Goal: Task Accomplishment & Management: Use online tool/utility

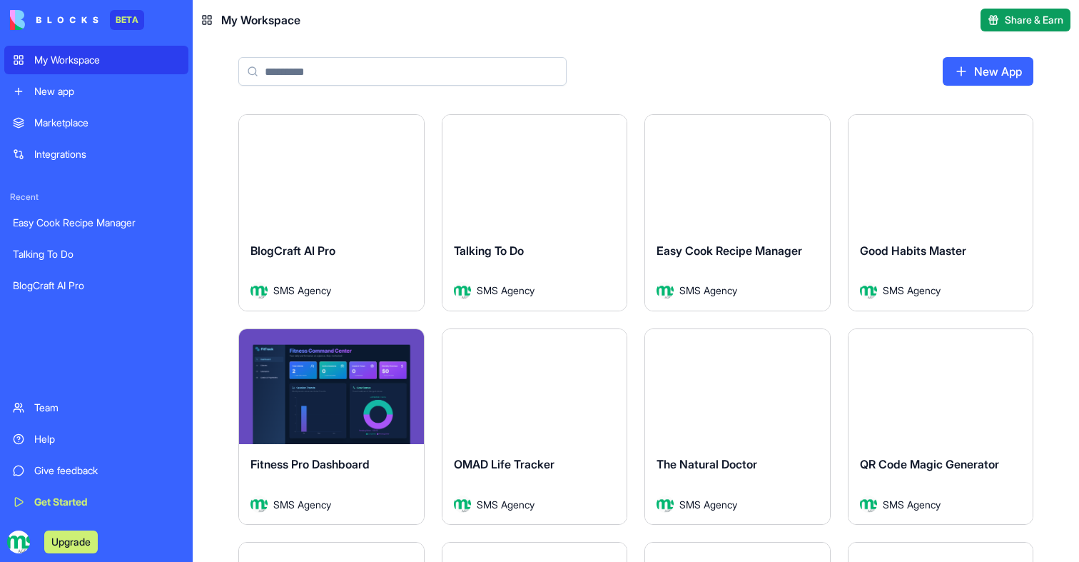
click at [530, 208] on div "Launch" at bounding box center [535, 173] width 185 height 116
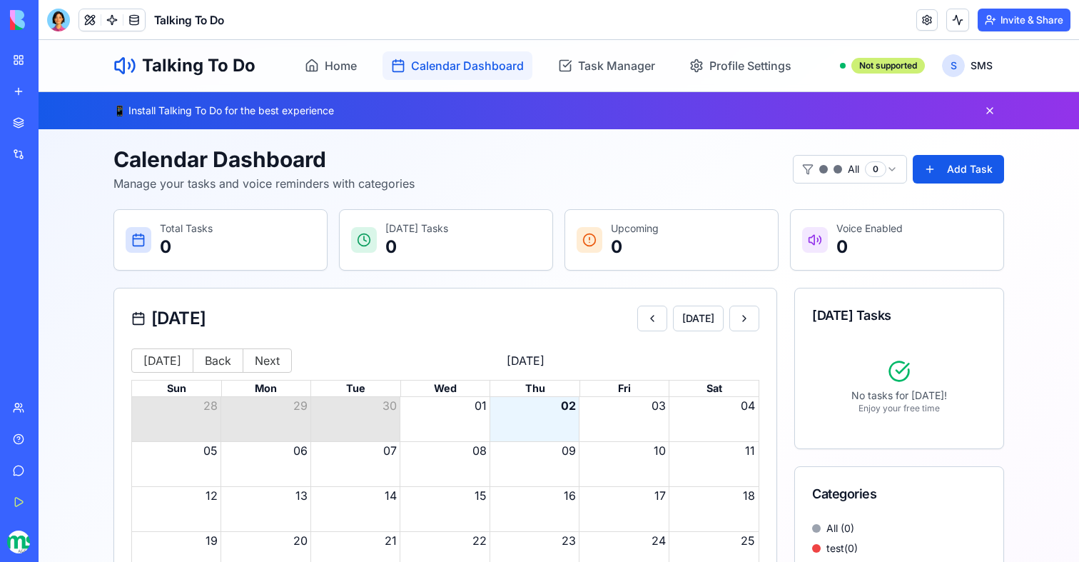
click at [464, 61] on span "Calendar Dashboard" at bounding box center [467, 65] width 113 height 17
click at [578, 71] on span "Task Manager" at bounding box center [616, 65] width 77 height 17
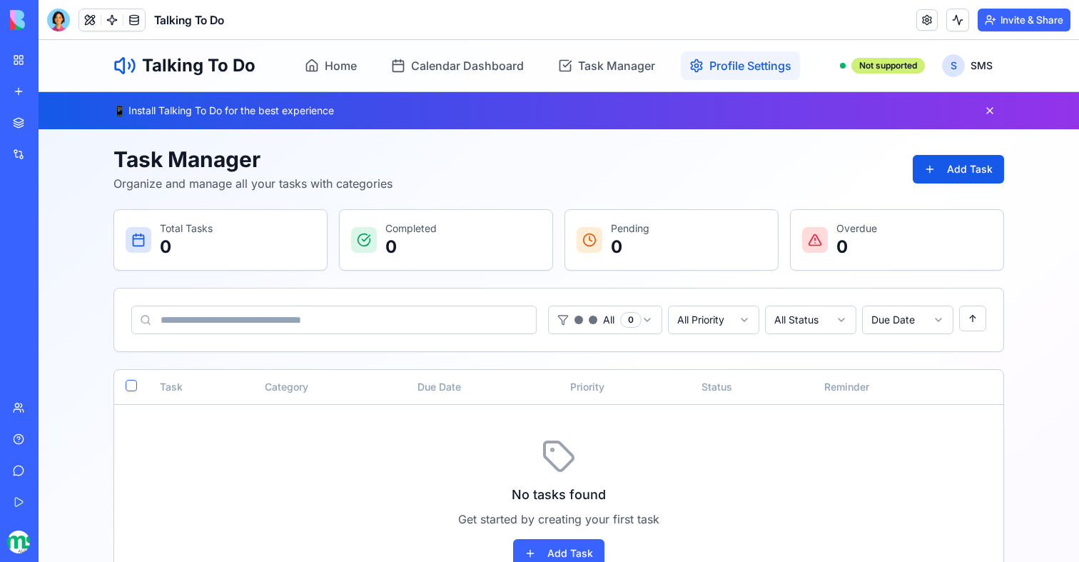
click at [700, 71] on icon "Navigate to Profile Settings" at bounding box center [696, 66] width 14 height 14
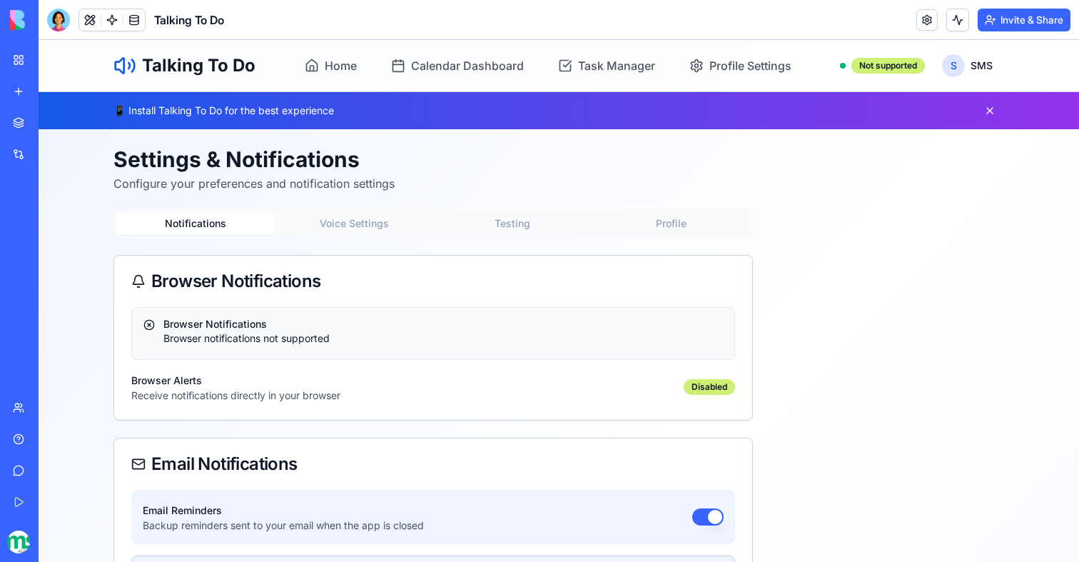
click at [422, 87] on div "Talking To Do Home Calendar Dashboard Task Manager Profile Settings Not support…" at bounding box center [559, 65] width 914 height 51
click at [417, 64] on span "Calendar Dashboard" at bounding box center [467, 65] width 113 height 17
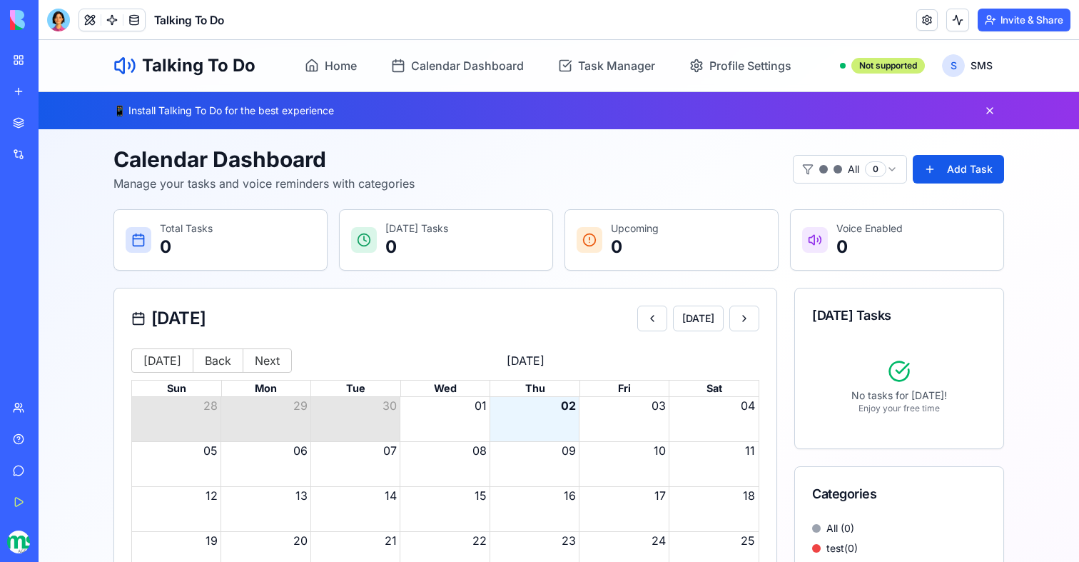
click at [349, 69] on span "Home" at bounding box center [341, 65] width 32 height 17
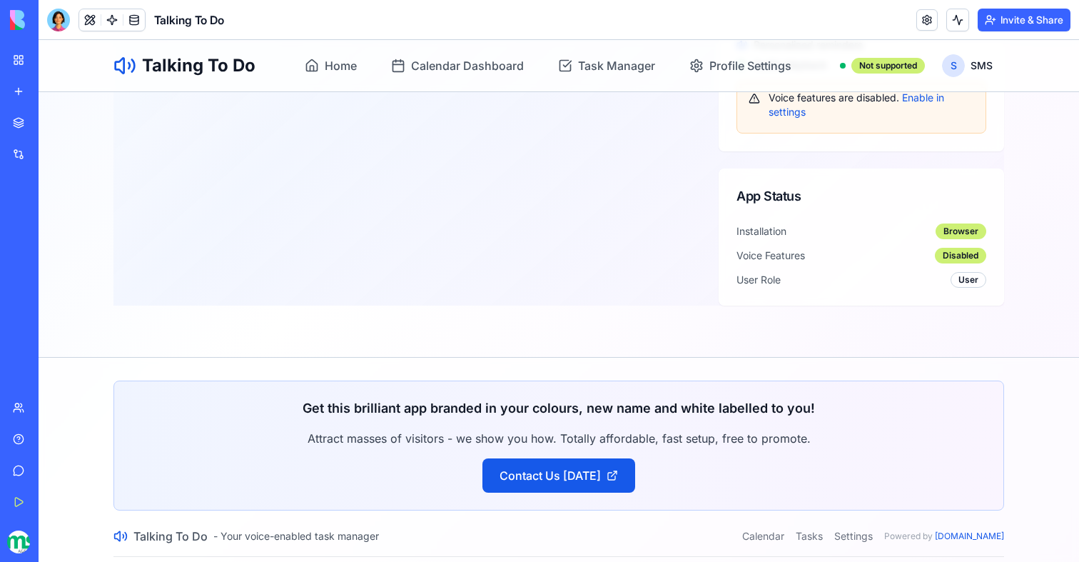
scroll to position [691, 0]
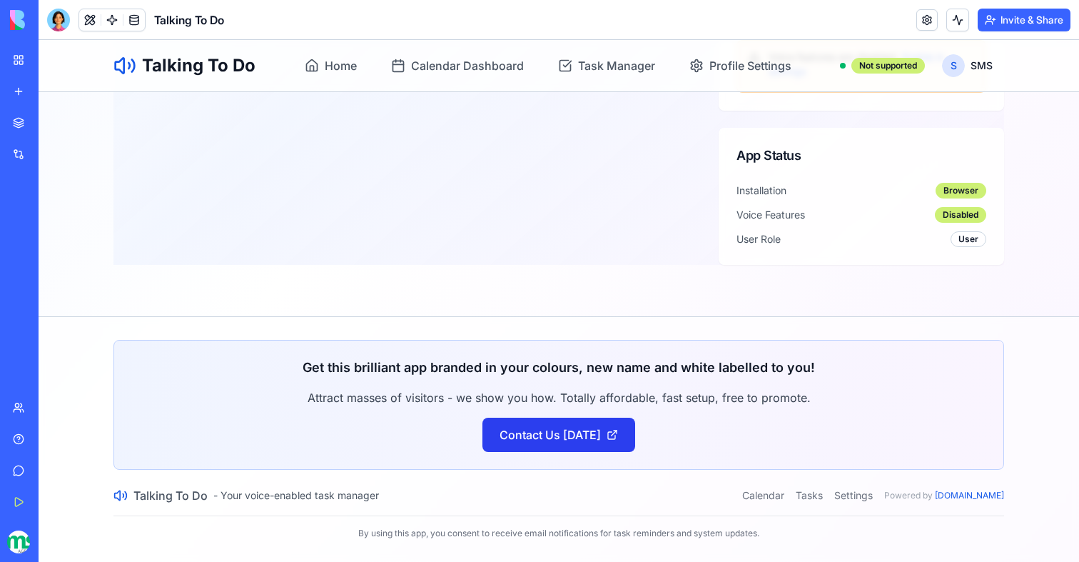
click at [592, 432] on link "Contact Us [DATE]" at bounding box center [558, 435] width 153 height 34
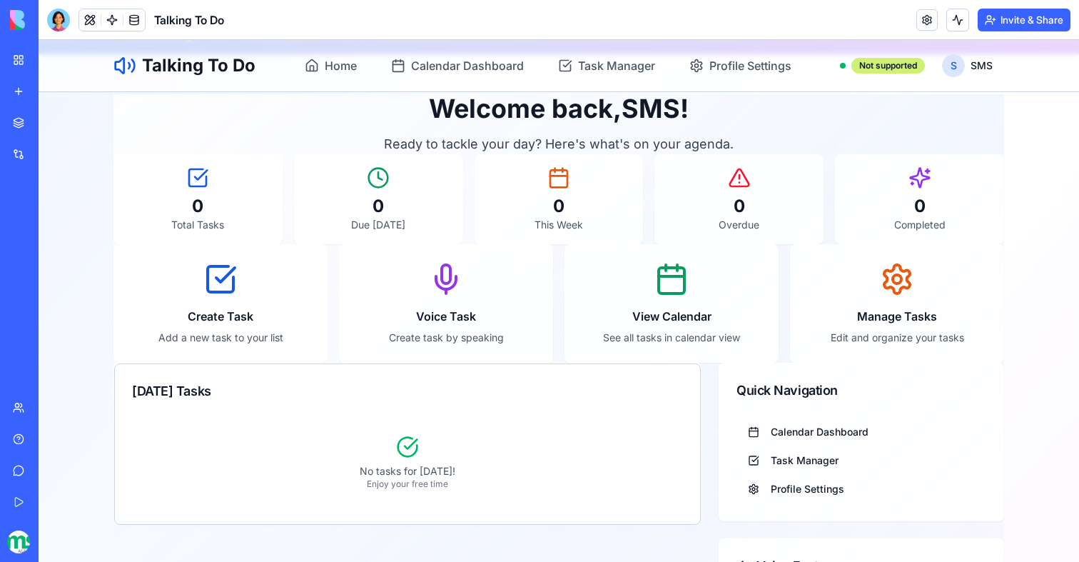
scroll to position [0, 0]
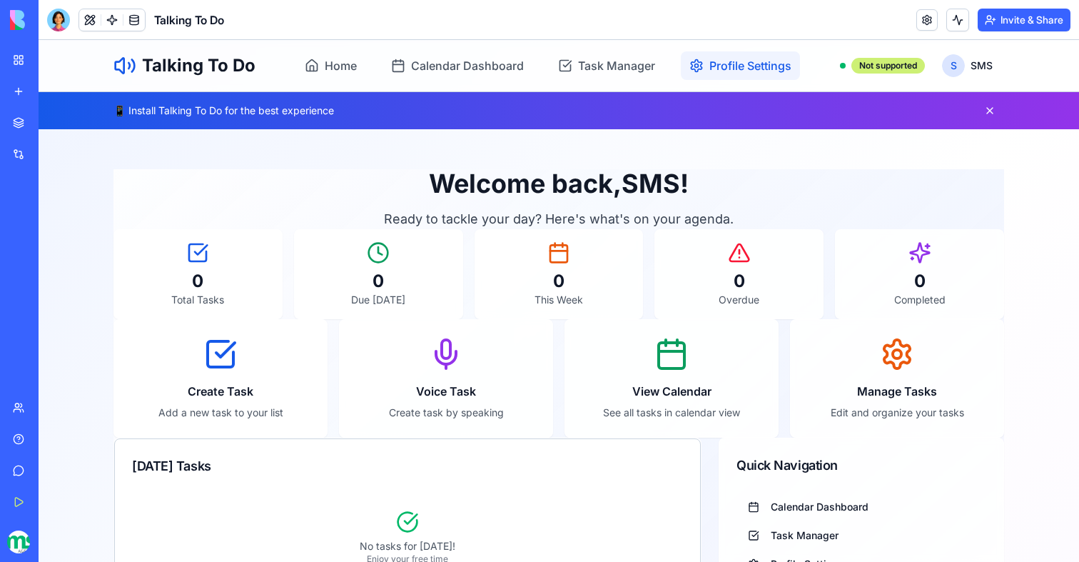
click at [717, 68] on span "Profile Settings" at bounding box center [750, 65] width 82 height 17
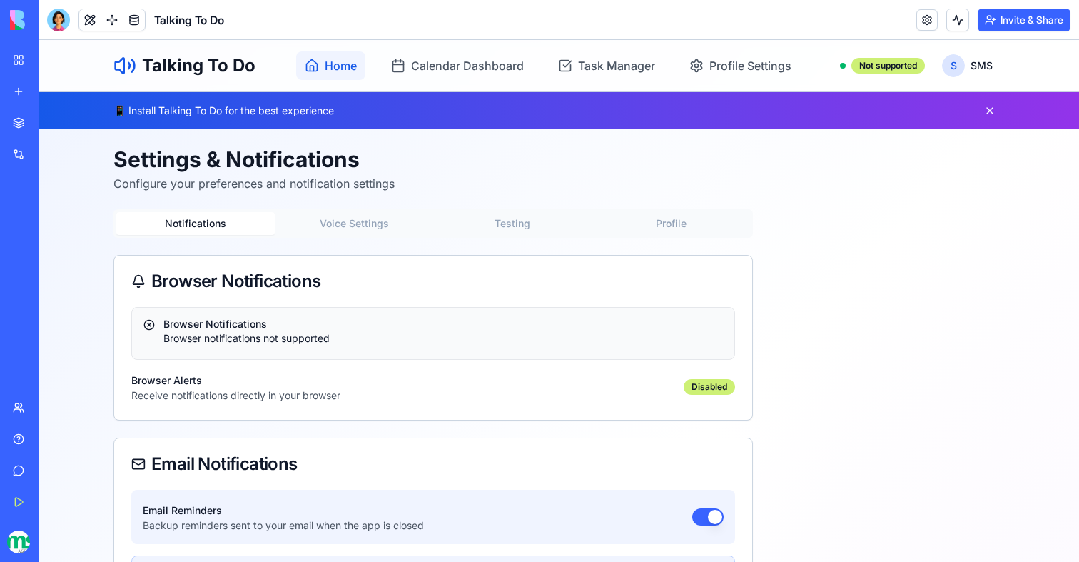
click at [344, 68] on span "Home" at bounding box center [341, 65] width 32 height 17
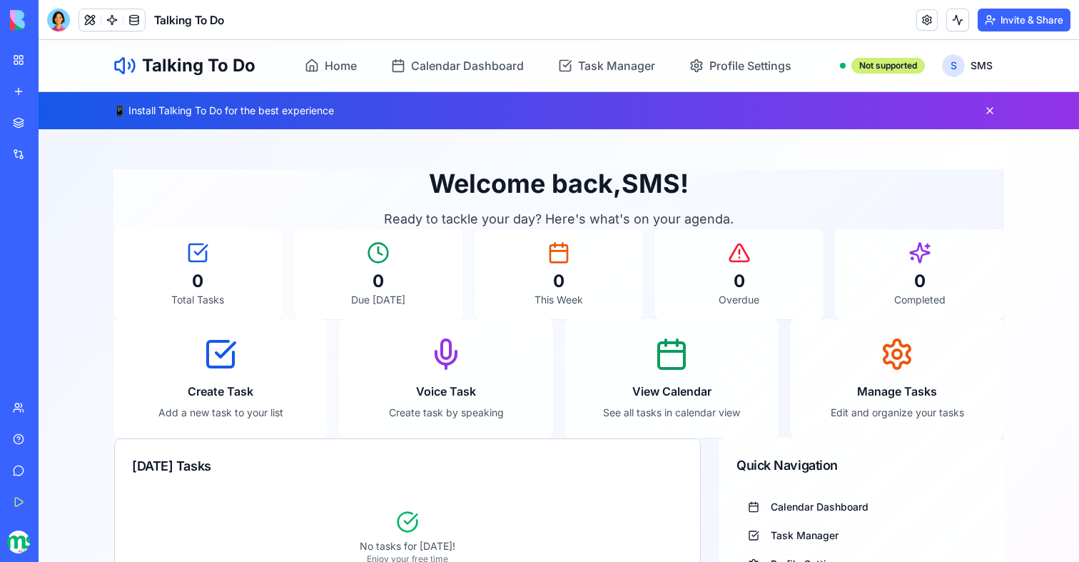
click at [492, 72] on span "Calendar Dashboard" at bounding box center [467, 65] width 113 height 17
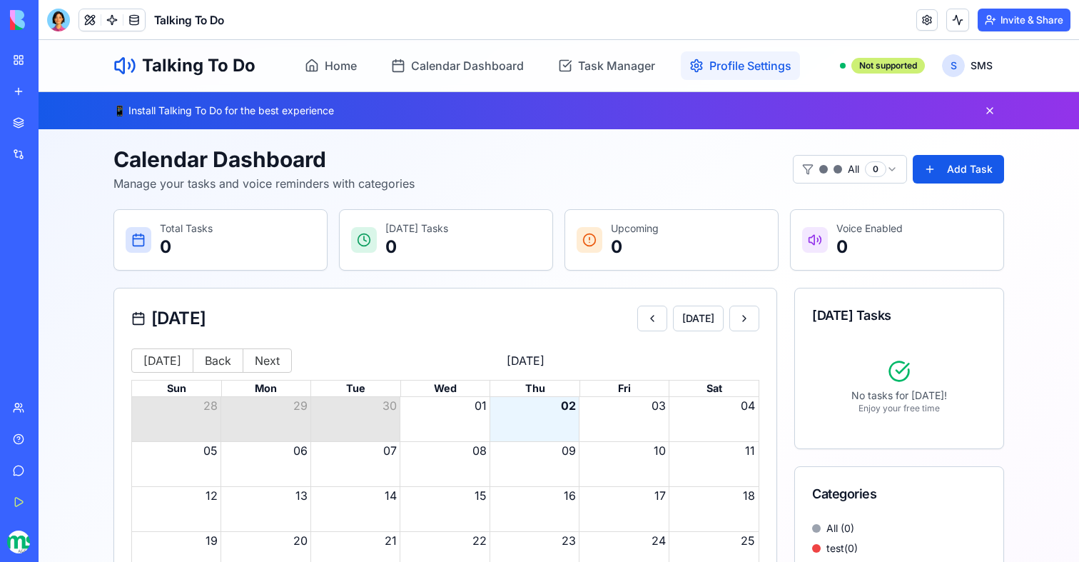
click at [750, 76] on link "Profile Settings" at bounding box center [740, 65] width 119 height 29
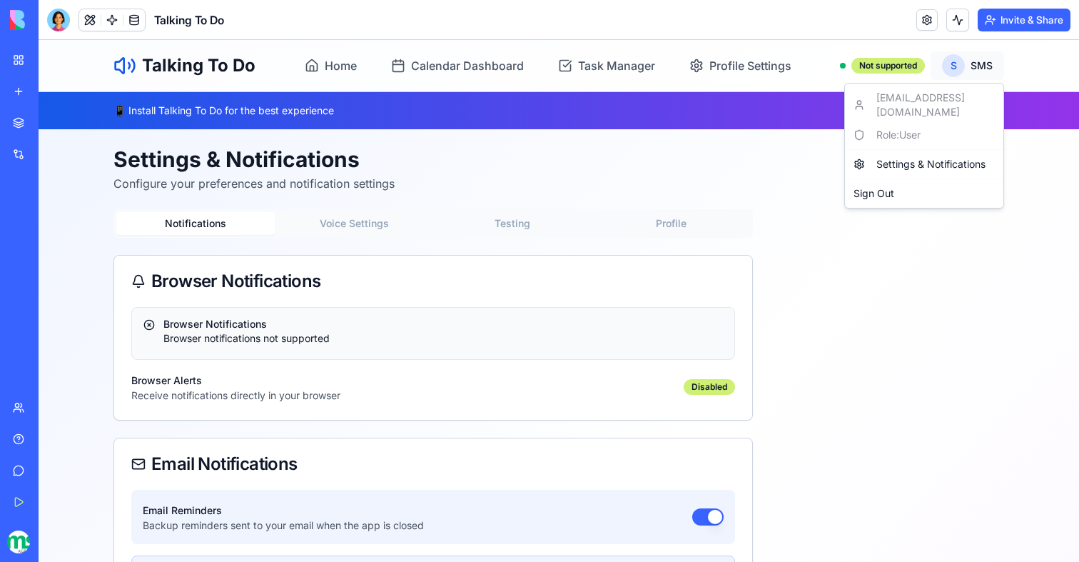
click at [909, 153] on link "Settings & Notifications" at bounding box center [924, 164] width 153 height 23
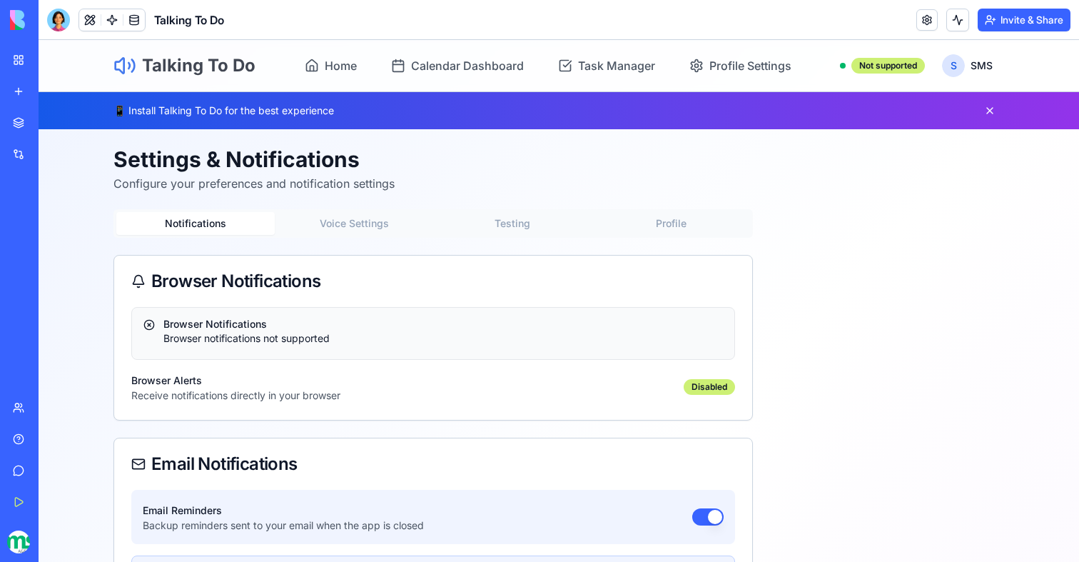
click at [220, 62] on h1 "Talking To Do" at bounding box center [198, 65] width 113 height 23
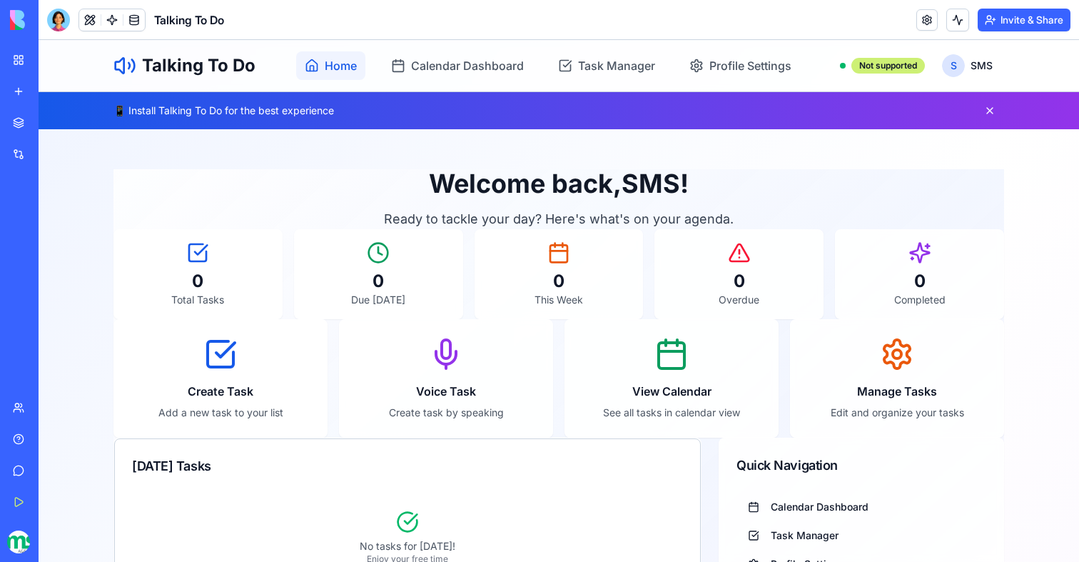
click at [333, 53] on link "Home" at bounding box center [330, 65] width 69 height 29
click at [660, 385] on h3 "View Calendar" at bounding box center [671, 391] width 178 height 17
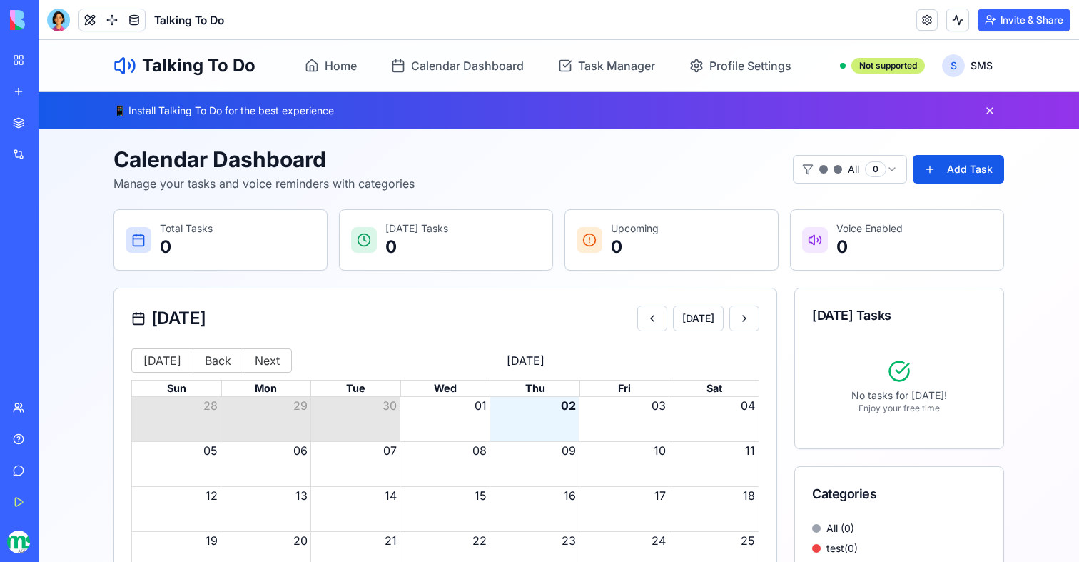
click at [19, 66] on link "My Workspace" at bounding box center [32, 60] width 57 height 29
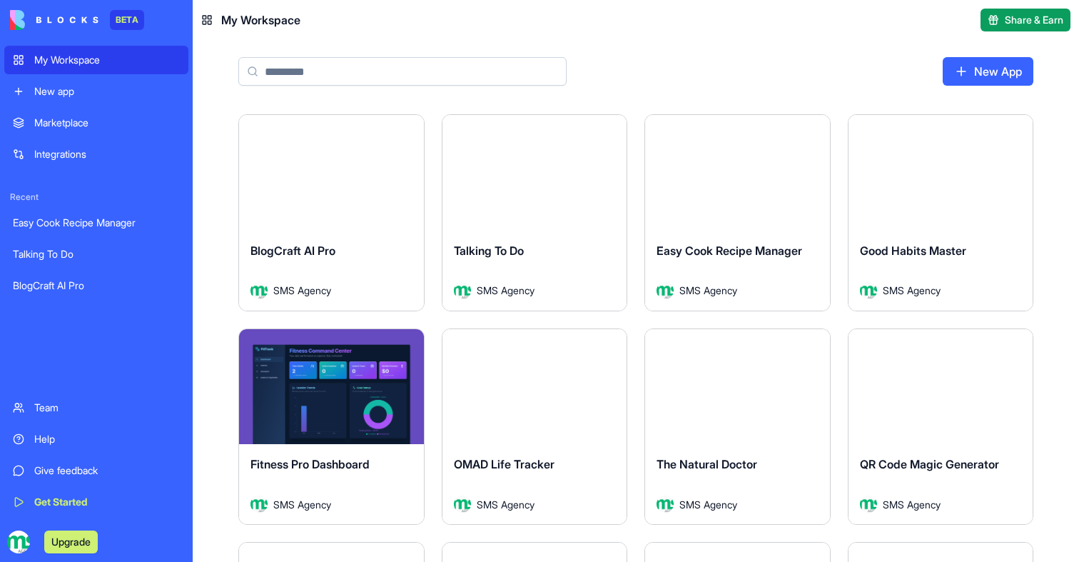
click at [365, 259] on div "BlogCraft AI Pro" at bounding box center [332, 262] width 162 height 40
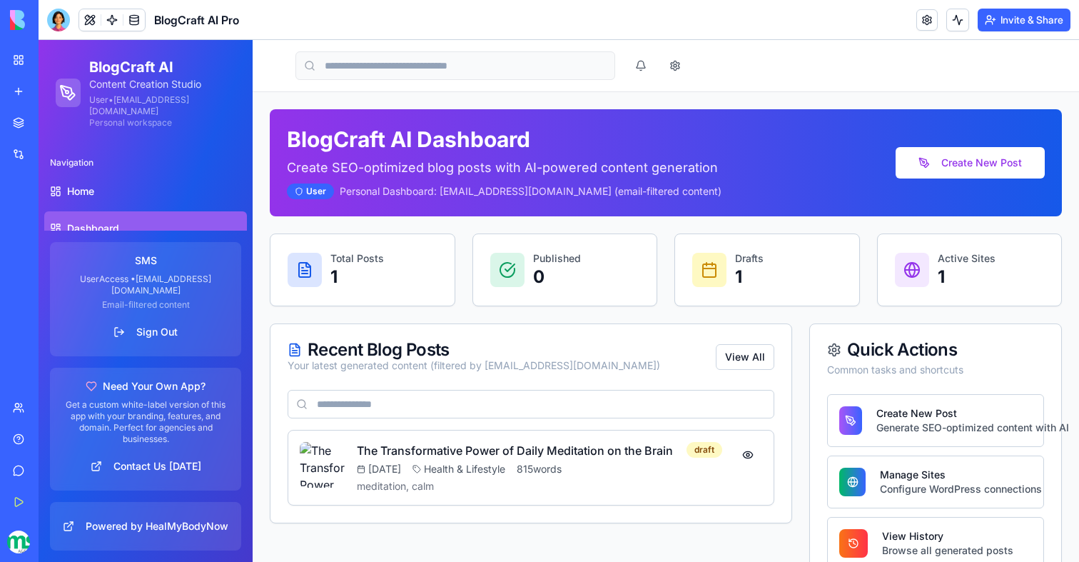
click at [486, 542] on div "Recent Blog Posts Your latest generated content (filtered by [EMAIL_ADDRESS][DO…" at bounding box center [531, 455] width 522 height 264
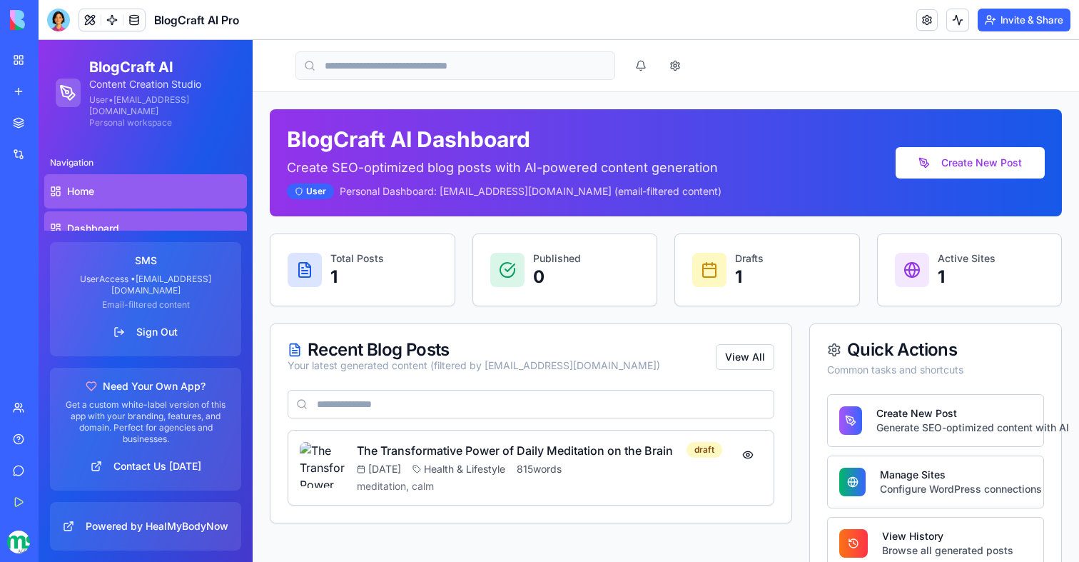
click at [87, 191] on span "Home" at bounding box center [80, 191] width 27 height 14
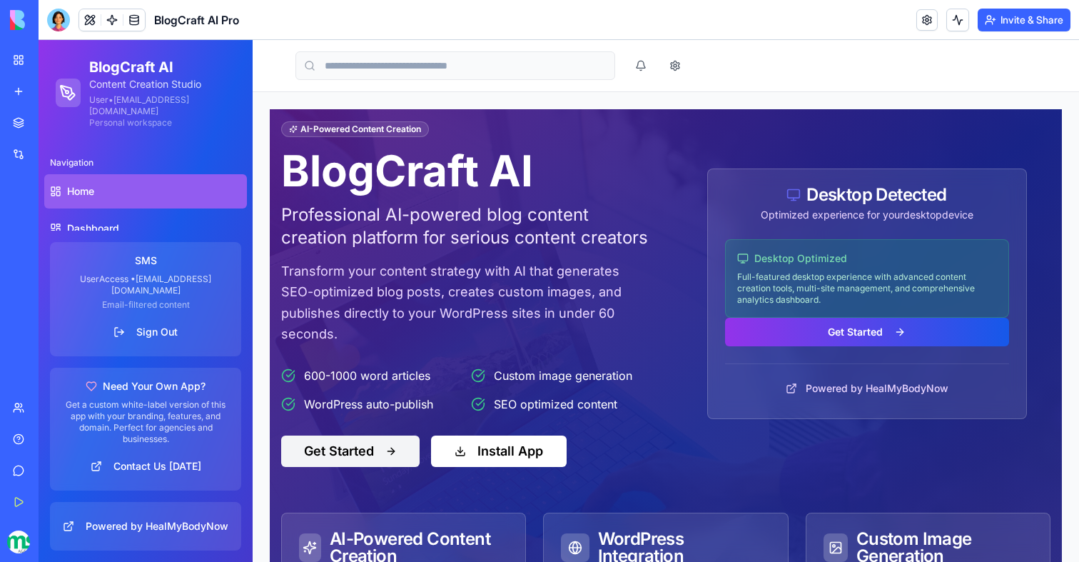
click at [357, 445] on button "Get Started" at bounding box center [350, 450] width 138 height 31
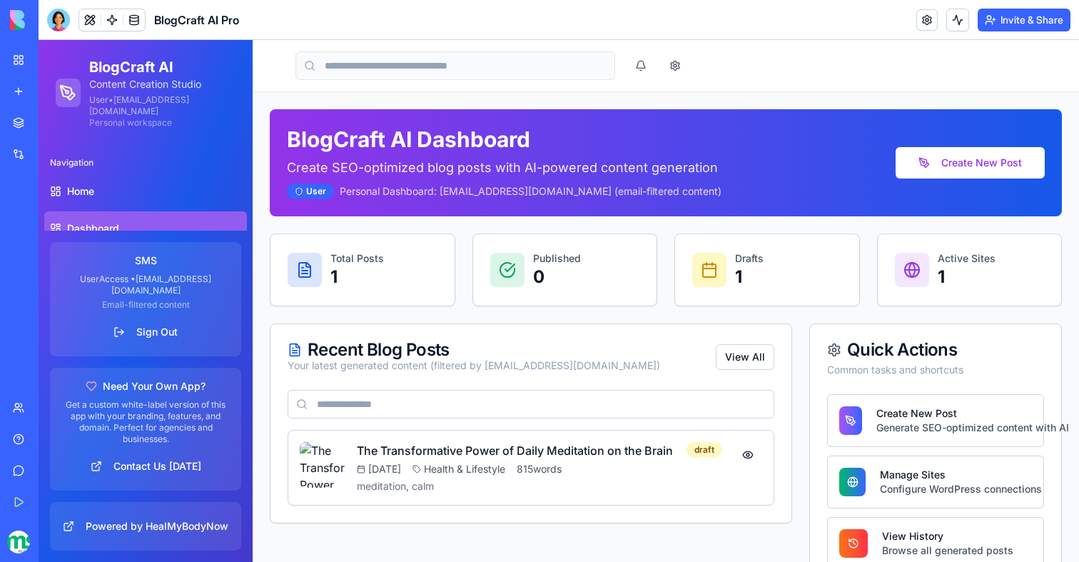
click at [145, 209] on ul "Home Dashboard Create Post Original Content Creator URL Rewriter WordPress Site…" at bounding box center [145, 321] width 203 height 294
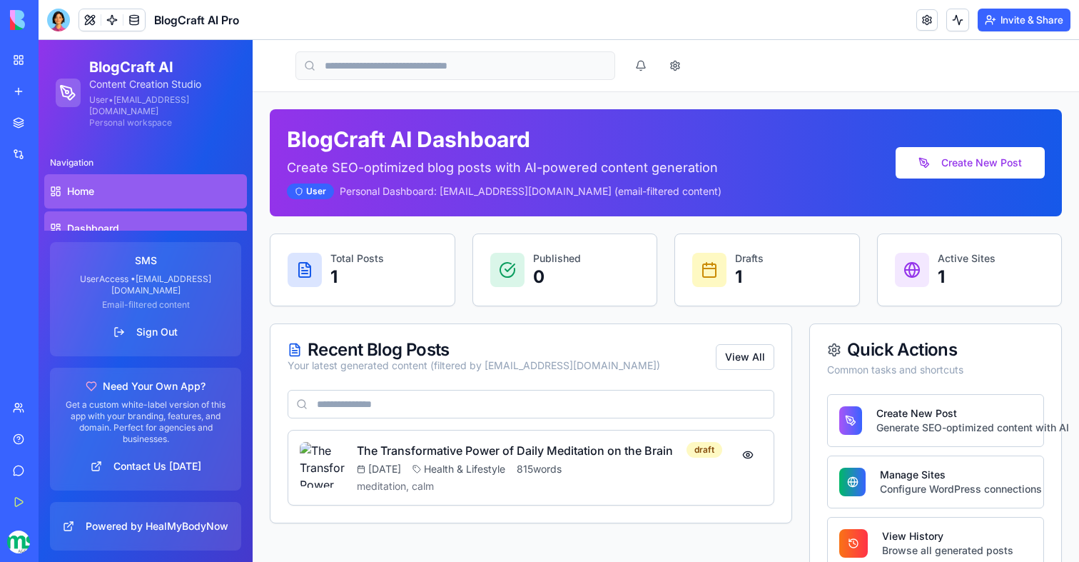
click at [145, 207] on link "Home" at bounding box center [145, 191] width 203 height 34
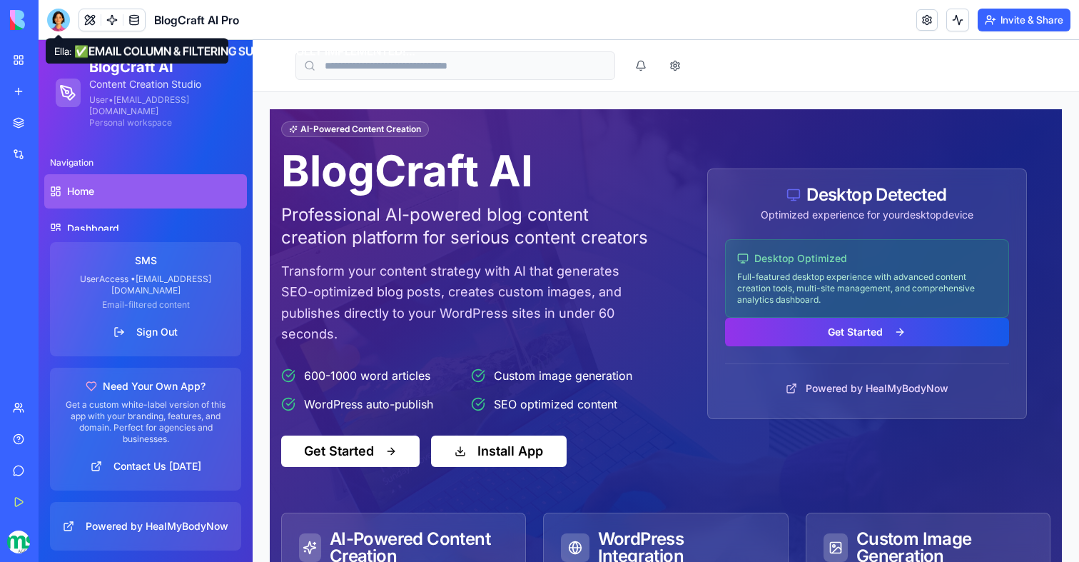
click at [58, 14] on div at bounding box center [58, 20] width 23 height 23
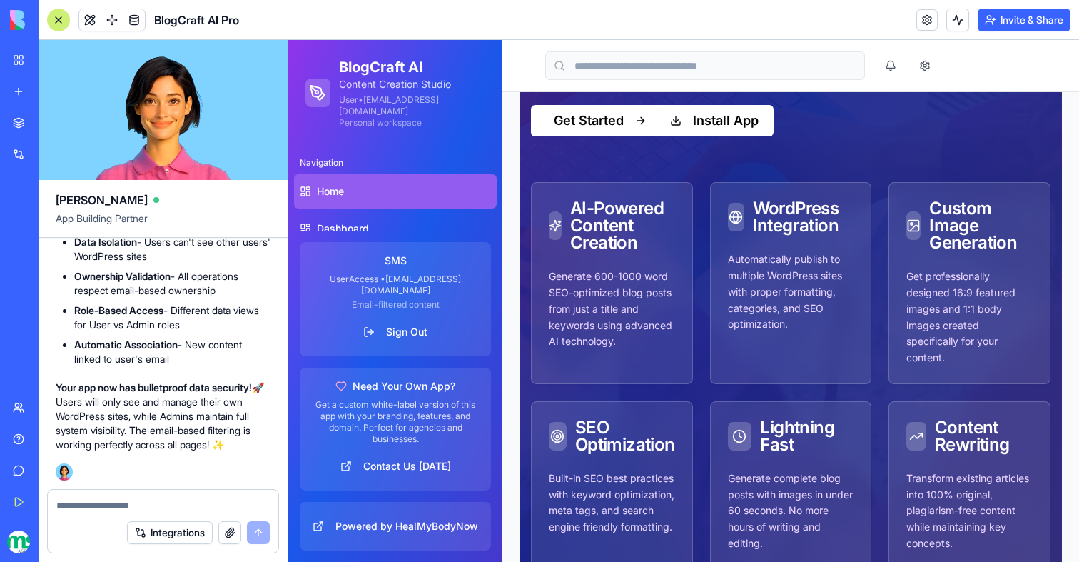
scroll to position [487, 0]
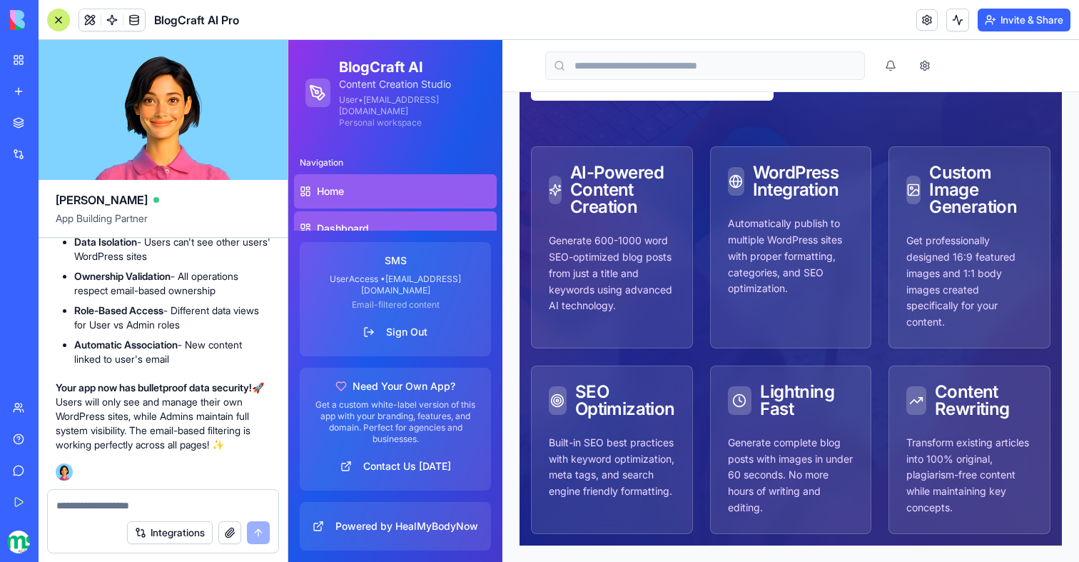
click at [413, 217] on link "Dashboard" at bounding box center [395, 228] width 203 height 34
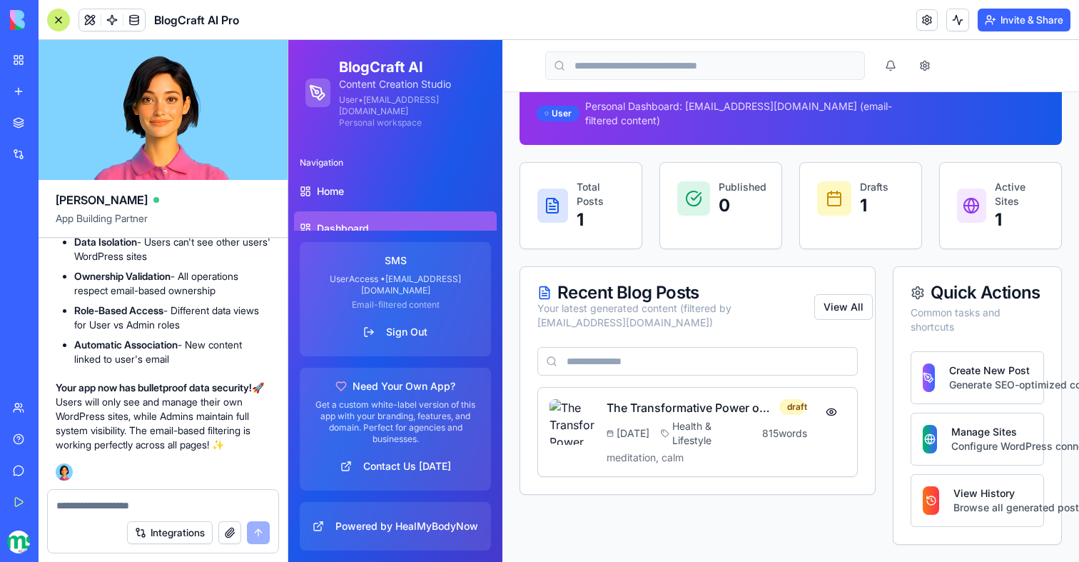
click at [12, 68] on link "My Workspace" at bounding box center [32, 60] width 57 height 29
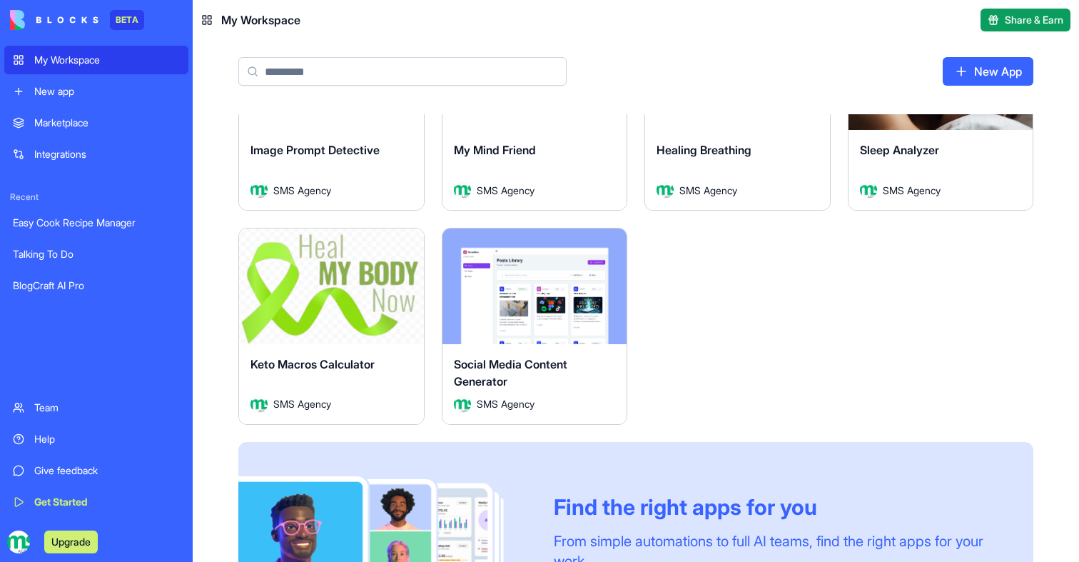
scroll to position [847, 0]
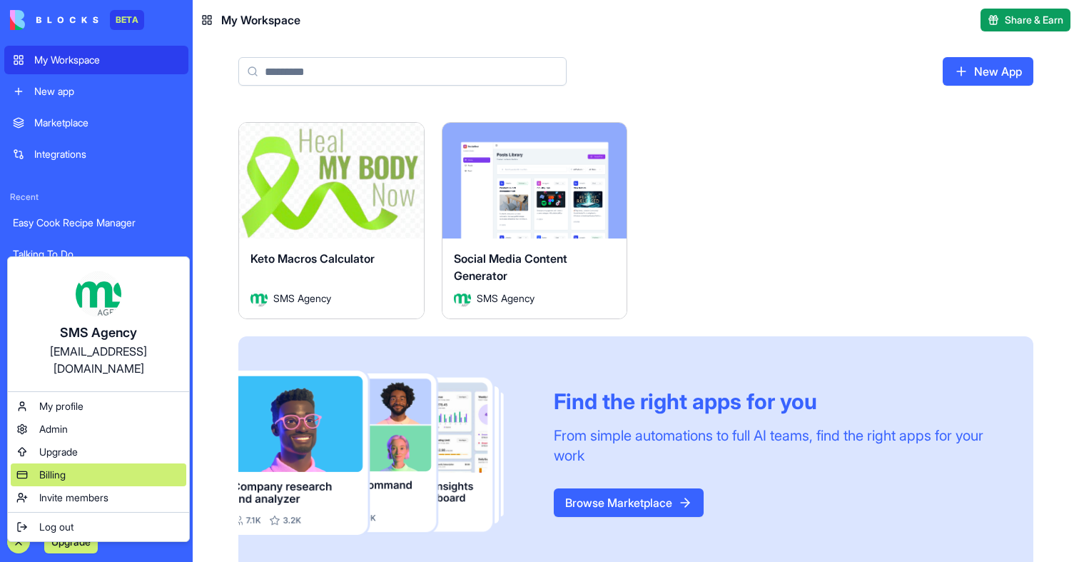
click at [44, 467] on span "Billing" at bounding box center [52, 474] width 26 height 14
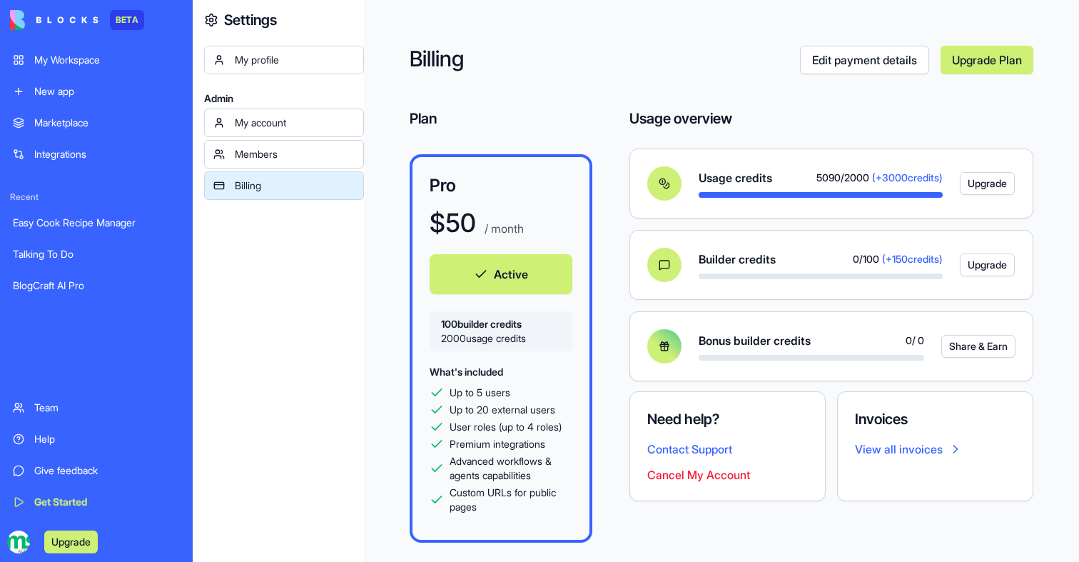
click at [906, 445] on link "View all invoices" at bounding box center [935, 448] width 161 height 17
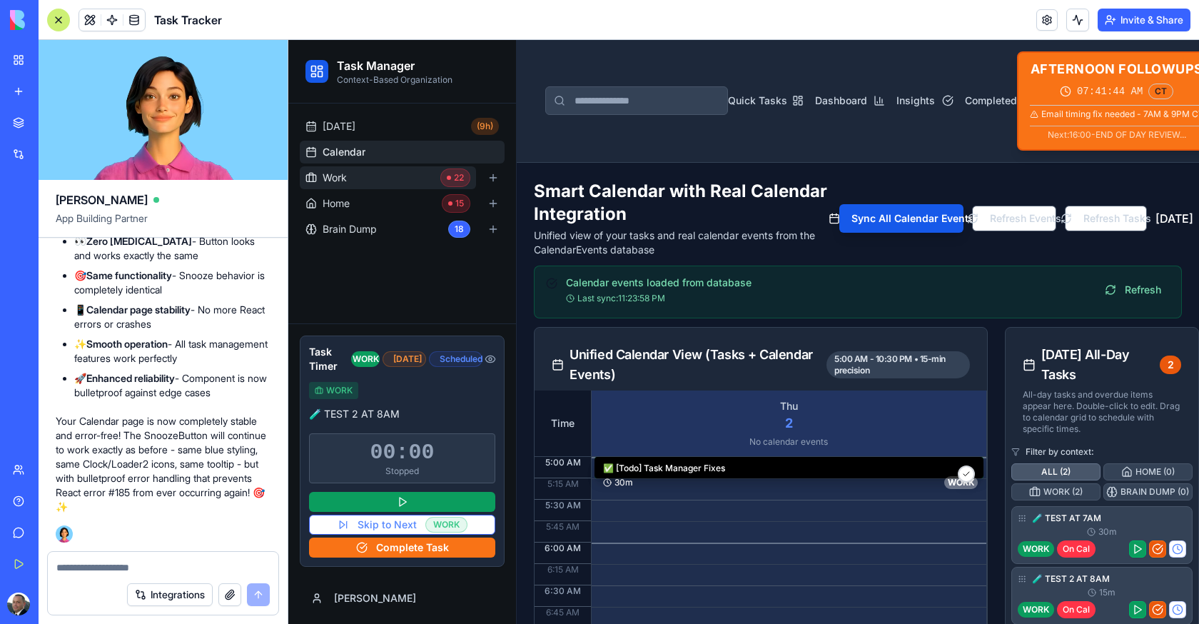
click at [393, 178] on link "Work 22" at bounding box center [388, 177] width 176 height 23
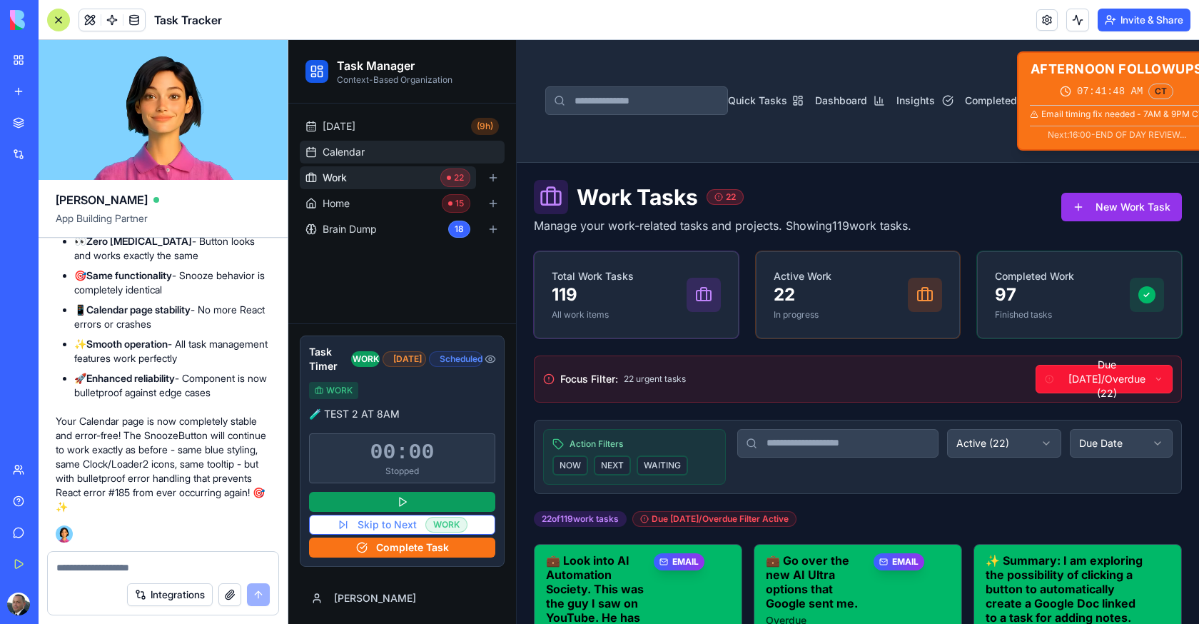
click at [388, 162] on link "Calendar" at bounding box center [402, 152] width 205 height 23
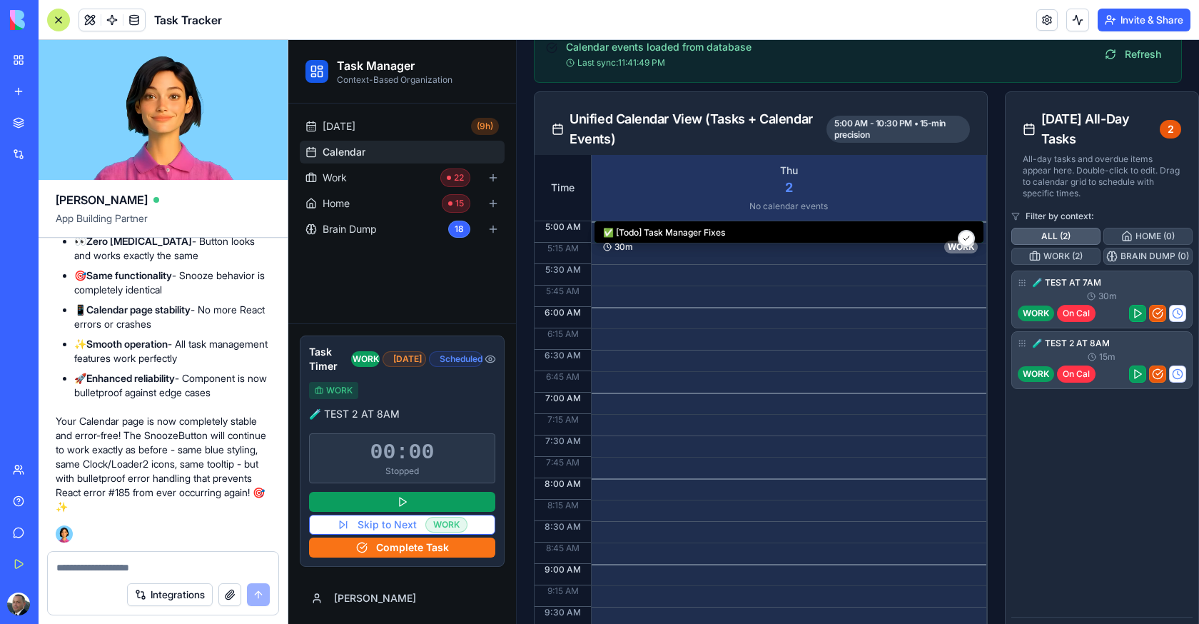
scroll to position [254, 0]
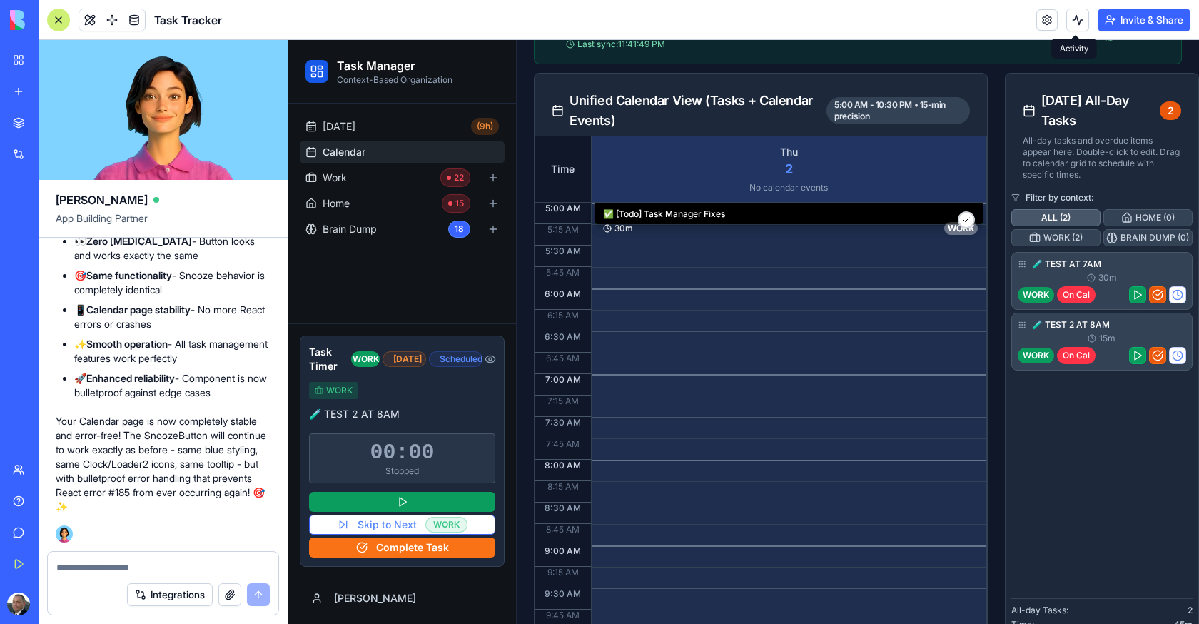
click at [1074, 21] on button at bounding box center [1077, 20] width 23 height 23
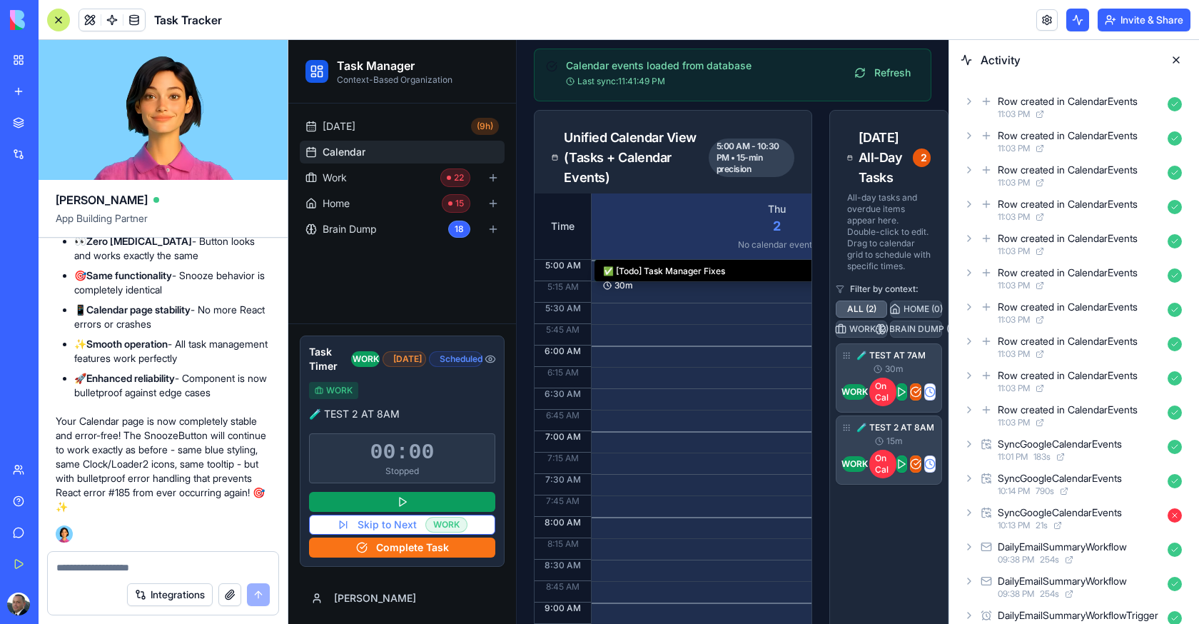
click at [1074, 21] on button at bounding box center [1077, 20] width 23 height 23
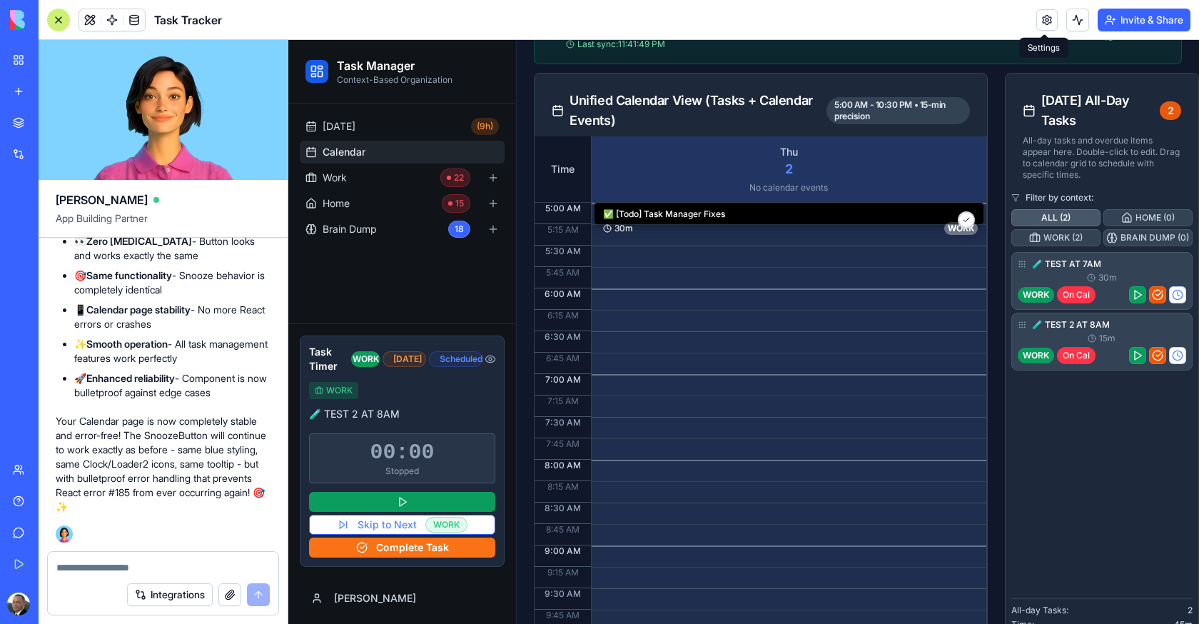
click at [134, 5] on header "Task Tracker Invite & Share" at bounding box center [619, 20] width 1161 height 40
click at [134, 13] on link at bounding box center [133, 19] width 21 height 21
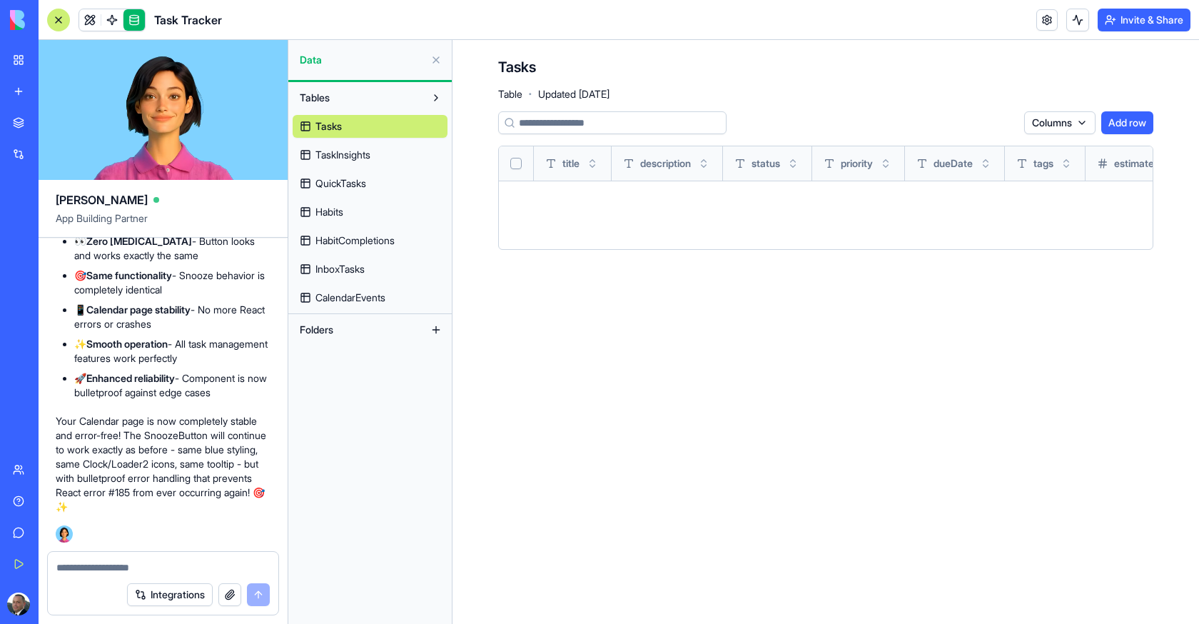
click at [351, 301] on span "CalendarEvents" at bounding box center [350, 297] width 70 height 14
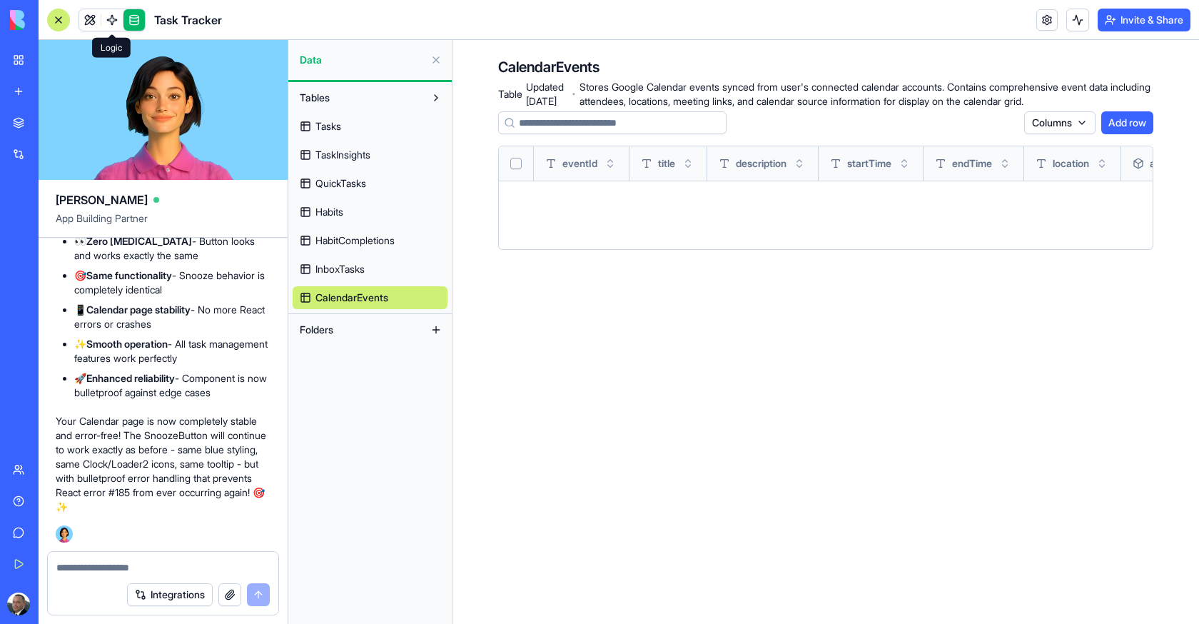
click at [96, 24] on span at bounding box center [112, 20] width 40 height 40
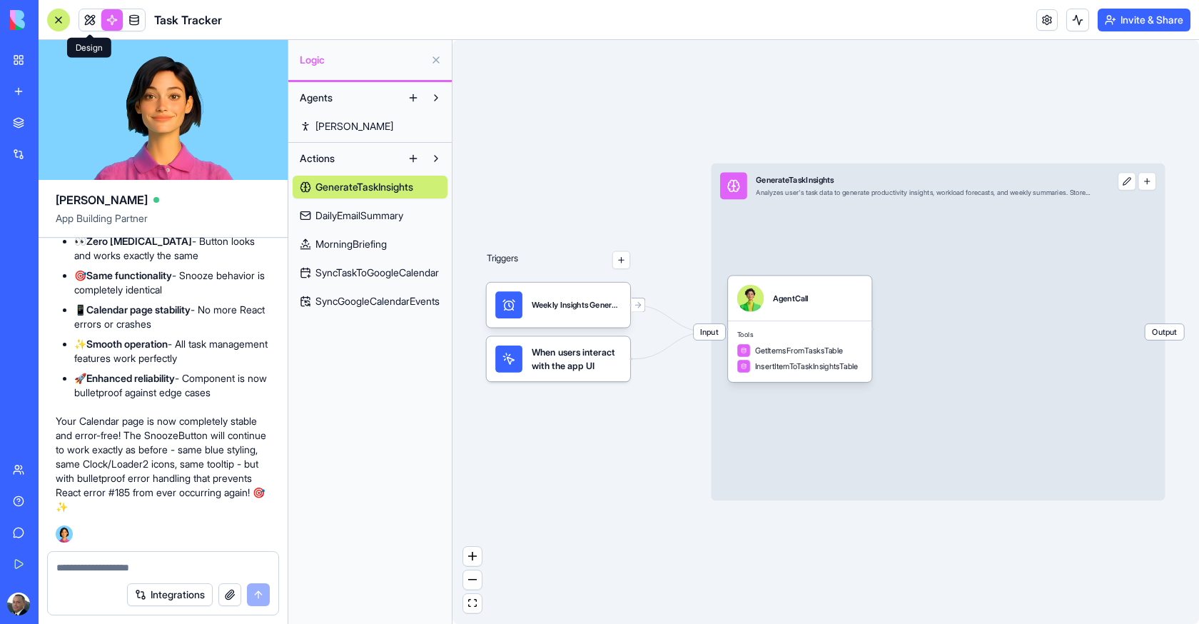
click at [93, 18] on link at bounding box center [89, 19] width 21 height 21
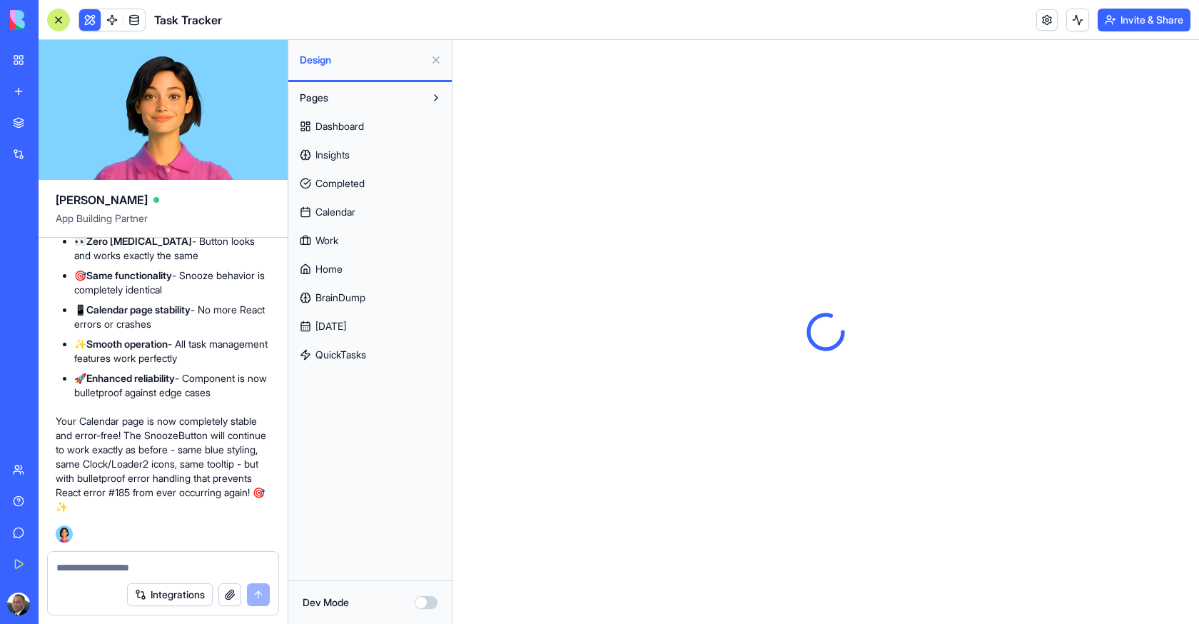
click at [347, 203] on link "Calendar" at bounding box center [370, 212] width 155 height 23
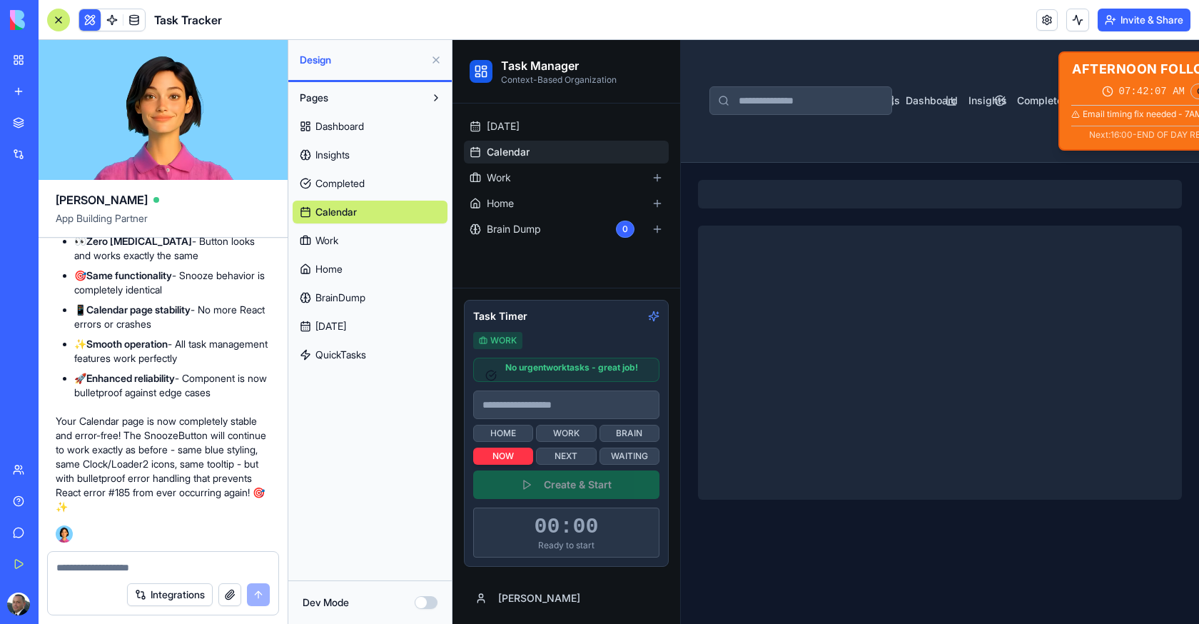
click at [433, 64] on button at bounding box center [436, 60] width 23 height 23
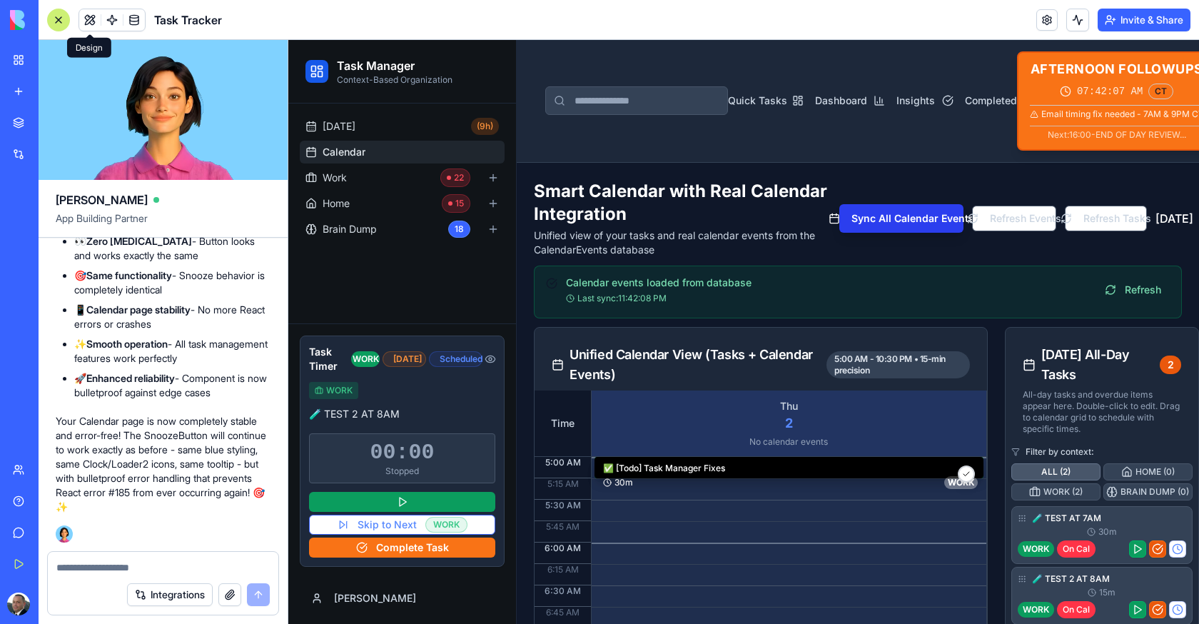
click at [855, 227] on button "Sync All Calendar Events" at bounding box center [901, 218] width 124 height 29
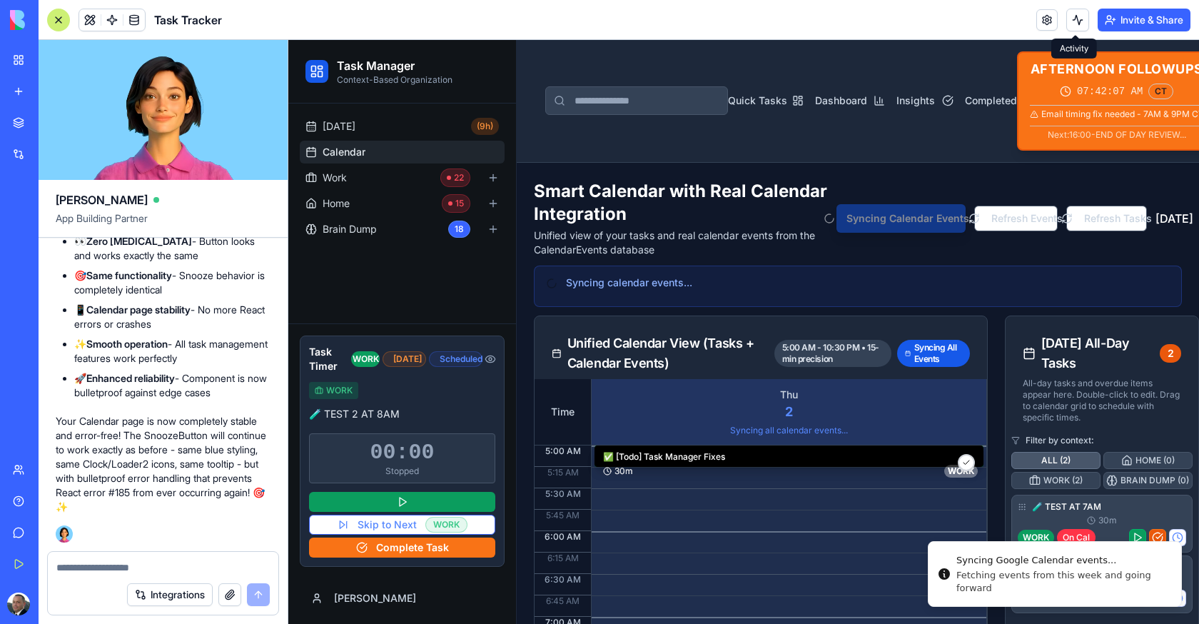
click at [1075, 14] on button at bounding box center [1077, 20] width 23 height 23
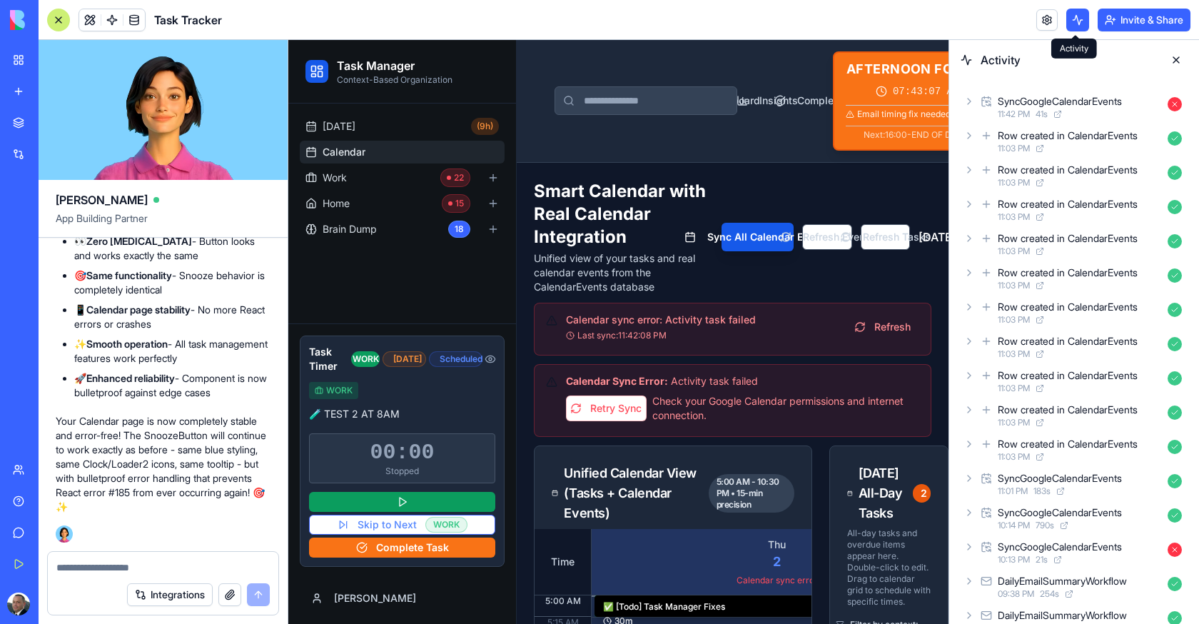
click at [1082, 107] on div "SyncGoogleCalendarEvents" at bounding box center [1060, 101] width 124 height 14
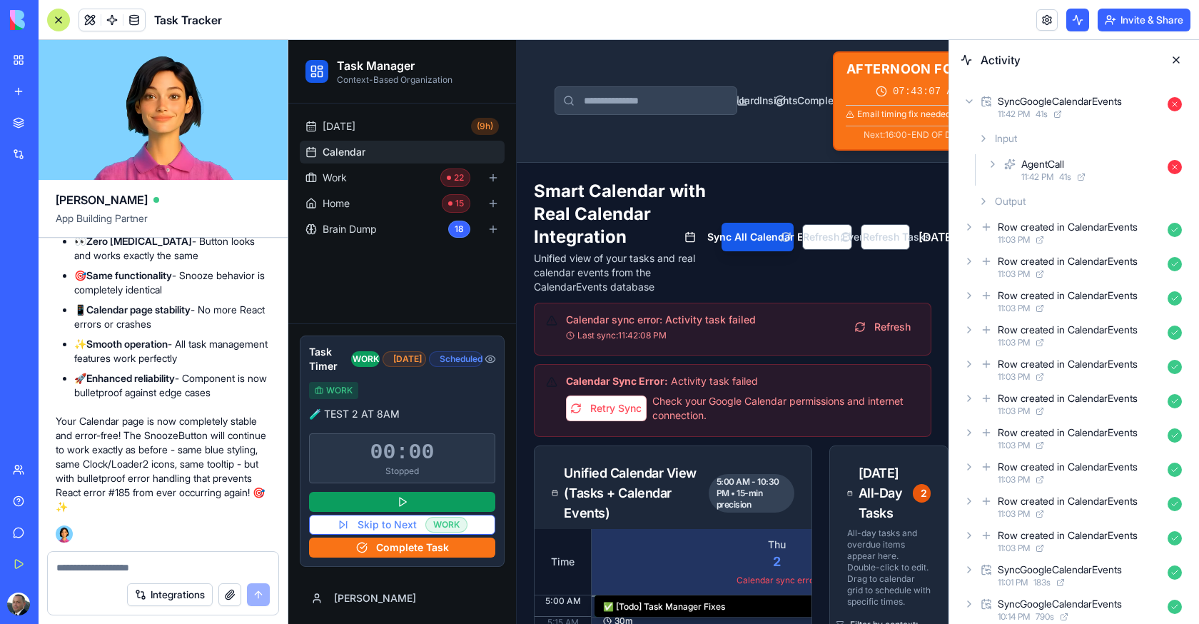
click at [1082, 141] on div "Input" at bounding box center [1080, 139] width 216 height 26
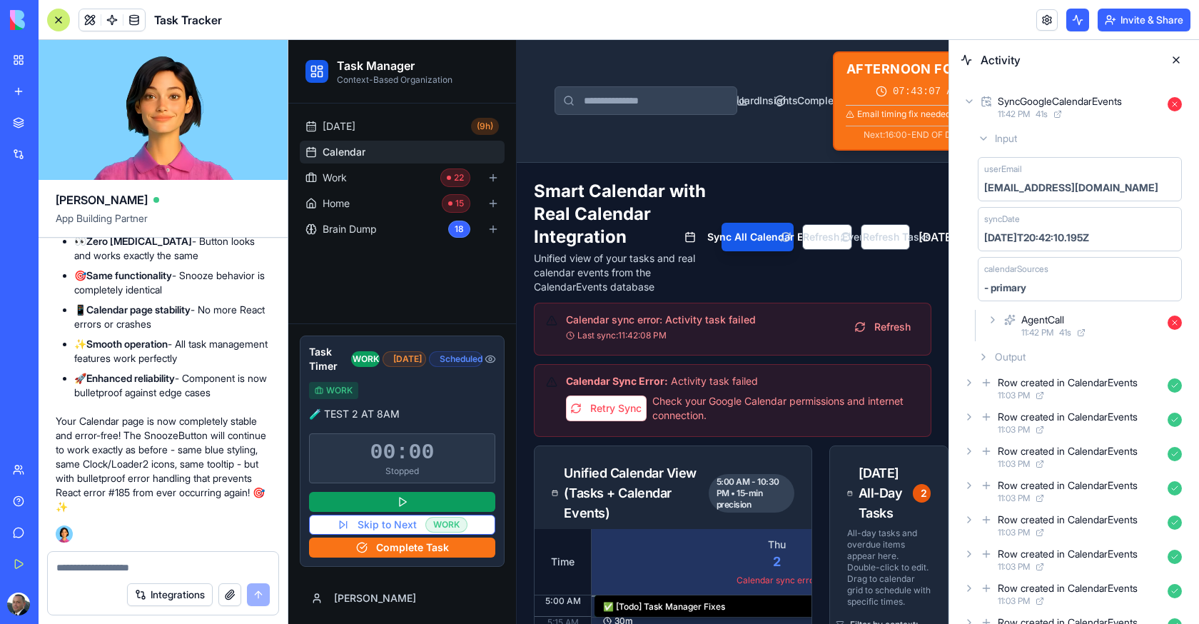
click at [1082, 143] on div "Input" at bounding box center [1080, 139] width 216 height 26
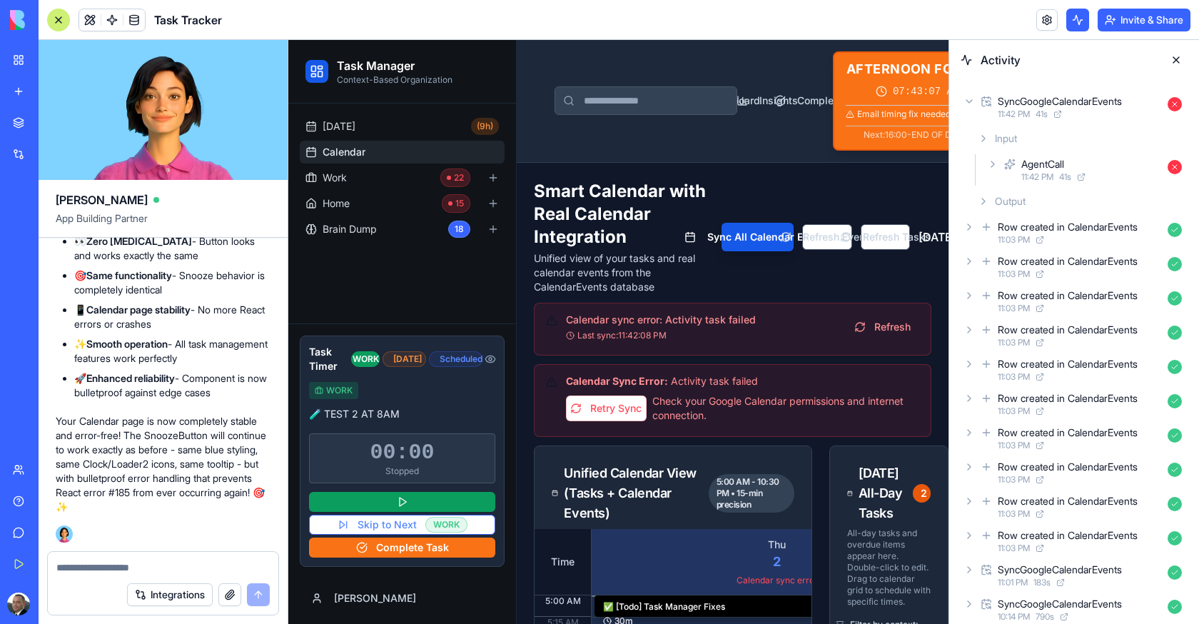
click at [1082, 193] on div "Output" at bounding box center [1080, 201] width 216 height 26
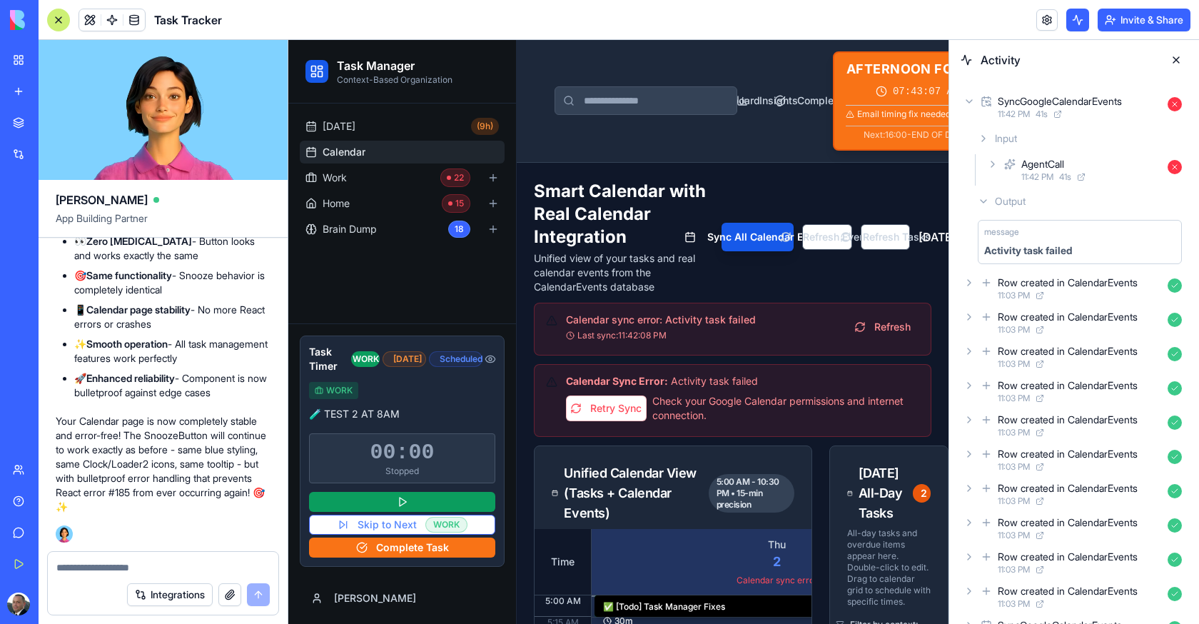
click at [1082, 181] on icon at bounding box center [1081, 177] width 9 height 9
click at [1036, 164] on div "AgentCall" at bounding box center [1042, 164] width 43 height 14
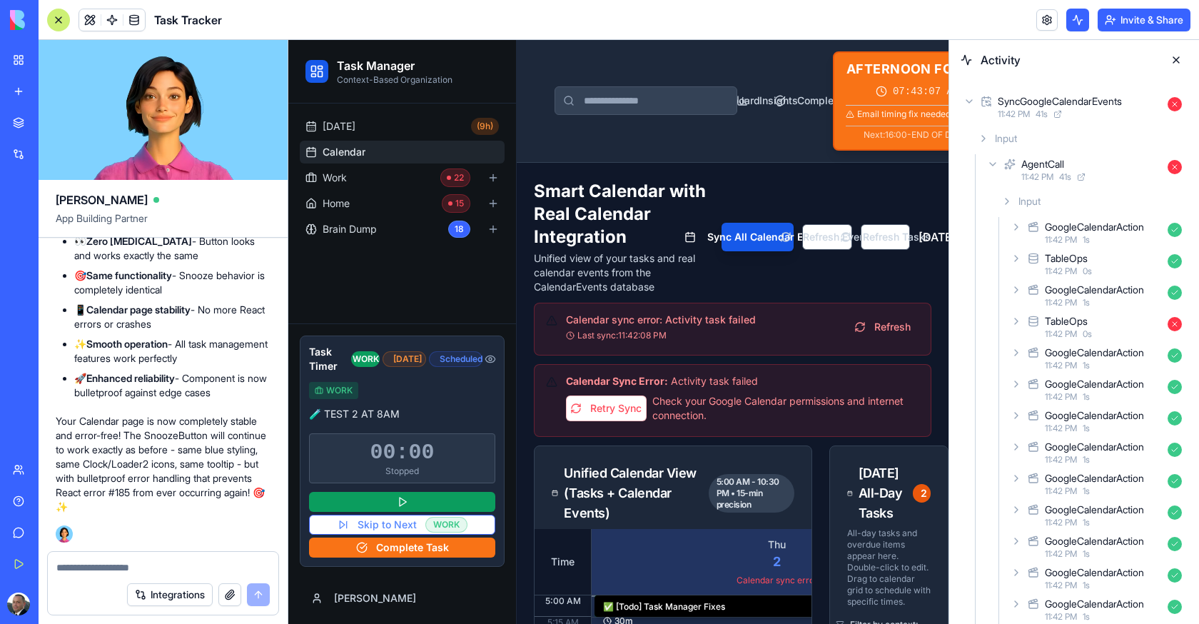
click at [1059, 323] on div "TableOps" at bounding box center [1066, 321] width 43 height 14
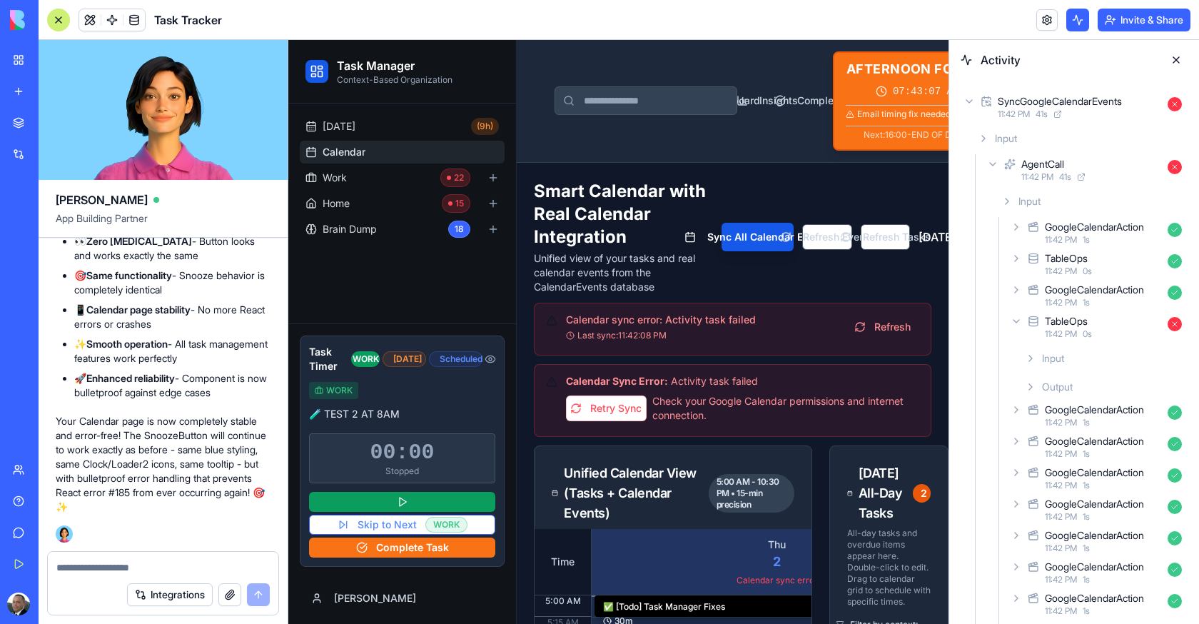
click at [1059, 351] on span "Input" at bounding box center [1053, 358] width 22 height 14
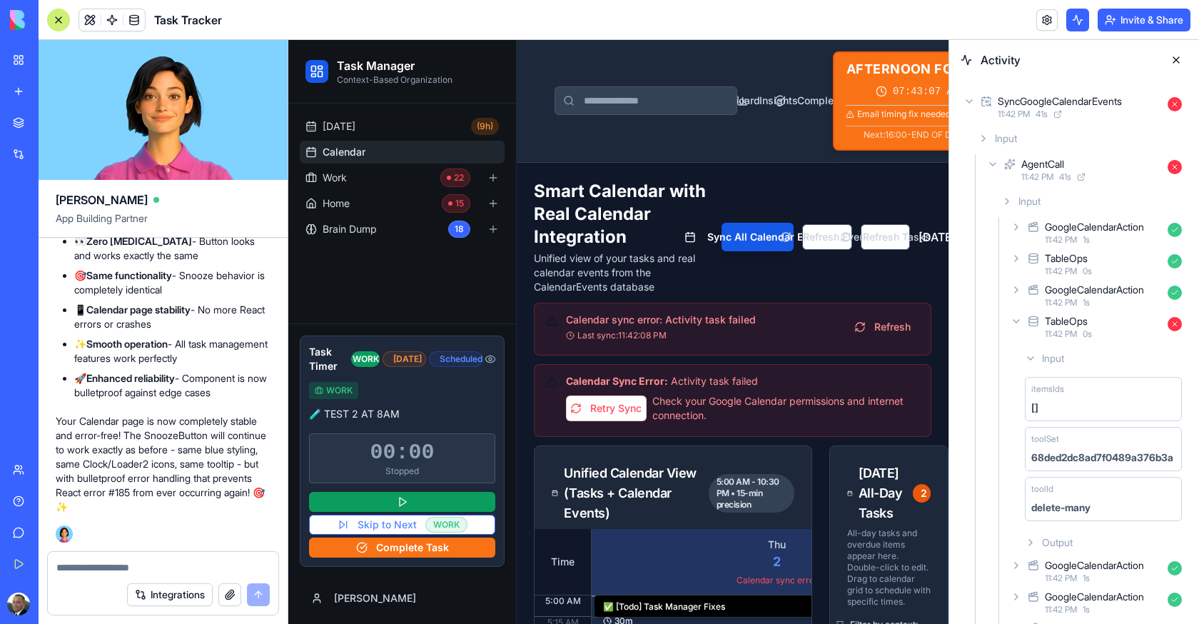
click at [1059, 358] on span "Input" at bounding box center [1053, 358] width 22 height 14
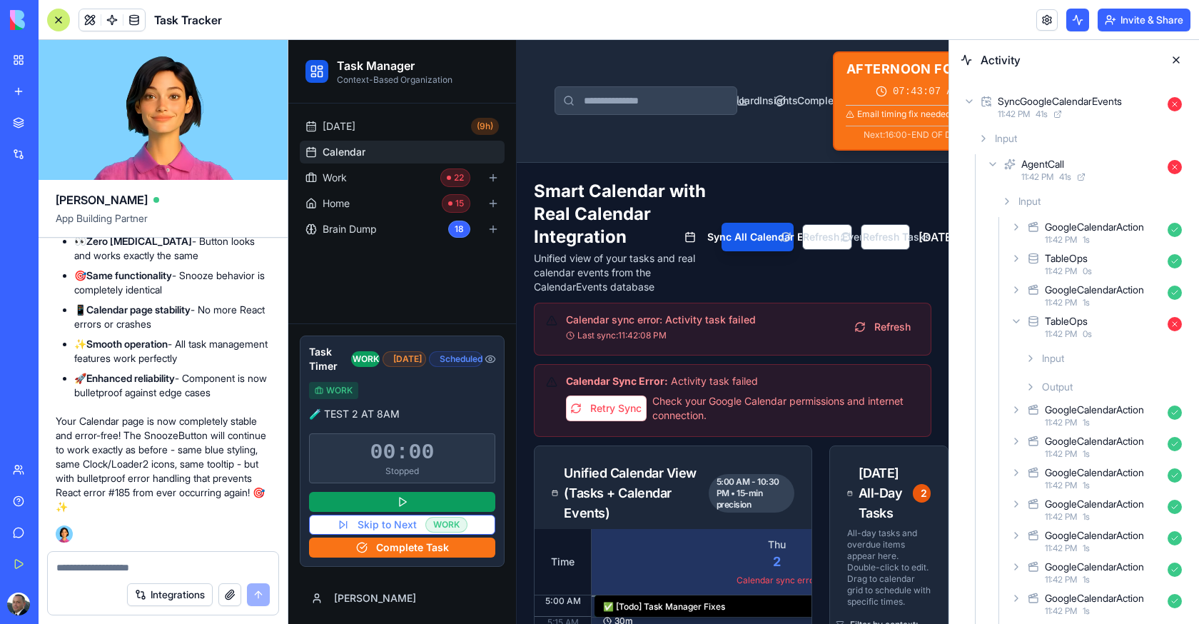
click at [1059, 378] on div "Output" at bounding box center [1103, 387] width 168 height 26
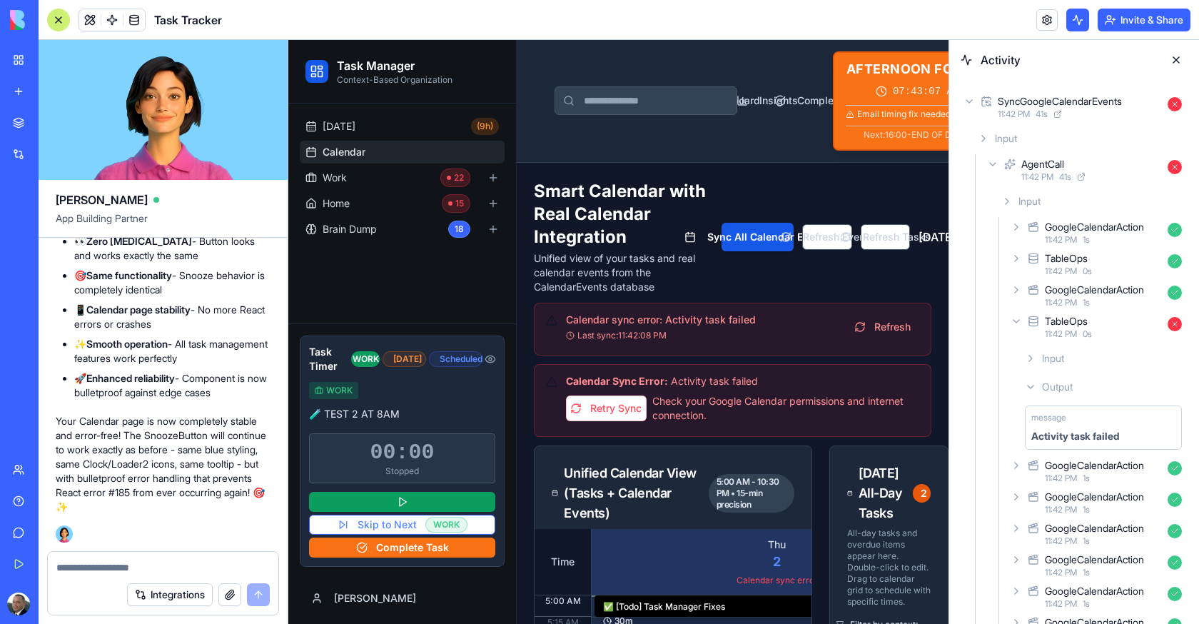
click at [1059, 378] on div "Output" at bounding box center [1103, 387] width 168 height 26
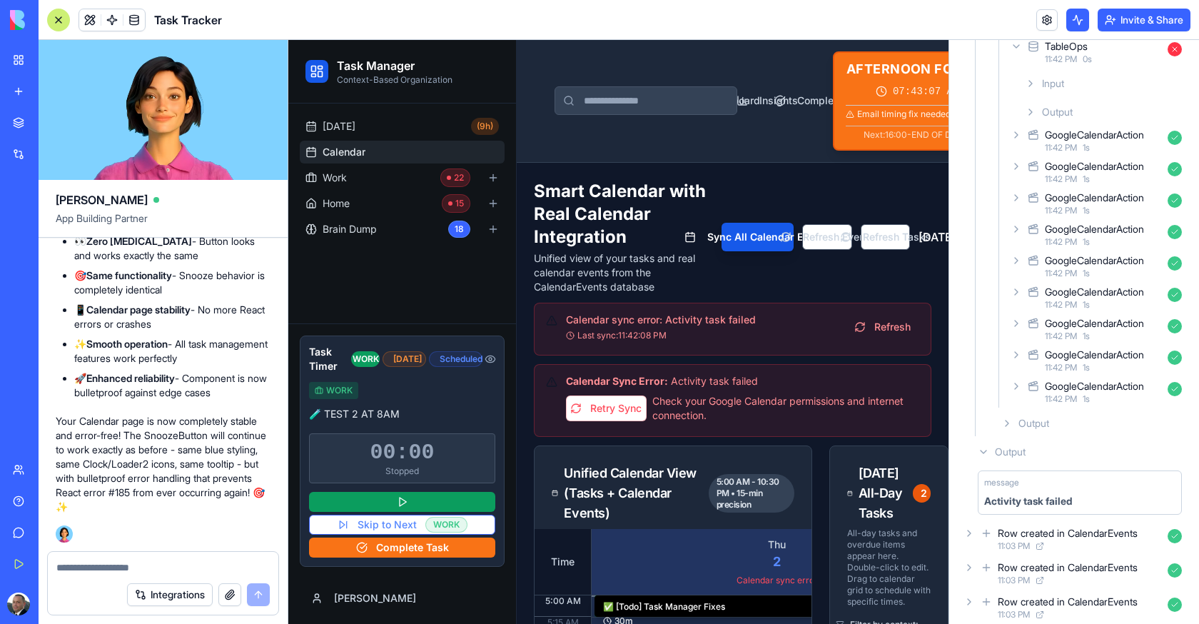
scroll to position [382, 0]
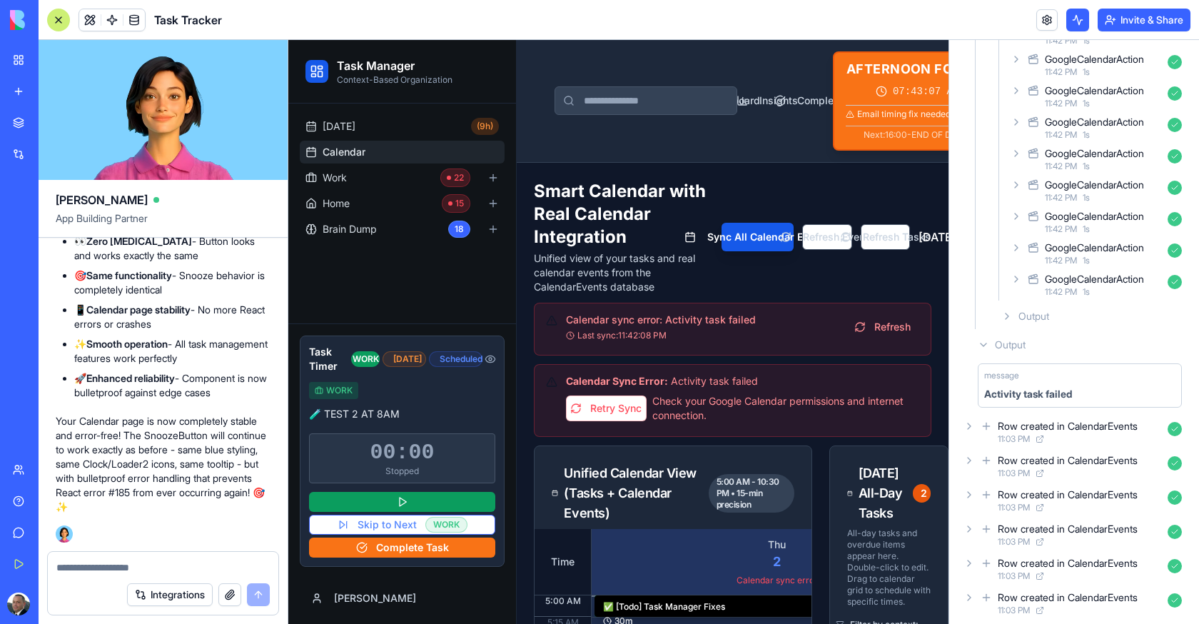
click at [141, 24] on link at bounding box center [133, 19] width 21 height 21
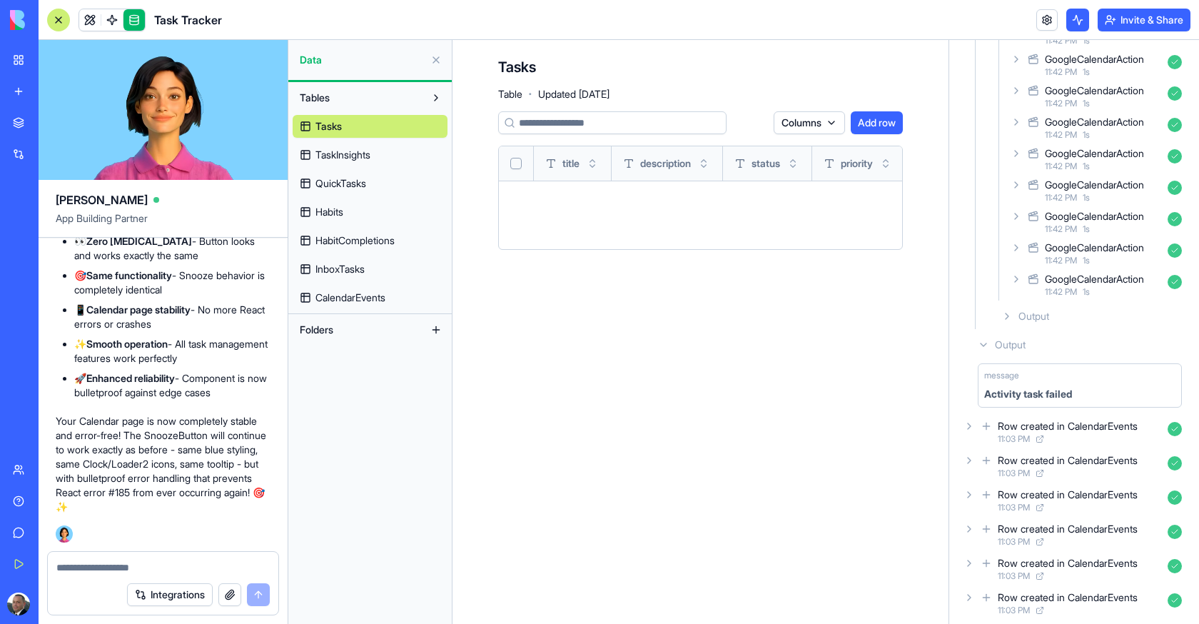
click at [344, 289] on link "CalendarEvents" at bounding box center [370, 297] width 155 height 23
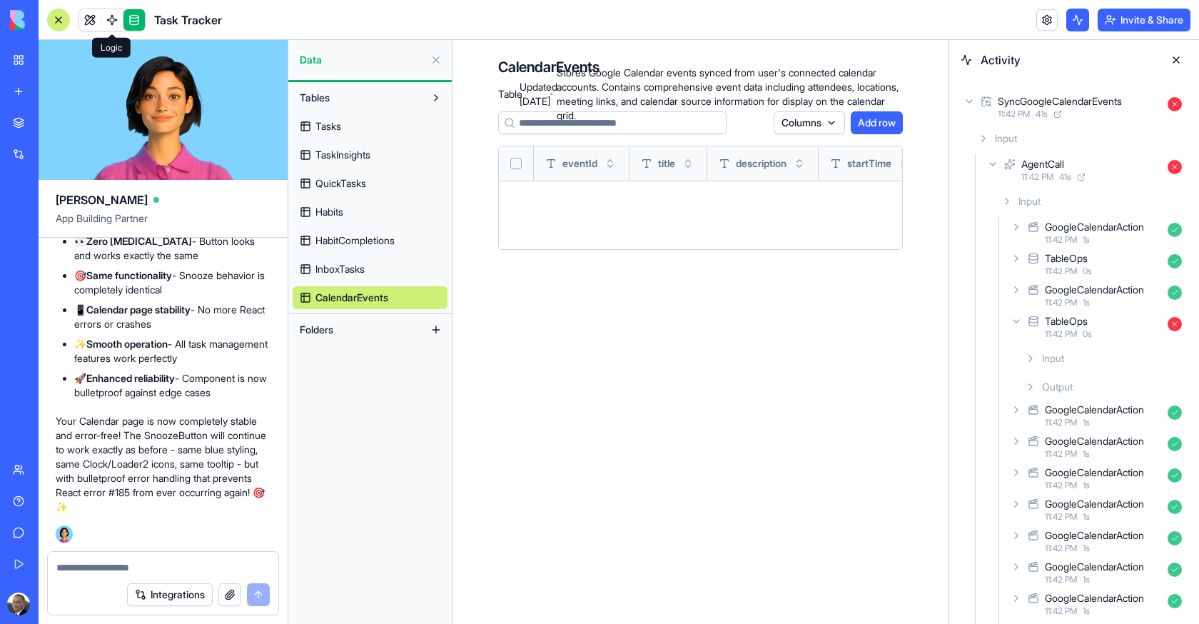
click at [115, 21] on link at bounding box center [111, 19] width 21 height 21
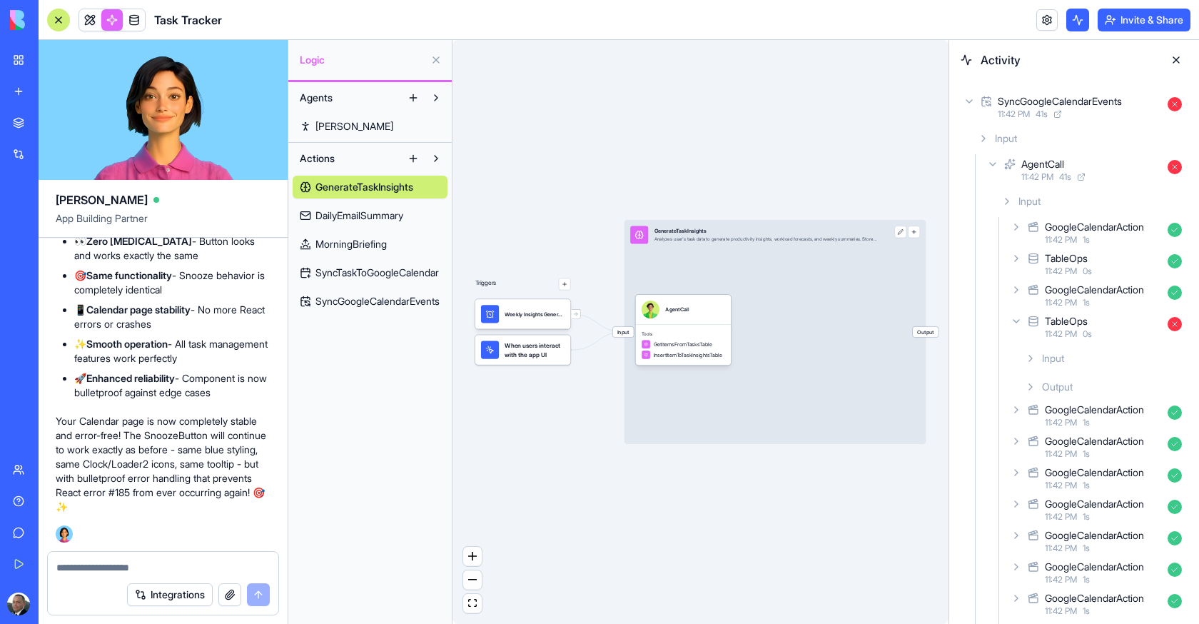
click at [363, 295] on span "SyncGoogleCalendarEvents" at bounding box center [377, 301] width 124 height 14
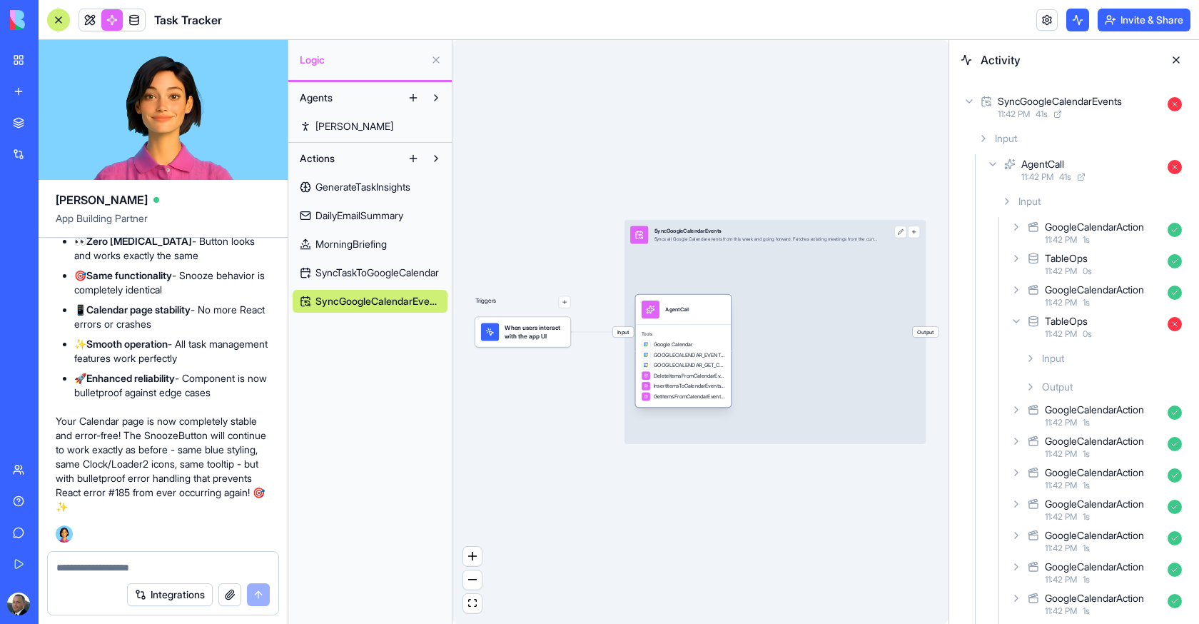
click at [708, 310] on div "AgentCall" at bounding box center [684, 309] width 84 height 18
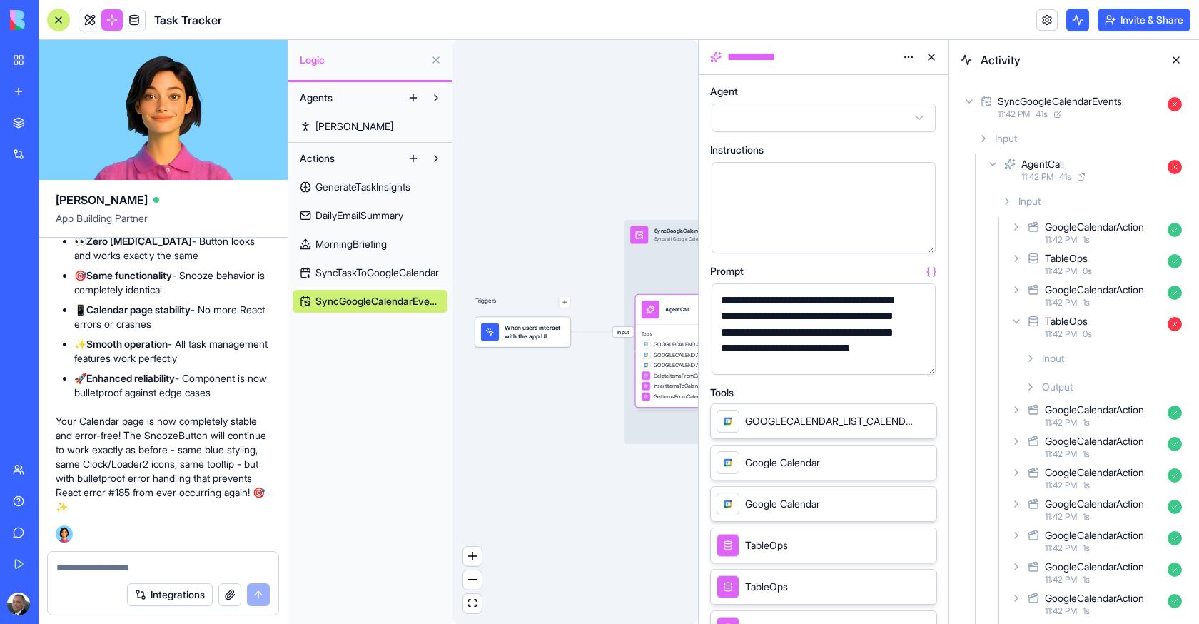
scroll to position [341, 0]
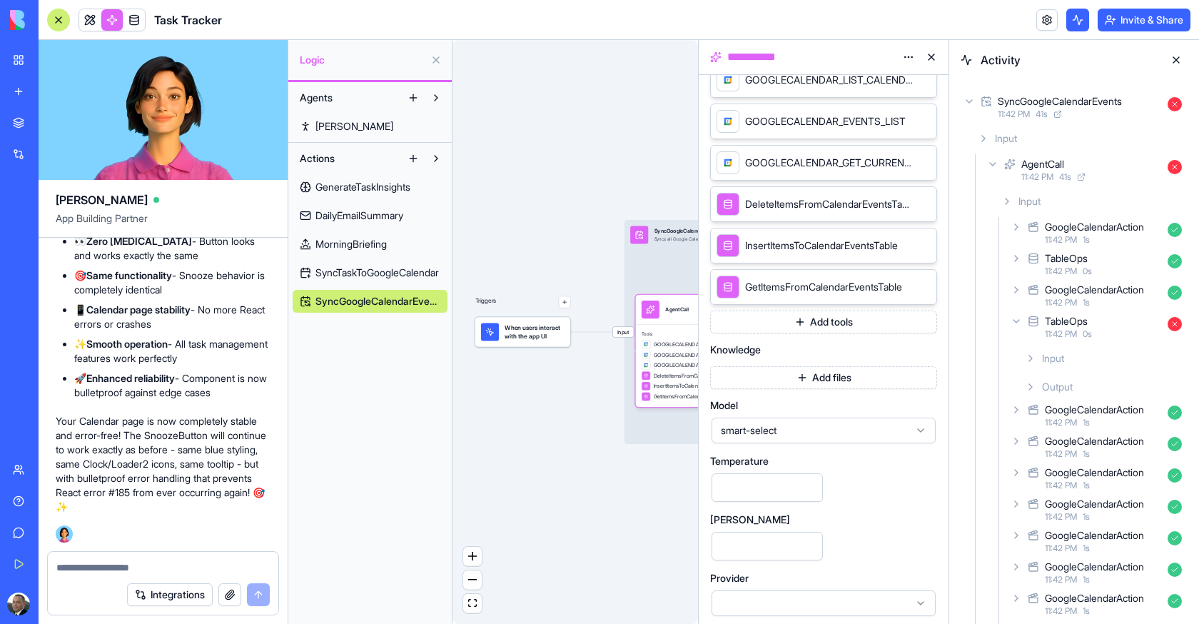
click at [848, 431] on span "smart-select" at bounding box center [815, 430] width 188 height 14
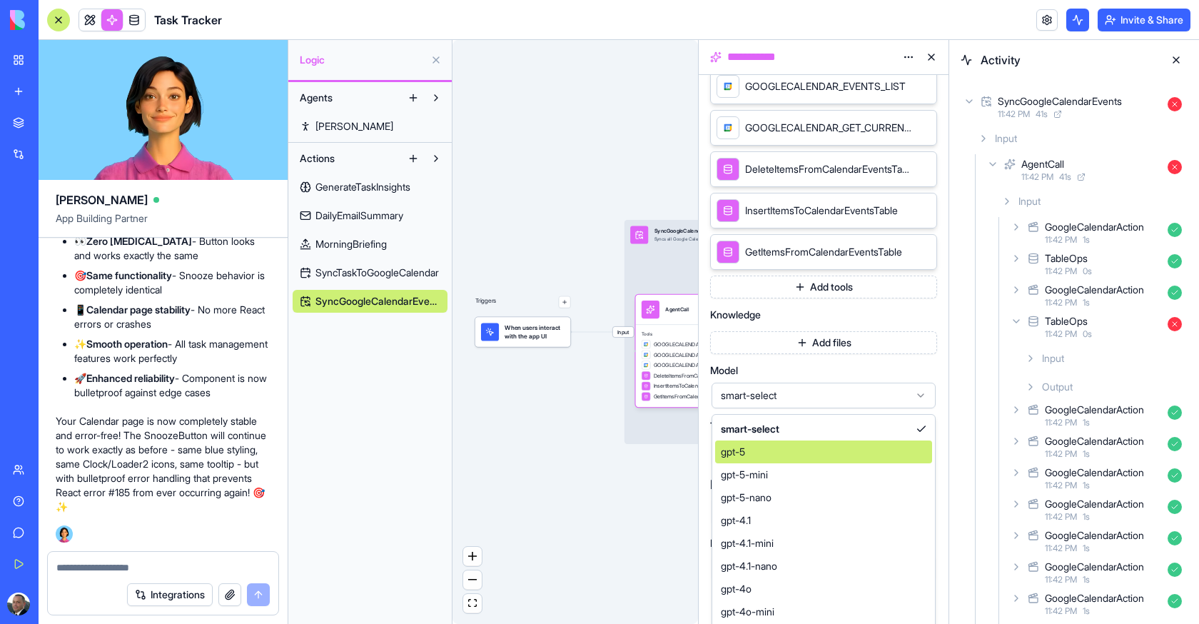
click at [842, 443] on div "gpt-5" at bounding box center [823, 451] width 217 height 23
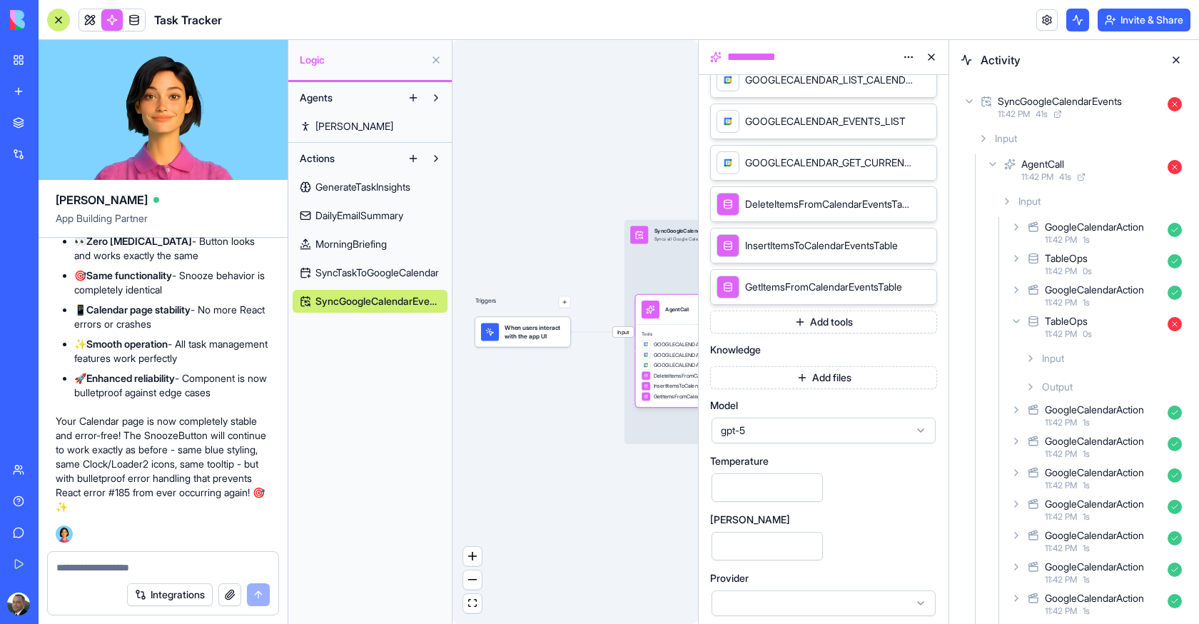
click at [541, 166] on div "Triggers When users interact with the app UI Input SyncGoogleCalendarEvents Syn…" at bounding box center [576, 332] width 246 height 584
click at [92, 16] on link at bounding box center [89, 19] width 21 height 21
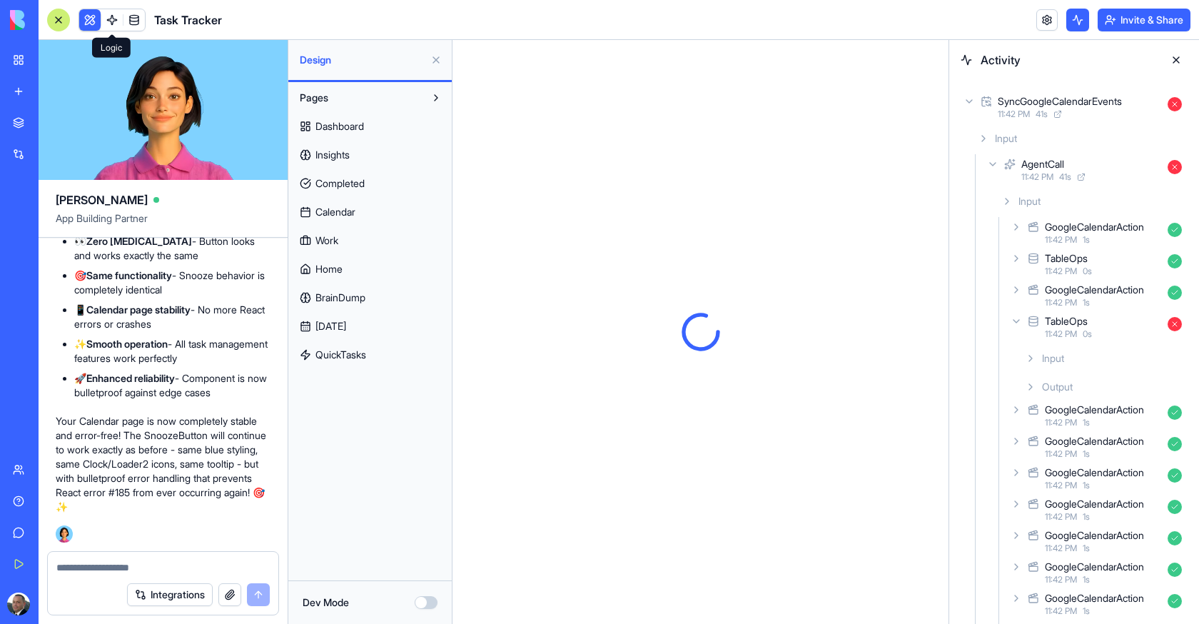
click at [92, 16] on button at bounding box center [89, 19] width 21 height 21
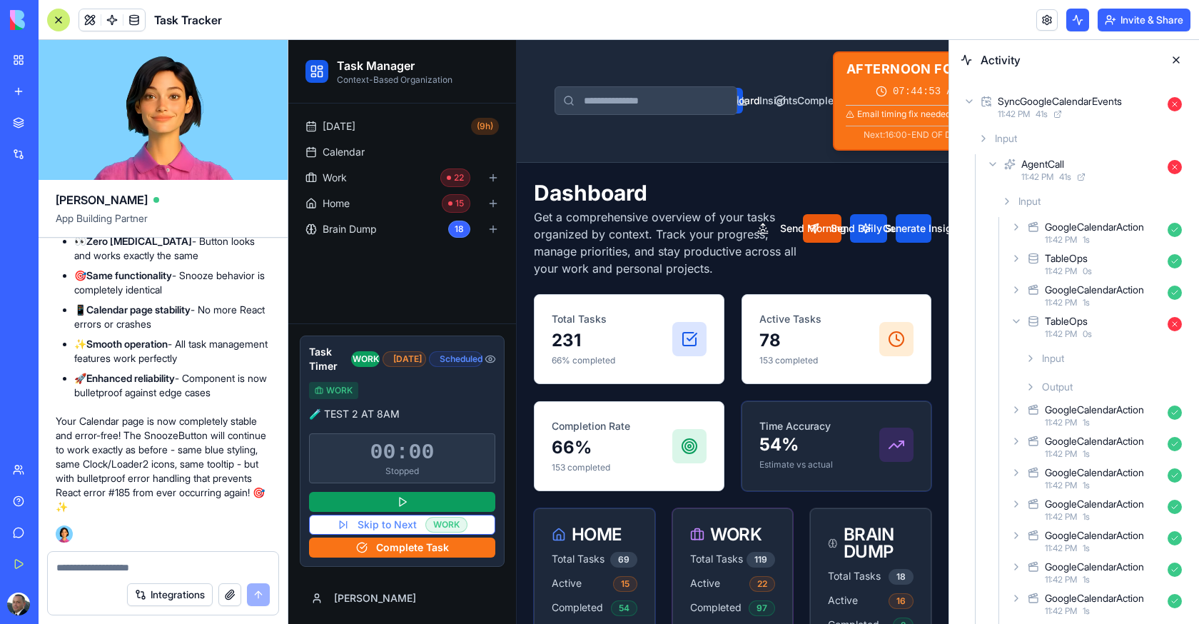
scroll to position [245006, 0]
click at [363, 147] on span "Calendar" at bounding box center [344, 152] width 42 height 14
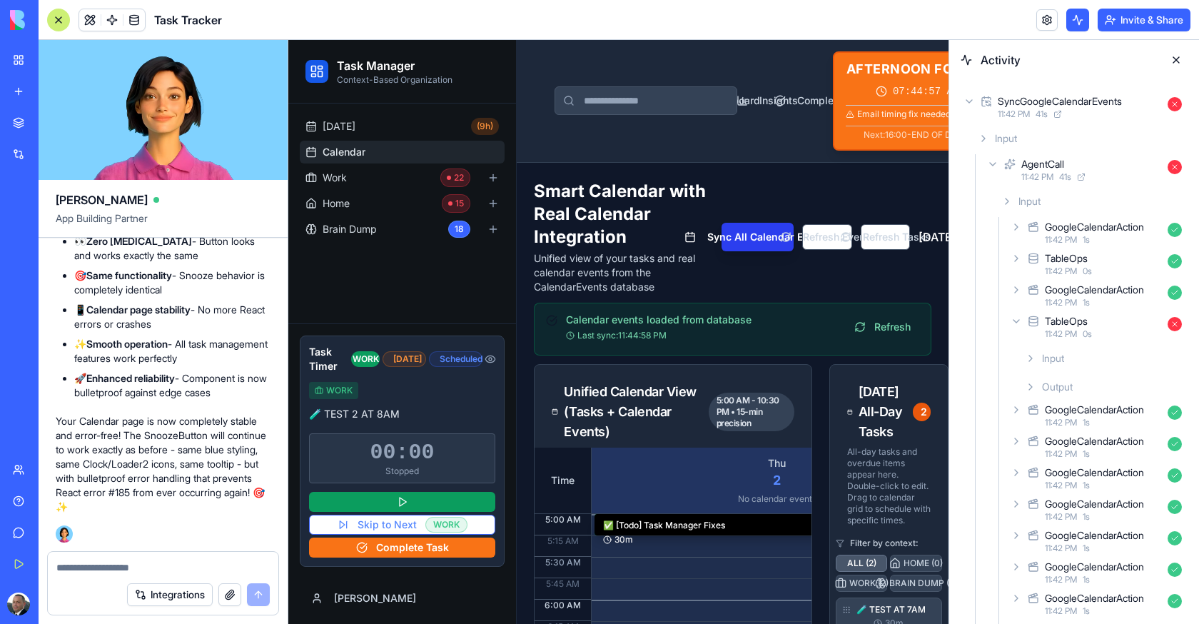
click at [736, 245] on button "Sync All Calendar Events" at bounding box center [758, 237] width 72 height 29
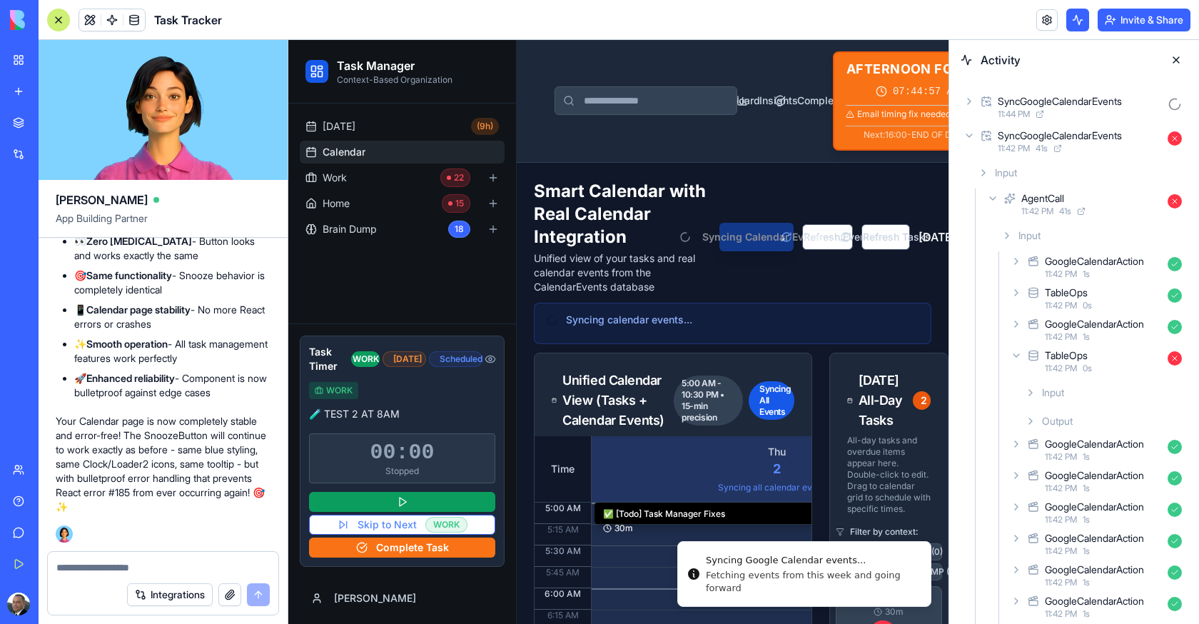
click at [1175, 64] on button at bounding box center [1176, 60] width 23 height 23
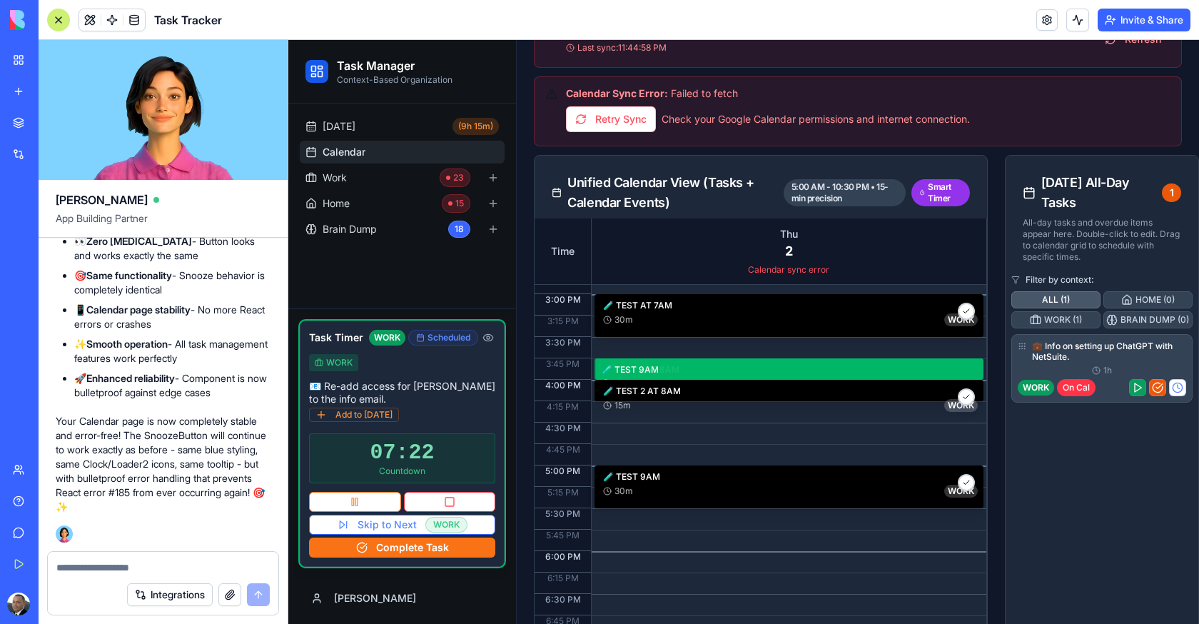
scroll to position [836, 0]
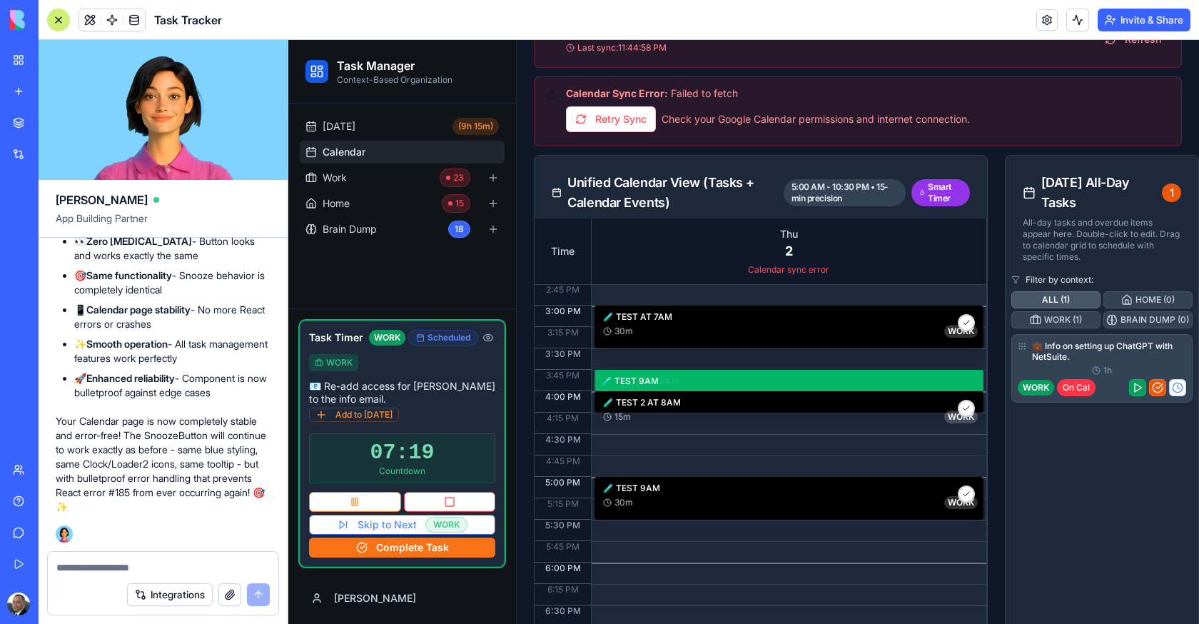
click at [143, 16] on link at bounding box center [133, 19] width 21 height 21
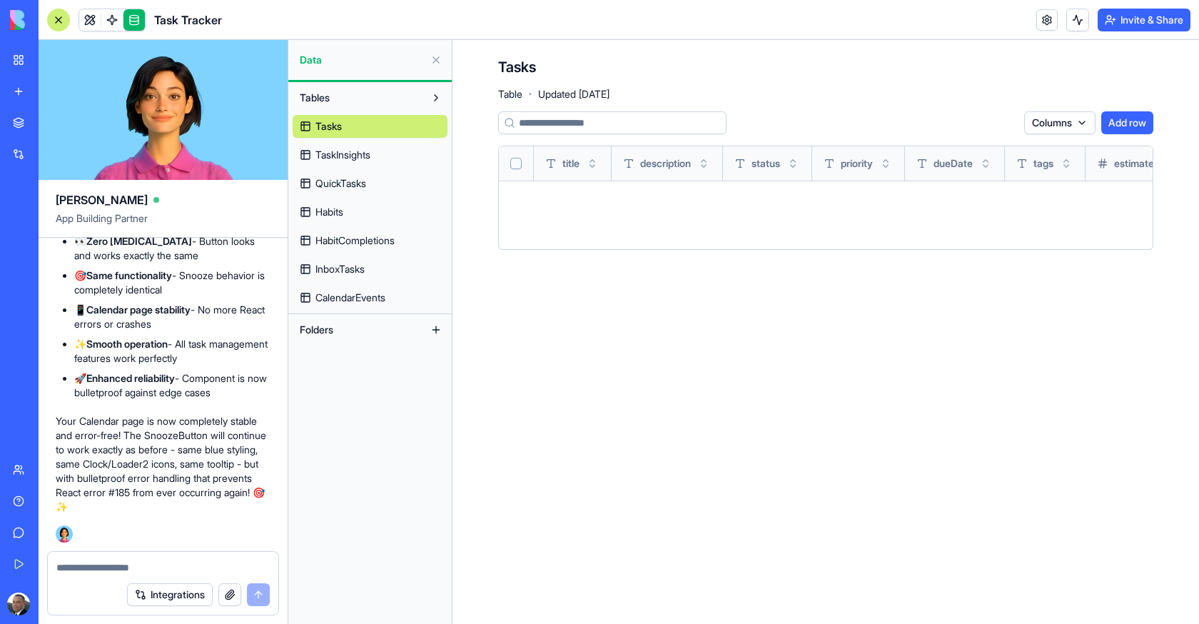
click at [366, 296] on span "CalendarEvents" at bounding box center [350, 297] width 70 height 14
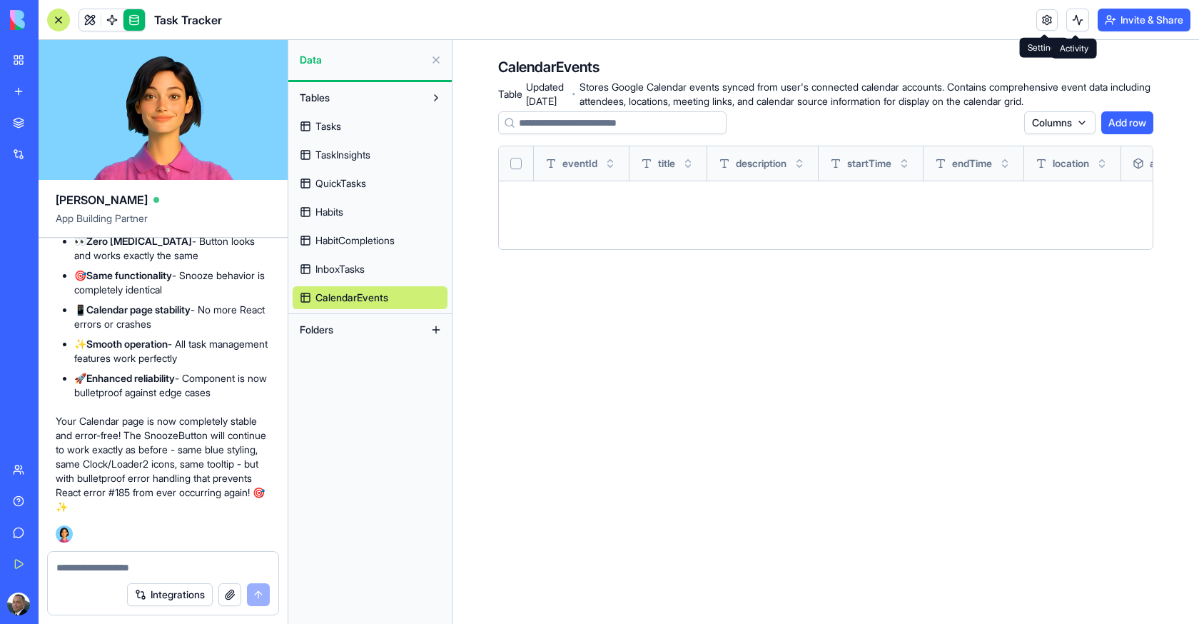
click at [1071, 26] on button at bounding box center [1077, 20] width 23 height 23
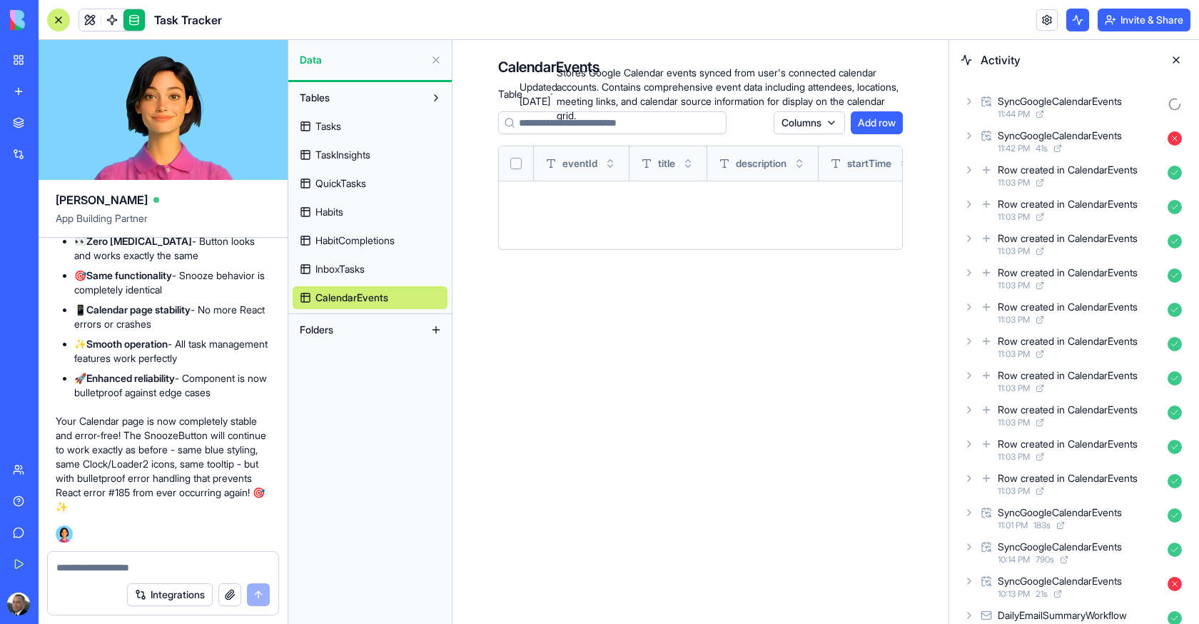
click at [1071, 27] on button at bounding box center [1077, 20] width 23 height 23
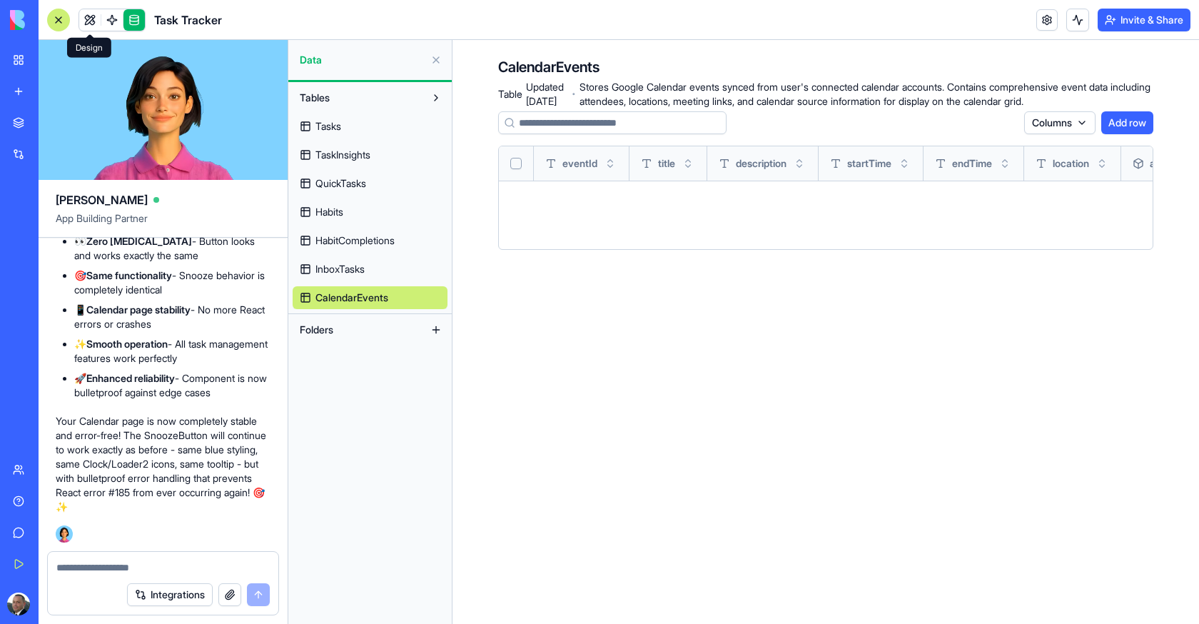
click at [86, 27] on link at bounding box center [89, 19] width 21 height 21
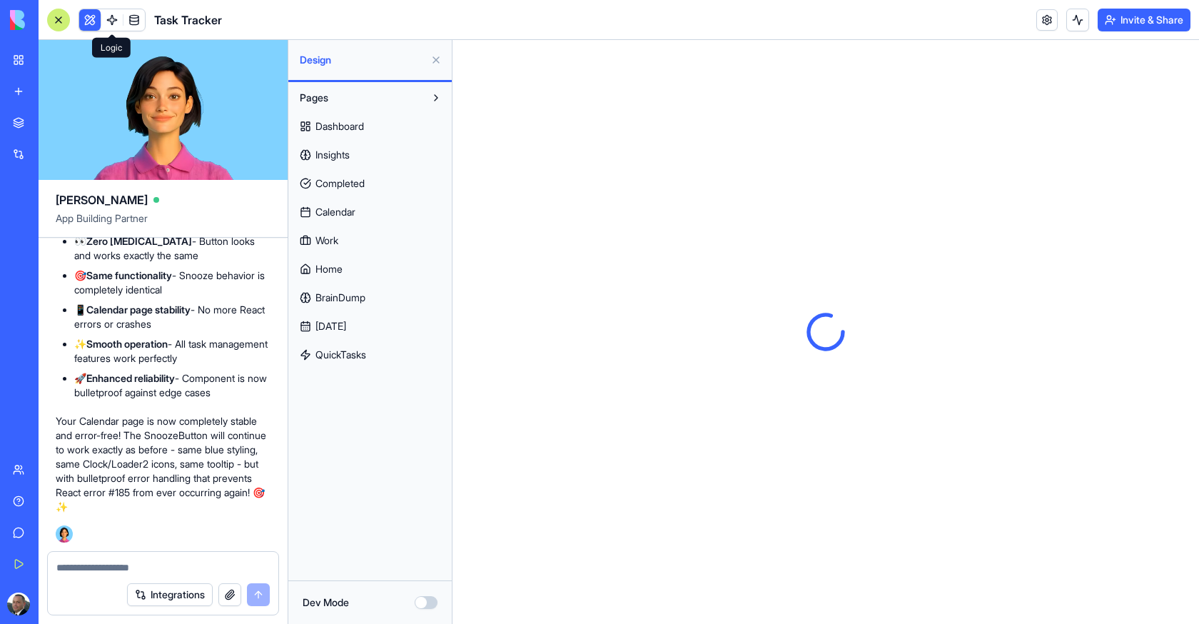
click at [382, 223] on link "Calendar" at bounding box center [370, 212] width 155 height 23
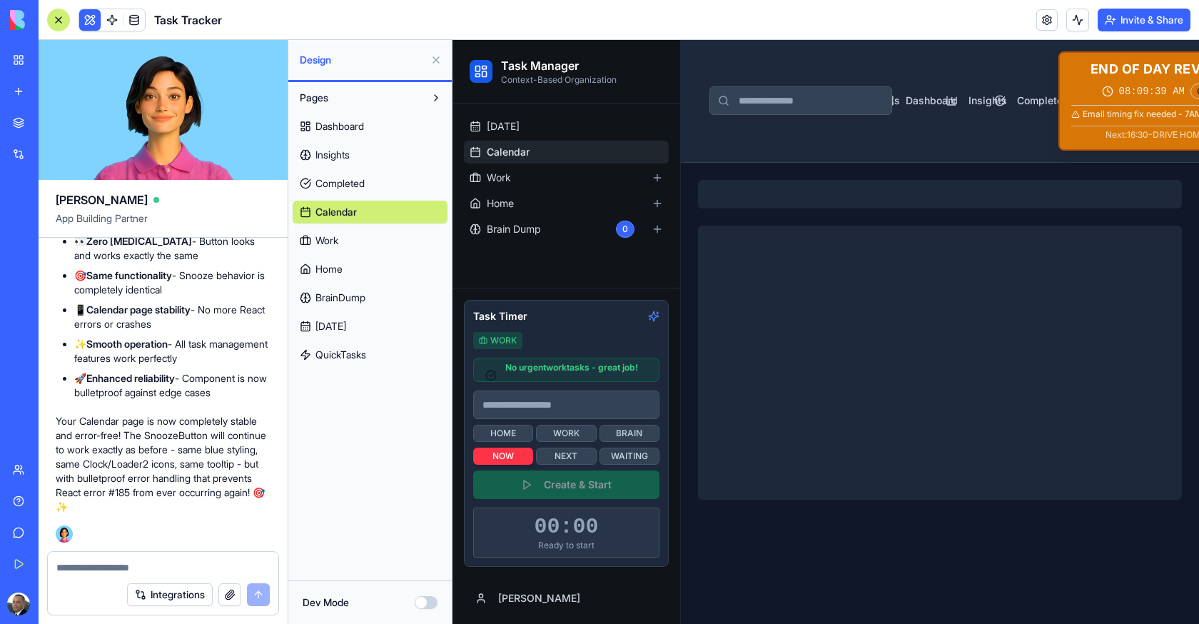
click at [430, 65] on button at bounding box center [436, 60] width 23 height 23
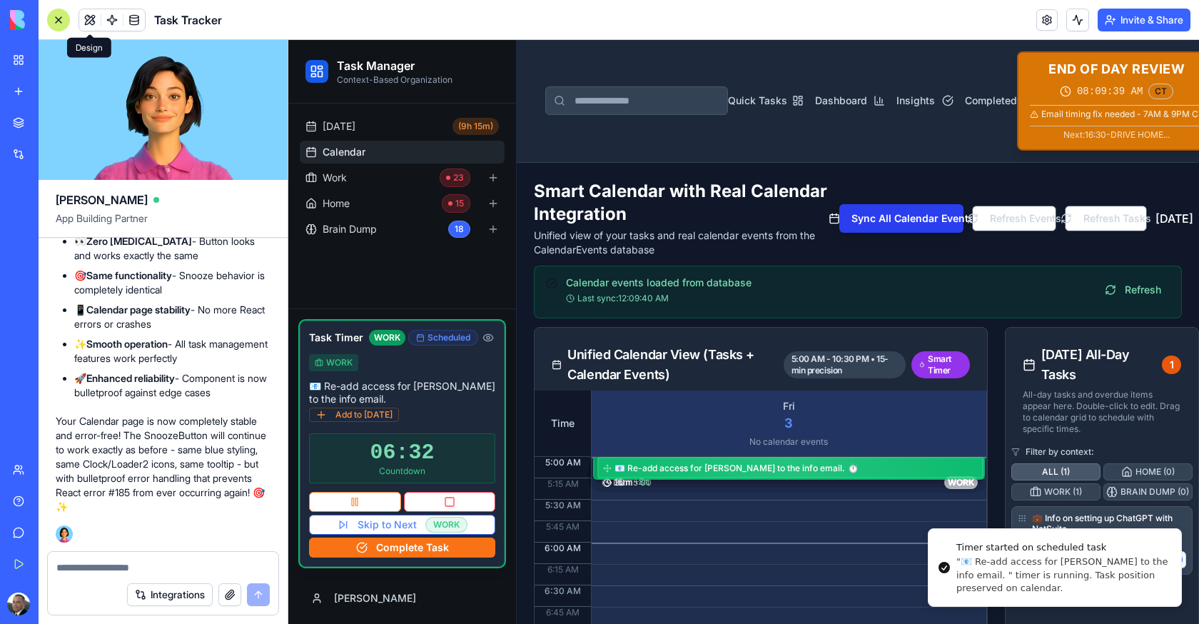
click at [853, 224] on button "Sync All Calendar Events" at bounding box center [901, 218] width 124 height 29
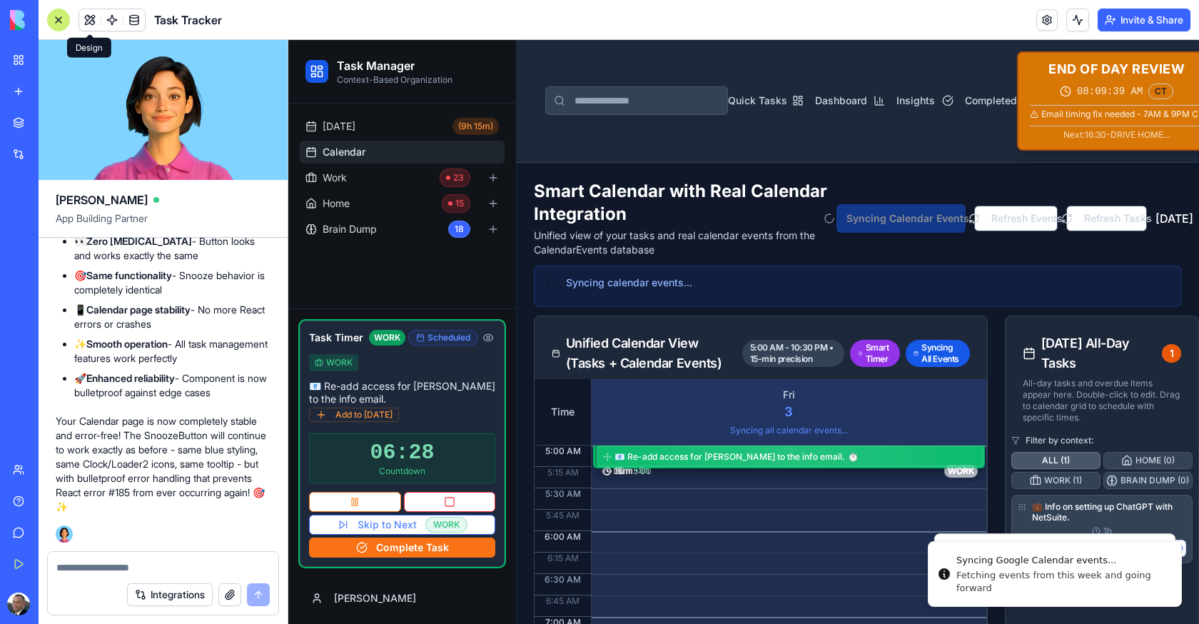
click at [1076, 31] on body "BETA My Workspace New app Marketplace Integrations Recent Task Tracker AI Logo …" at bounding box center [599, 312] width 1199 height 624
click at [1076, 25] on button at bounding box center [1077, 20] width 23 height 23
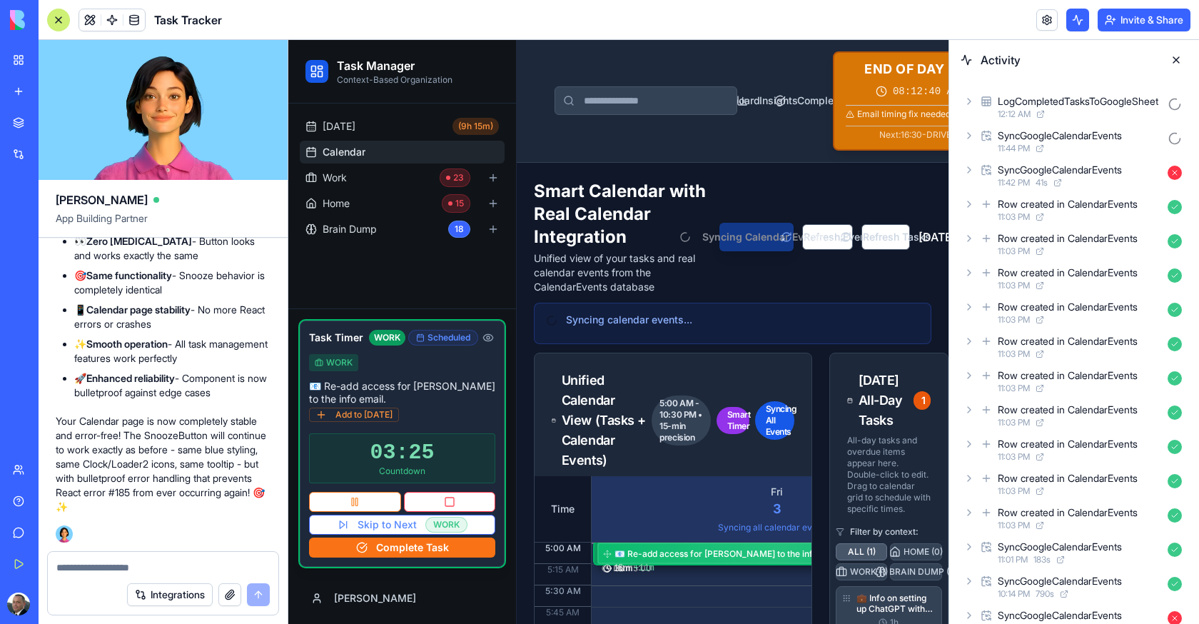
click at [1018, 111] on span "12:12 AM" at bounding box center [1014, 113] width 33 height 11
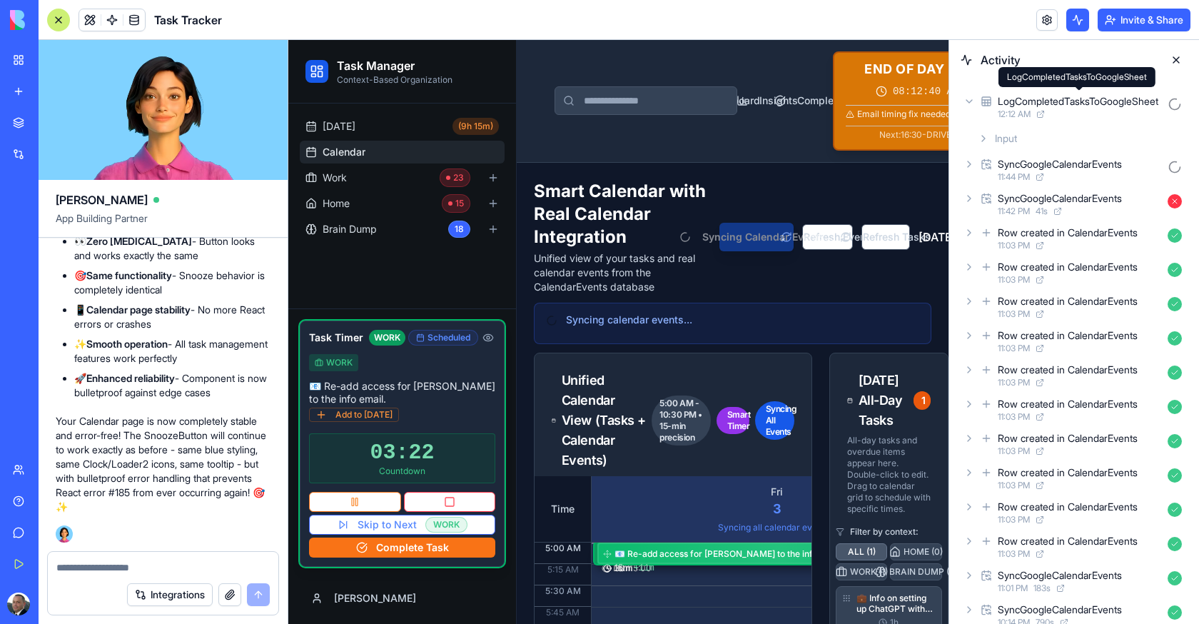
click at [1005, 99] on div "LogCompletedTasksToGoogleSheet" at bounding box center [1078, 101] width 161 height 14
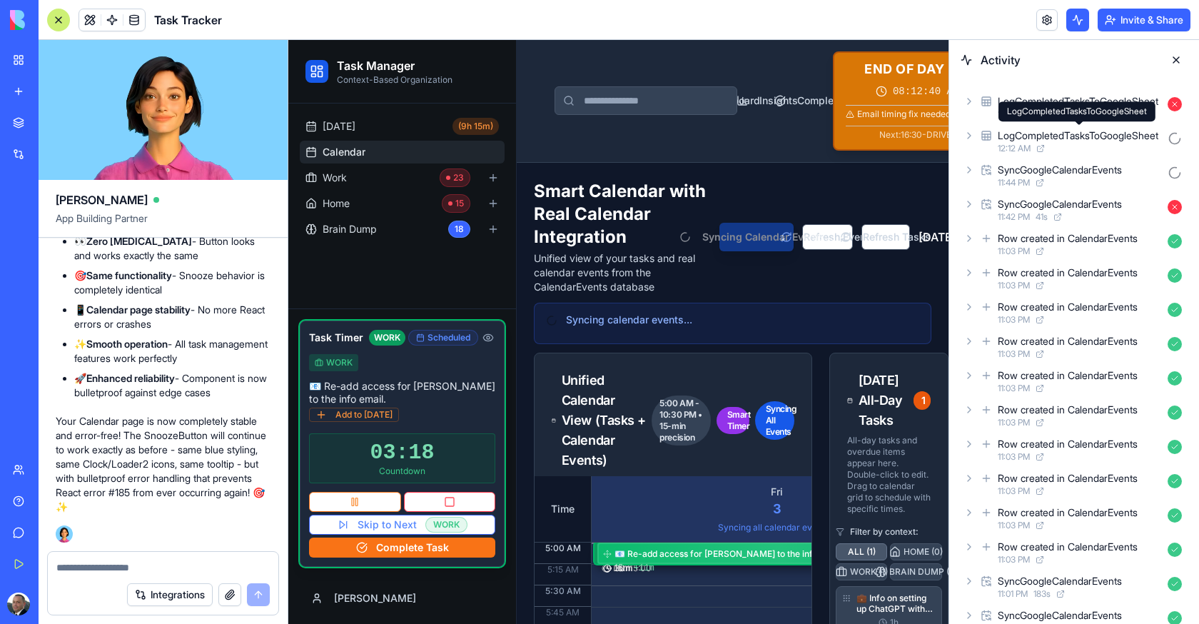
click at [1049, 114] on div "LogCompletedTasksToGoogleSheet LogCompletedTasksToGoogleSheet" at bounding box center [1077, 111] width 157 height 20
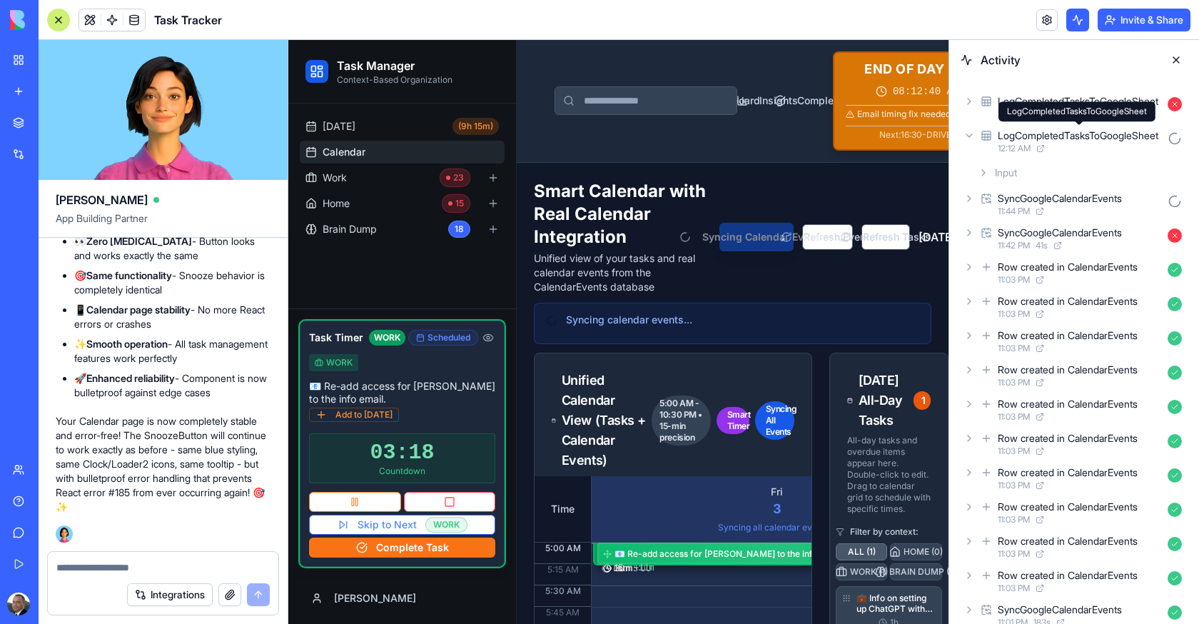
click at [1027, 103] on div "LogCompletedTasksToGoogleSheet LogCompletedTasksToGoogleSheet" at bounding box center [1077, 111] width 157 height 20
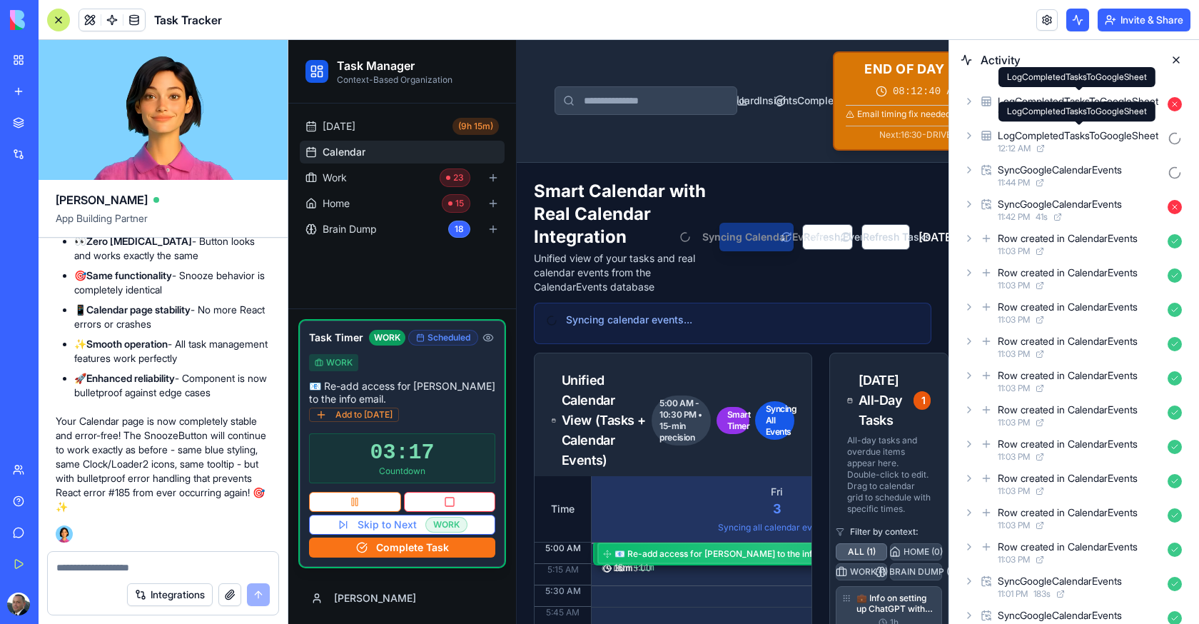
click at [1026, 96] on div "LogCompletedTasksToGoogleSheet" at bounding box center [1078, 101] width 161 height 14
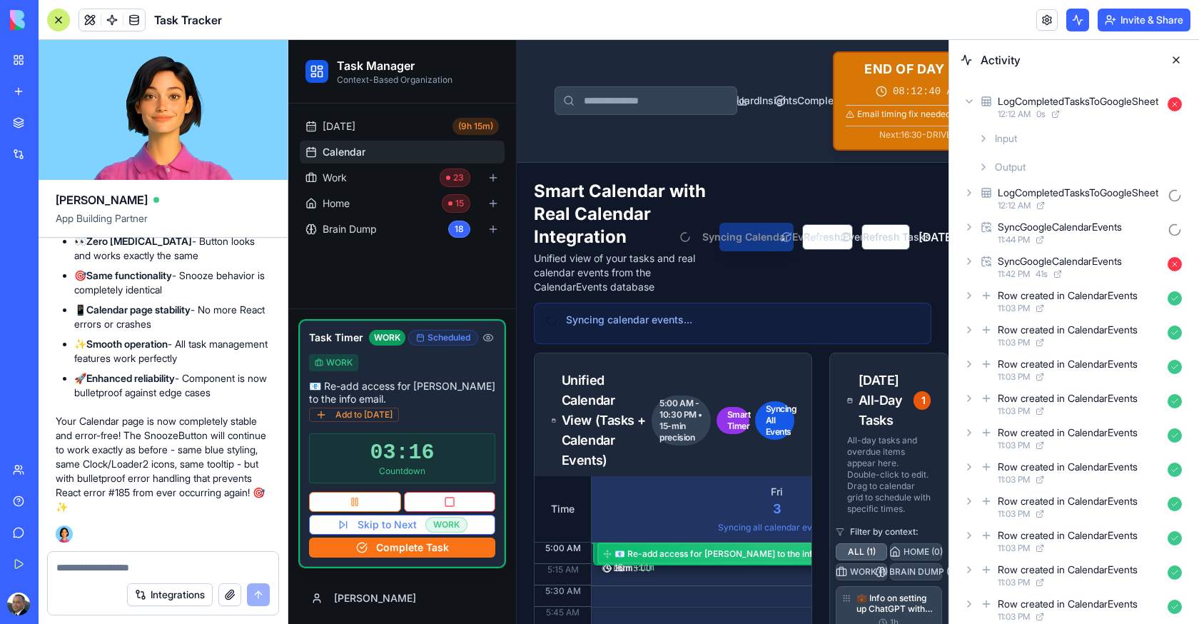
click at [1025, 137] on div "Input" at bounding box center [1080, 139] width 216 height 26
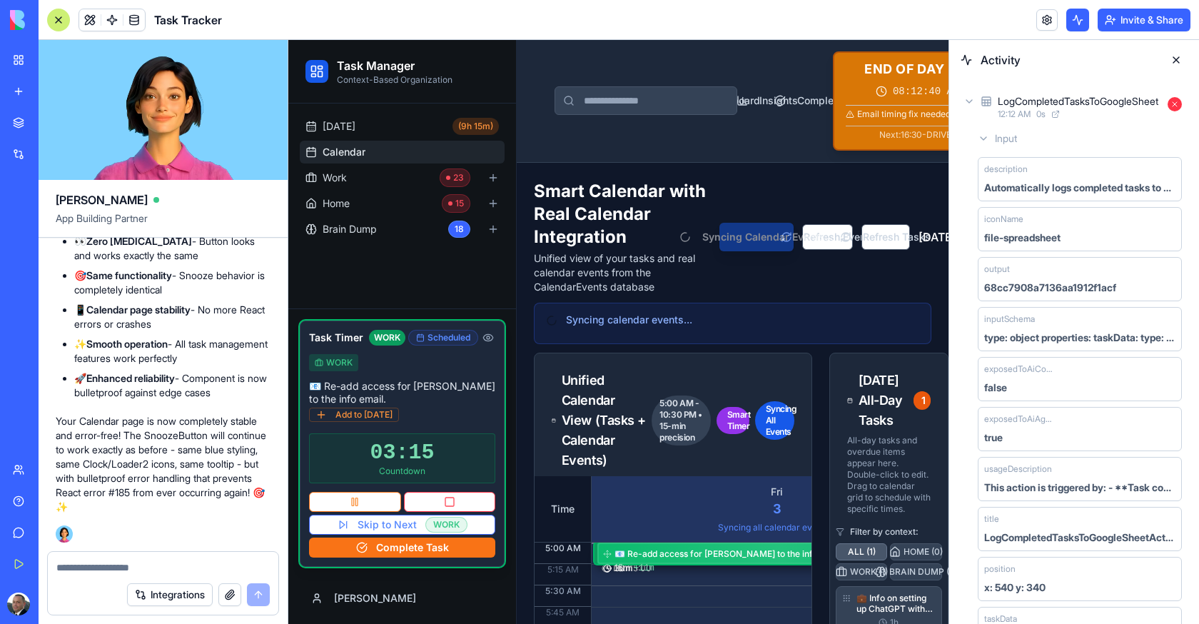
click at [1025, 137] on div "Input" at bounding box center [1080, 139] width 216 height 26
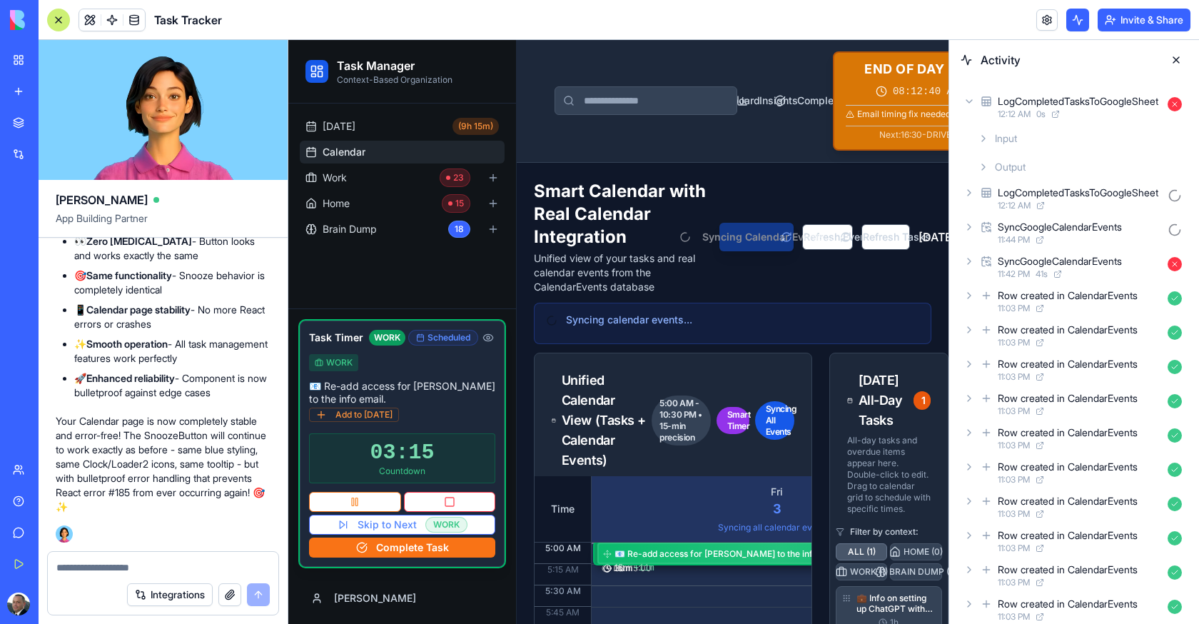
click at [1025, 151] on div "Input Output" at bounding box center [1080, 153] width 216 height 54
click at [1025, 156] on div "Output" at bounding box center [1080, 167] width 216 height 26
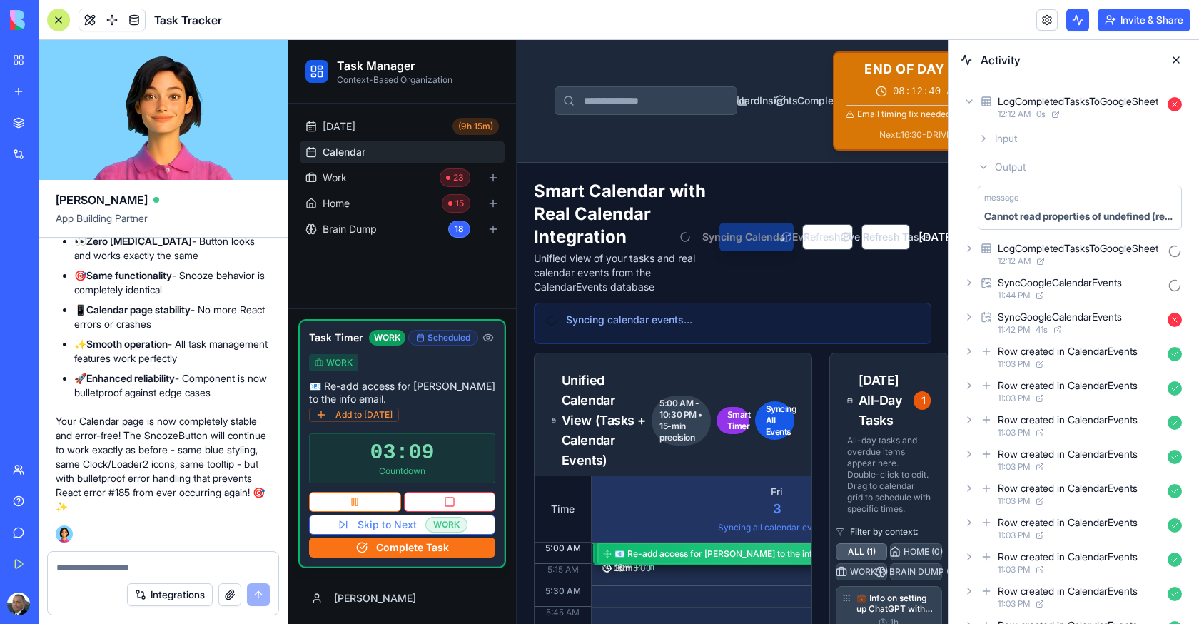
click at [1046, 112] on span "0 s" at bounding box center [1040, 113] width 9 height 11
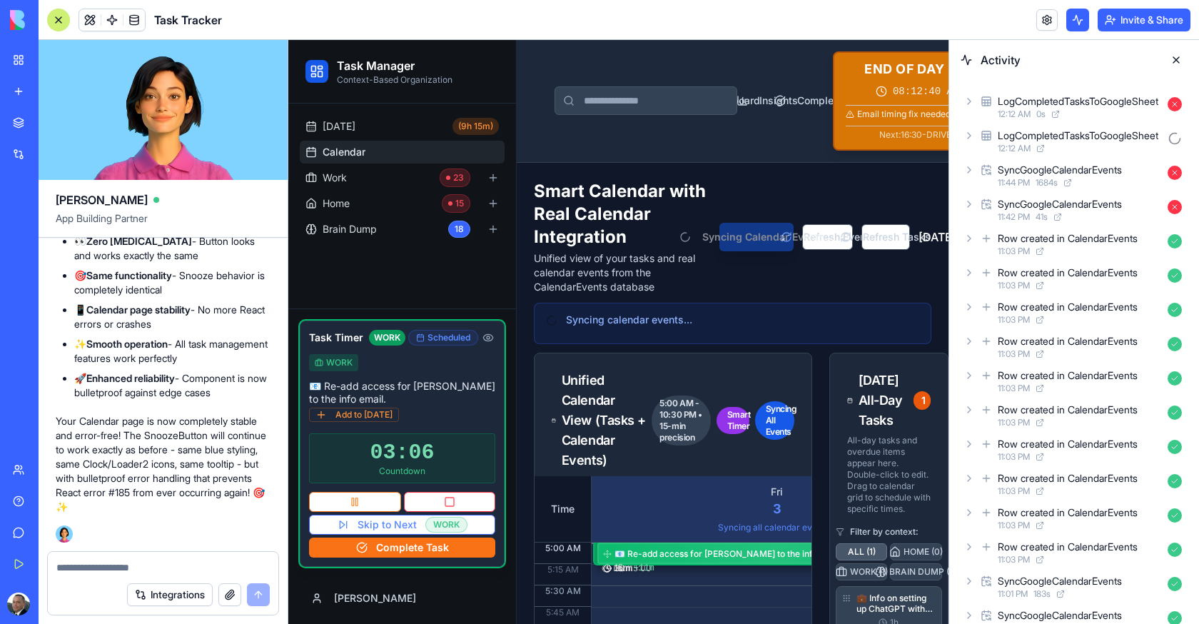
click at [1057, 170] on div "SyncGoogleCalendarEvents" at bounding box center [1060, 170] width 124 height 14
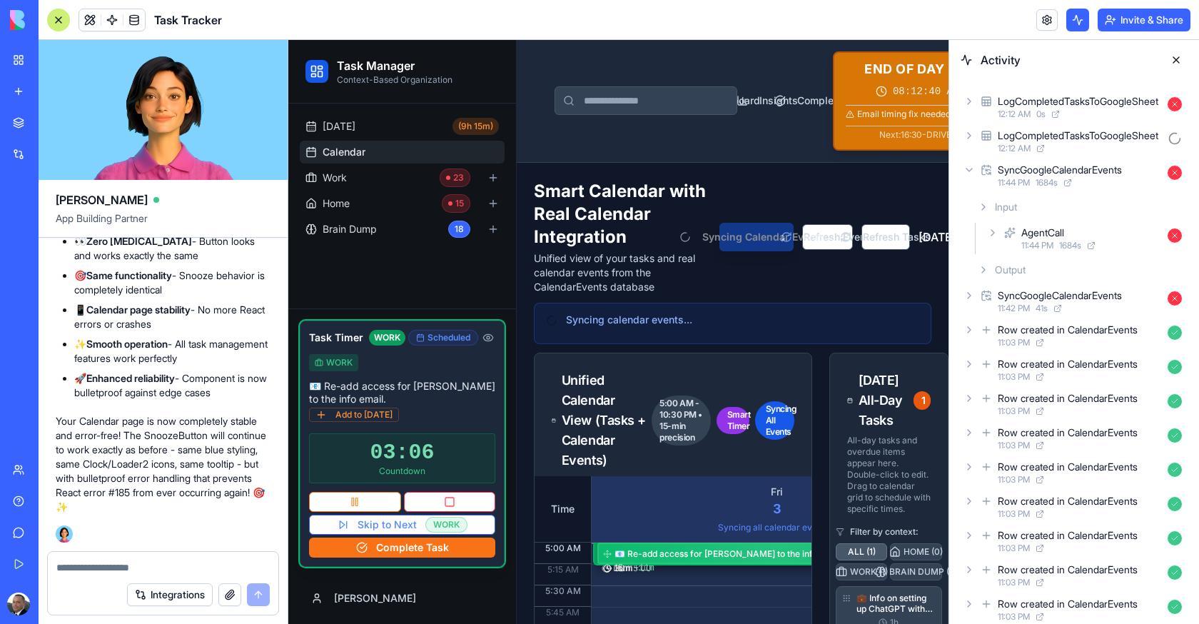
click at [1065, 240] on span "1684 s" at bounding box center [1070, 245] width 22 height 11
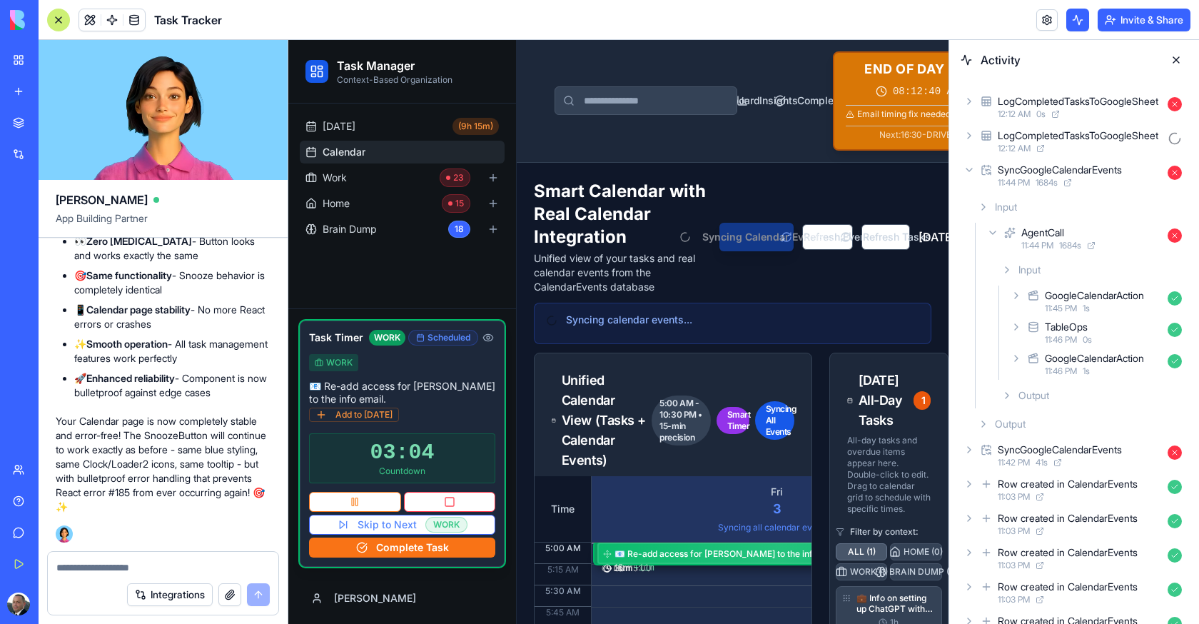
click at [1051, 393] on div "Output" at bounding box center [1092, 396] width 192 height 26
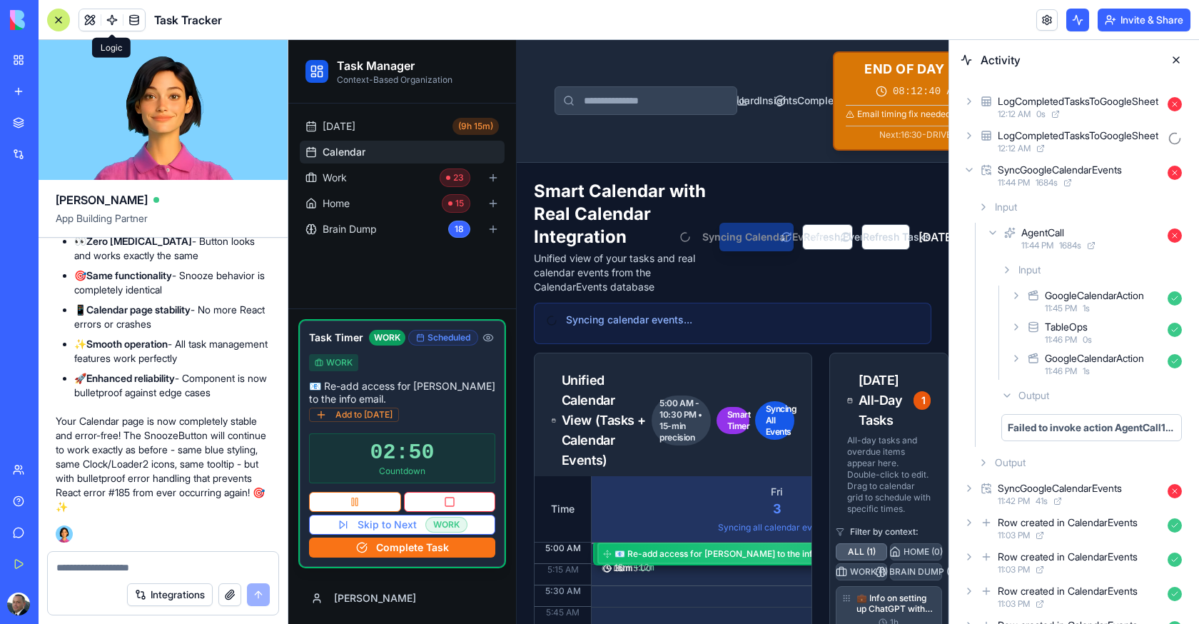
click at [107, 14] on link at bounding box center [111, 19] width 21 height 21
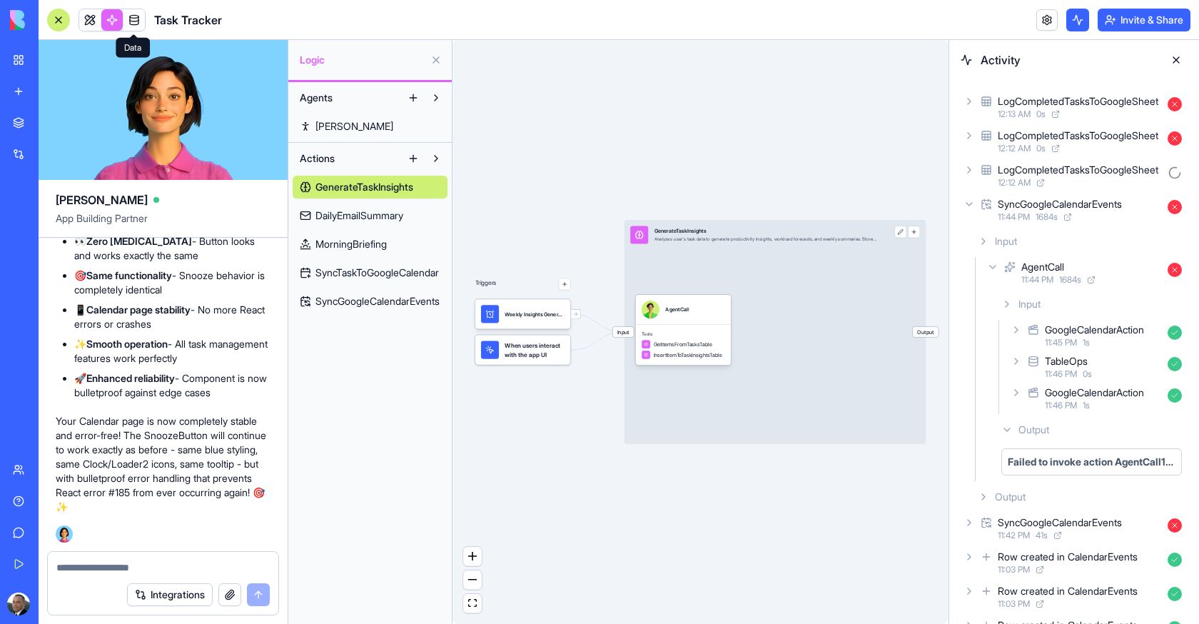
click at [375, 292] on link "SyncGoogleCalendarEvents" at bounding box center [370, 301] width 155 height 23
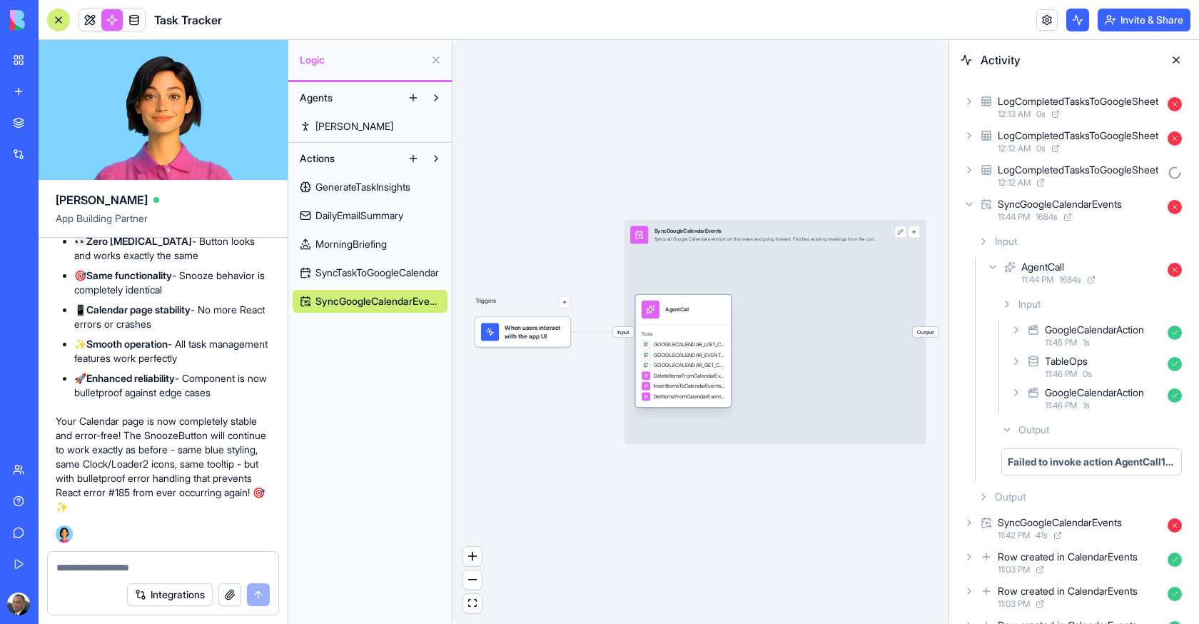
click at [716, 303] on div "AgentCall" at bounding box center [684, 309] width 84 height 18
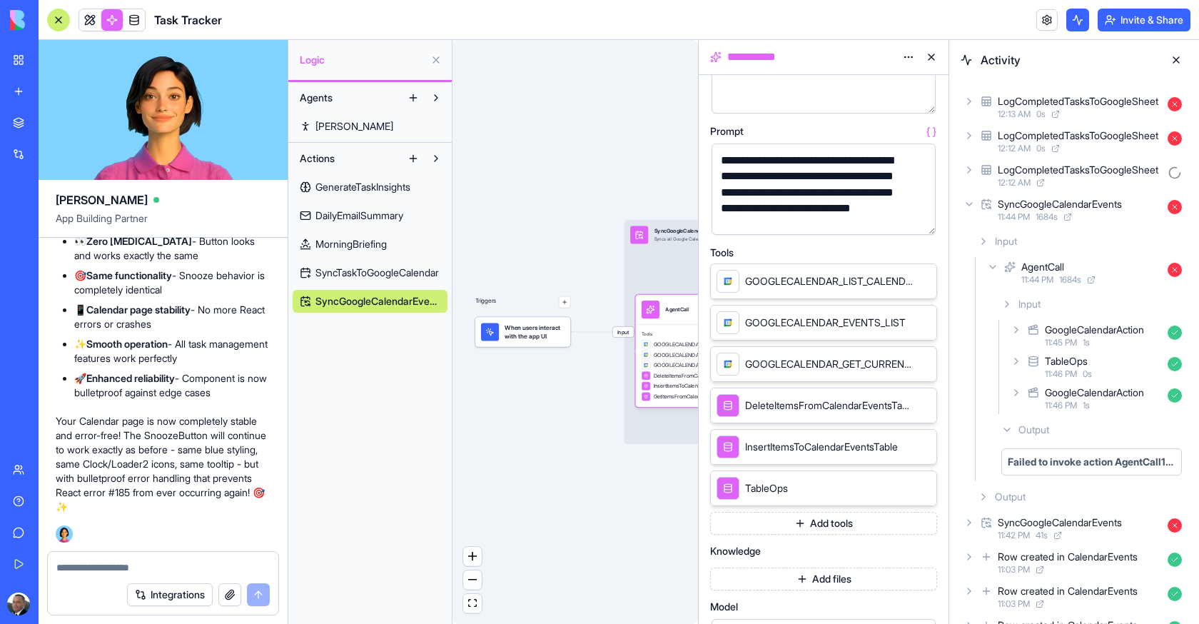
scroll to position [290, 0]
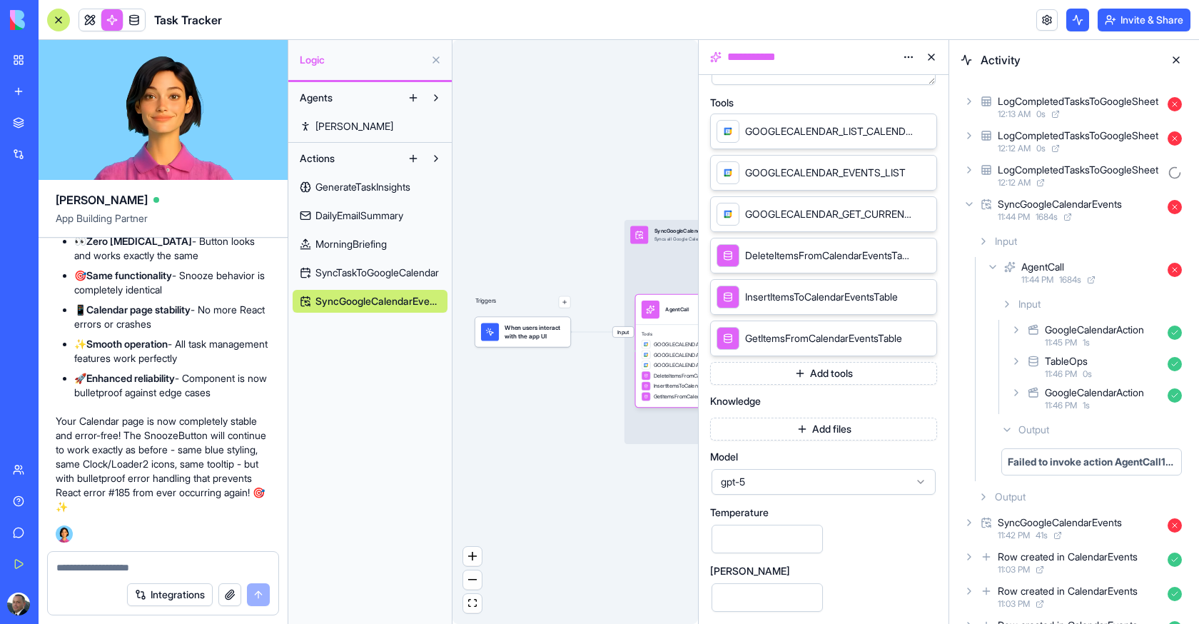
click at [600, 462] on div "Triggers When users interact with the app UI Input SyncGoogleCalendarEvents Syn…" at bounding box center [576, 332] width 246 height 584
click at [385, 277] on span "SyncTaskToGoogleCalendar" at bounding box center [376, 273] width 123 height 14
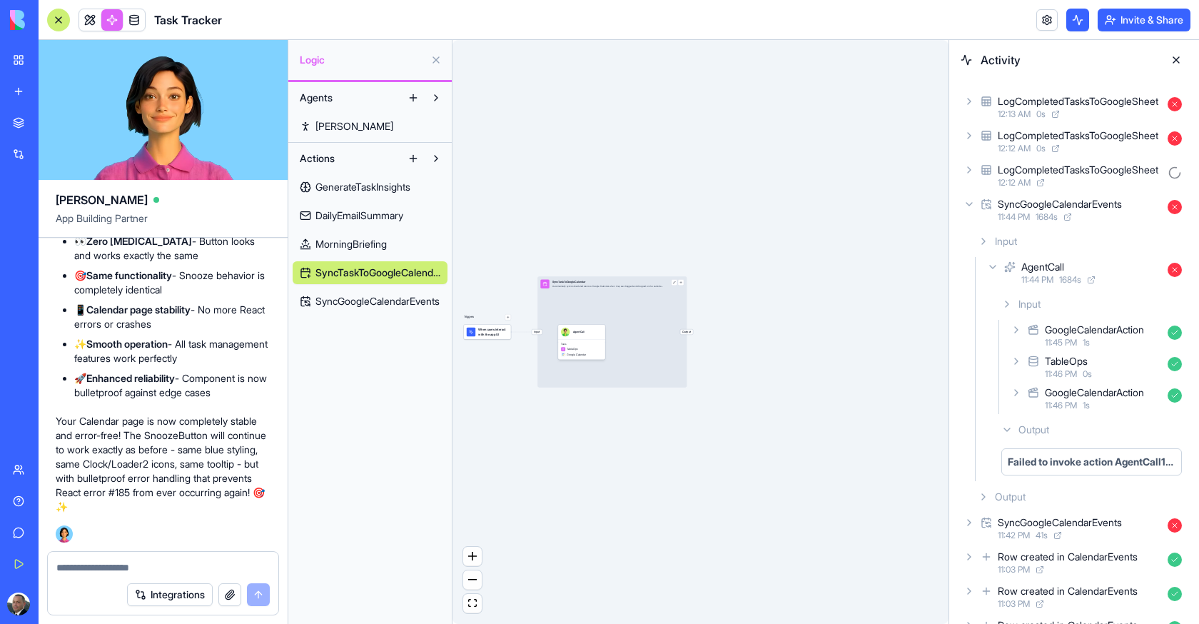
click at [597, 370] on div "Input SyncTaskToGoogleCalendar Automatically syncs scheduled tasks to Google Ca…" at bounding box center [611, 331] width 149 height 111
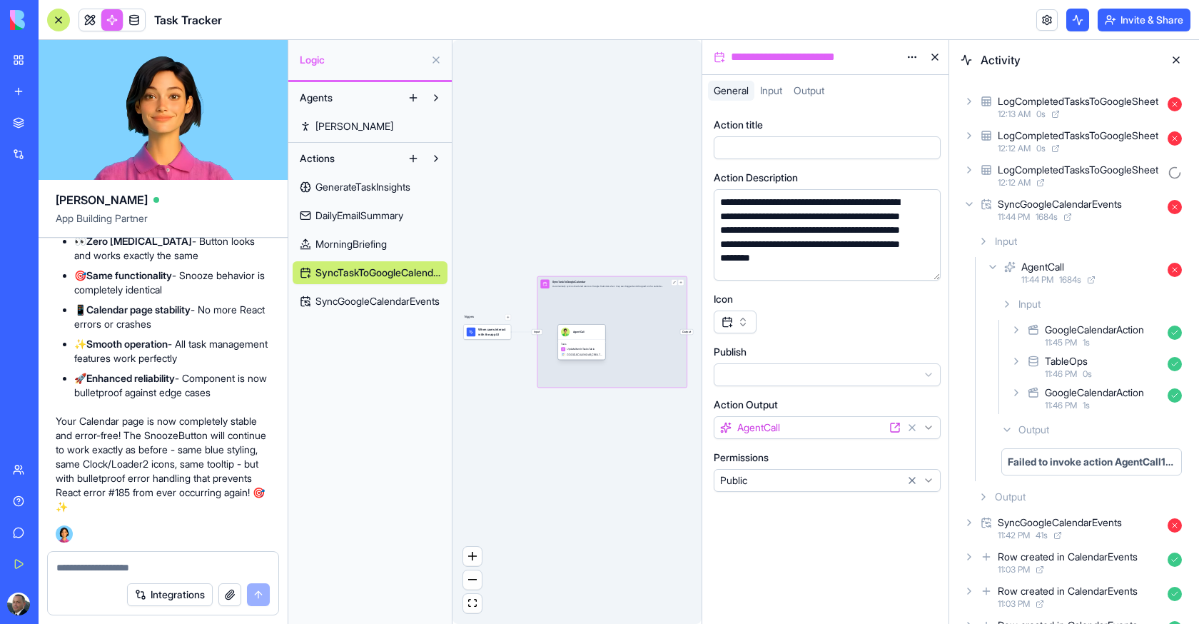
click at [592, 346] on div "Tools UpdateItemInTasksTable GOOGLECALENDAR_CREATE_EVENT" at bounding box center [581, 349] width 47 height 20
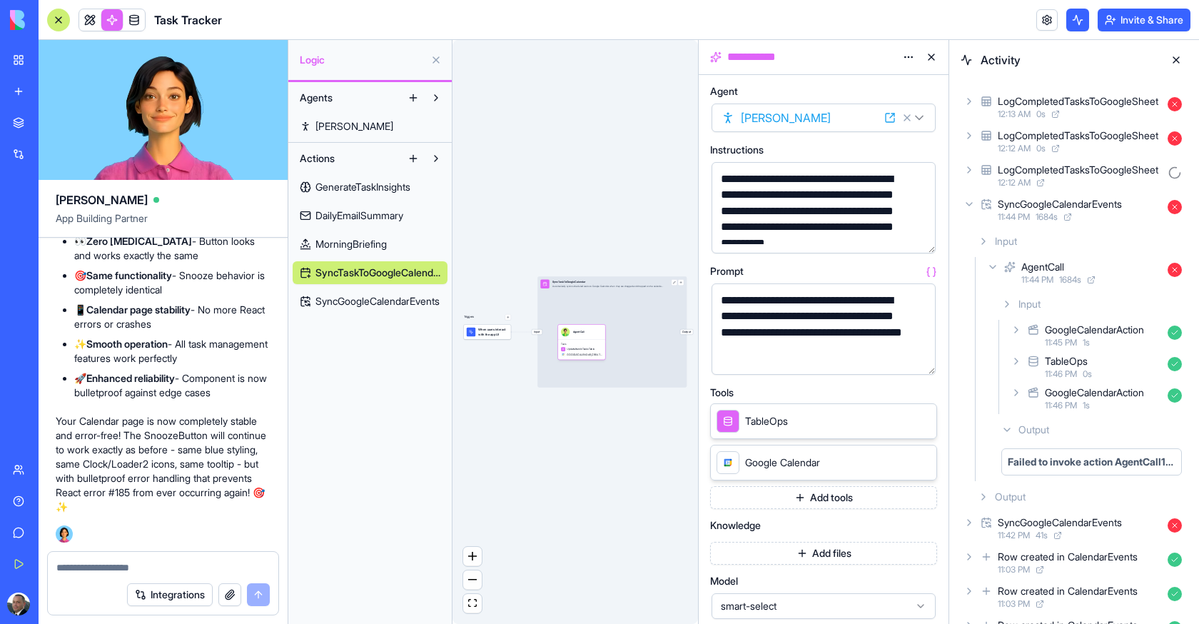
scroll to position [178, 0]
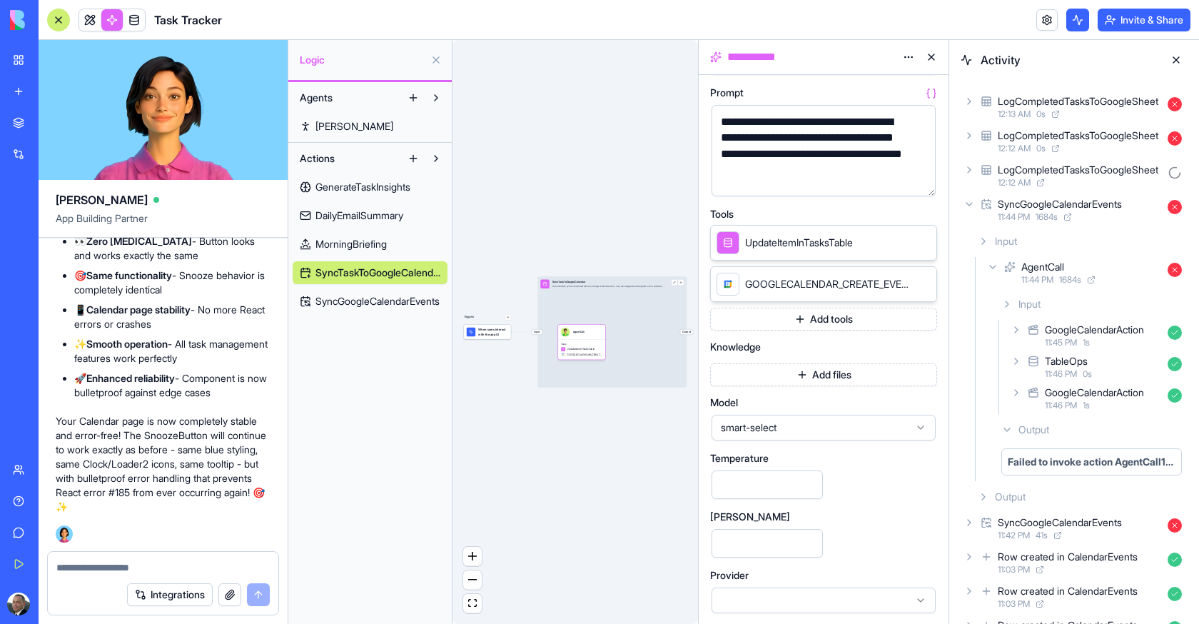
click at [771, 437] on div "smart-select" at bounding box center [824, 428] width 224 height 26
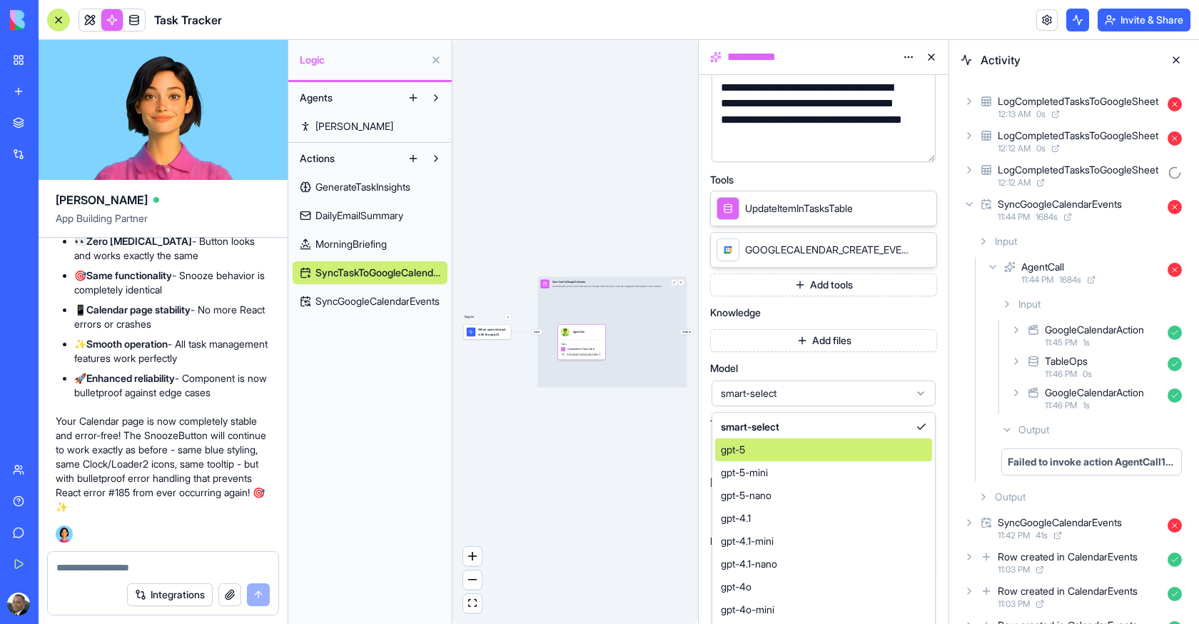
click at [764, 455] on div "gpt-5" at bounding box center [823, 449] width 217 height 23
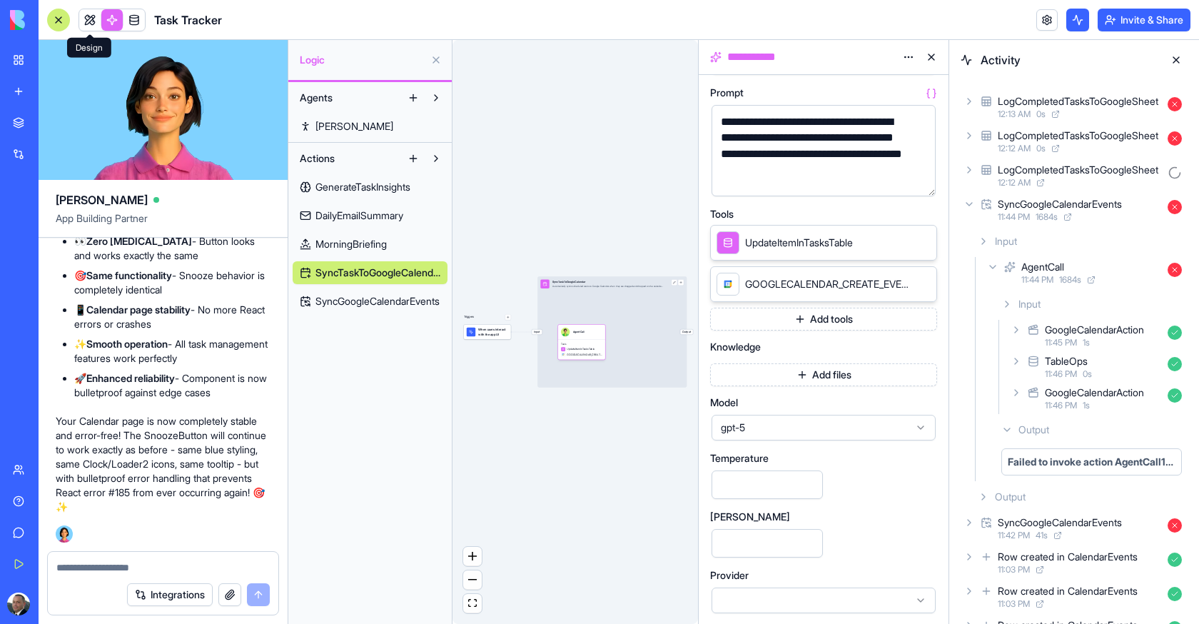
click at [87, 16] on link at bounding box center [89, 19] width 21 height 21
click at [87, 16] on button at bounding box center [89, 19] width 21 height 21
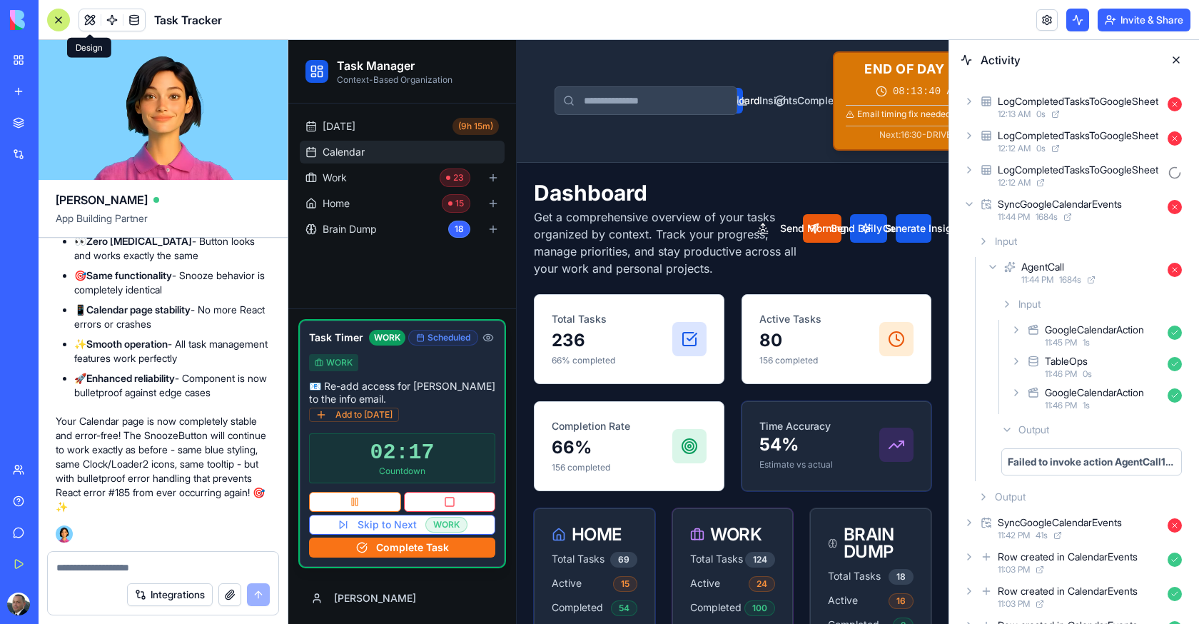
click at [370, 150] on link "Calendar" at bounding box center [402, 152] width 205 height 23
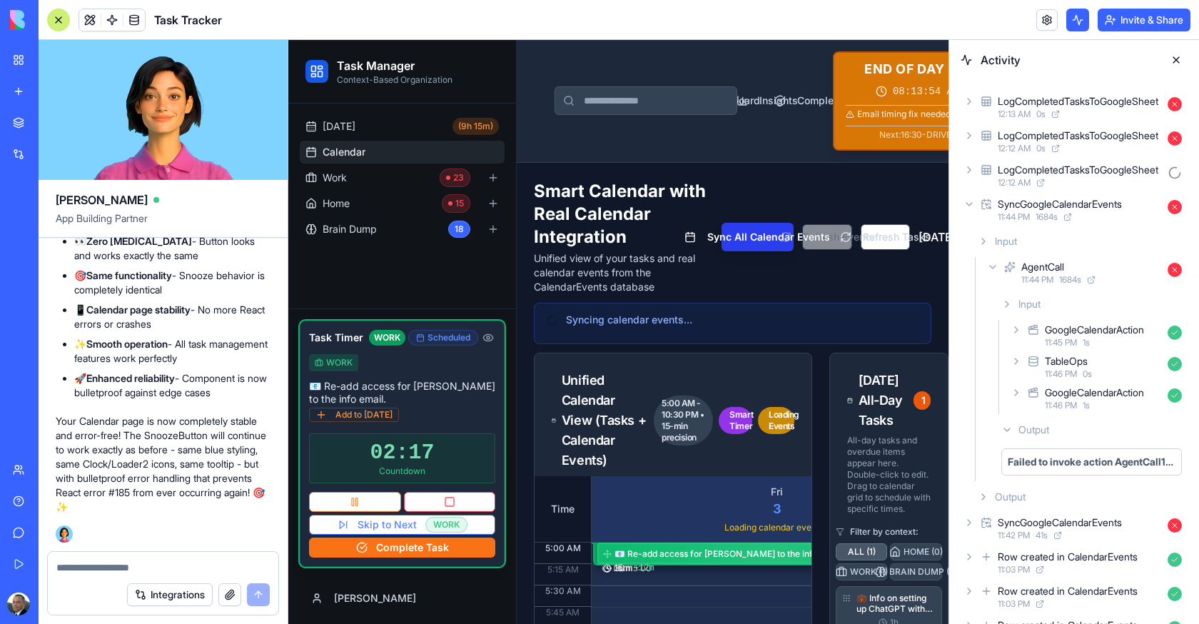
click at [754, 251] on button "Sync All Calendar Events" at bounding box center [758, 237] width 72 height 29
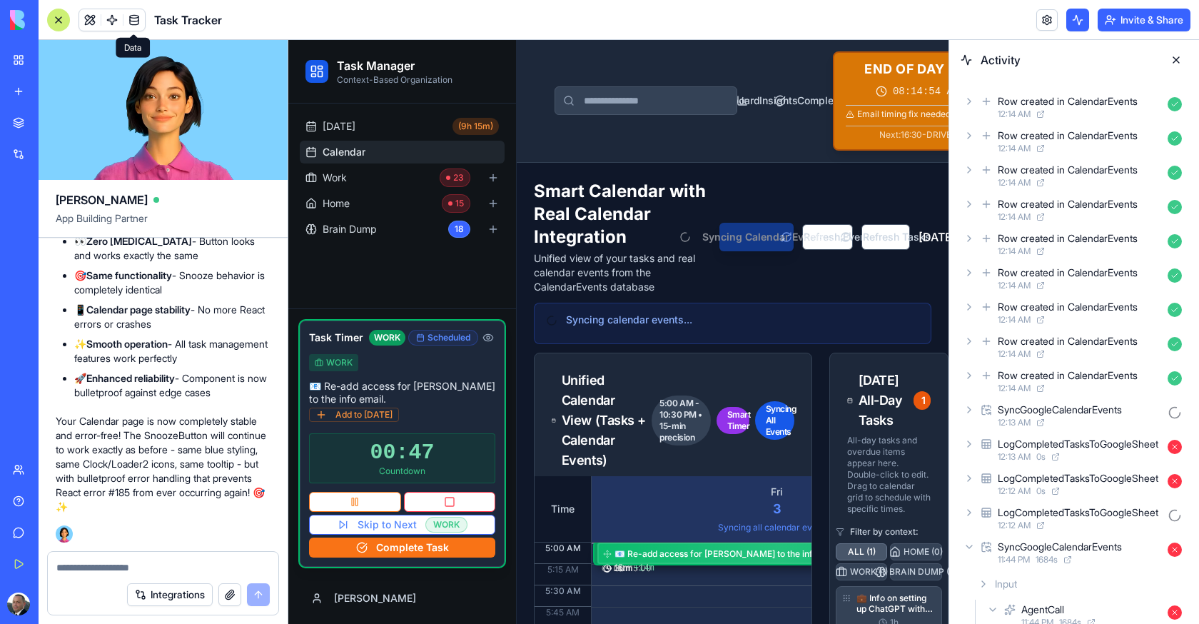
click at [137, 21] on link at bounding box center [133, 19] width 21 height 21
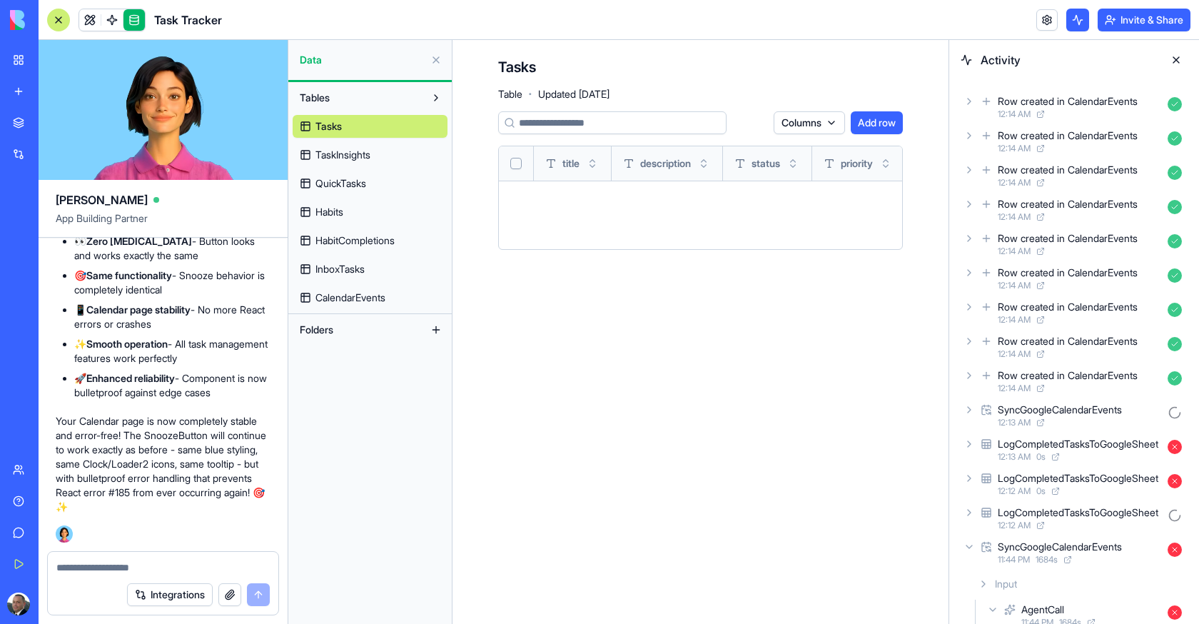
click at [360, 293] on span "CalendarEvents" at bounding box center [350, 297] width 70 height 14
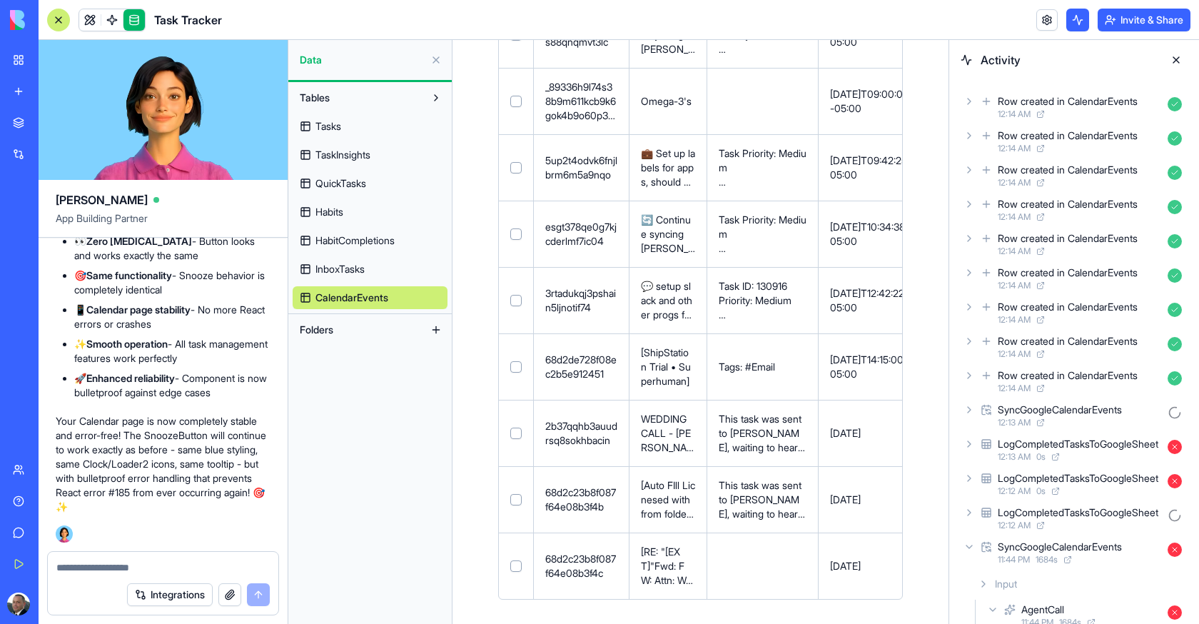
click at [0, 0] on button at bounding box center [0, 0] width 0 height 0
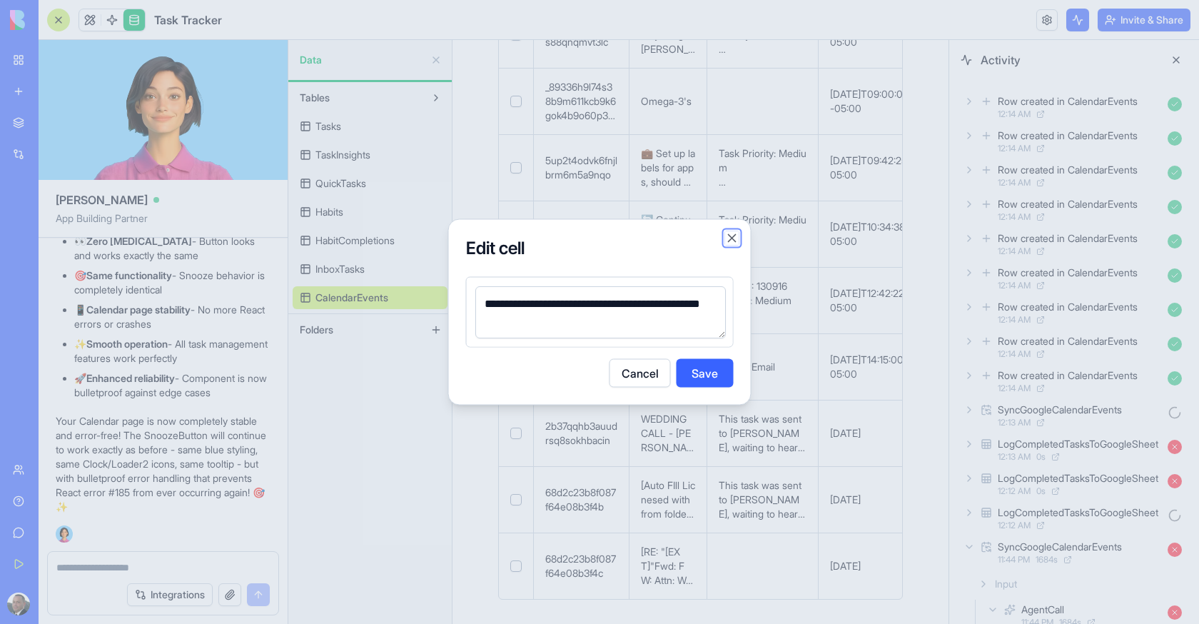
click at [729, 241] on button "Close" at bounding box center [732, 238] width 14 height 14
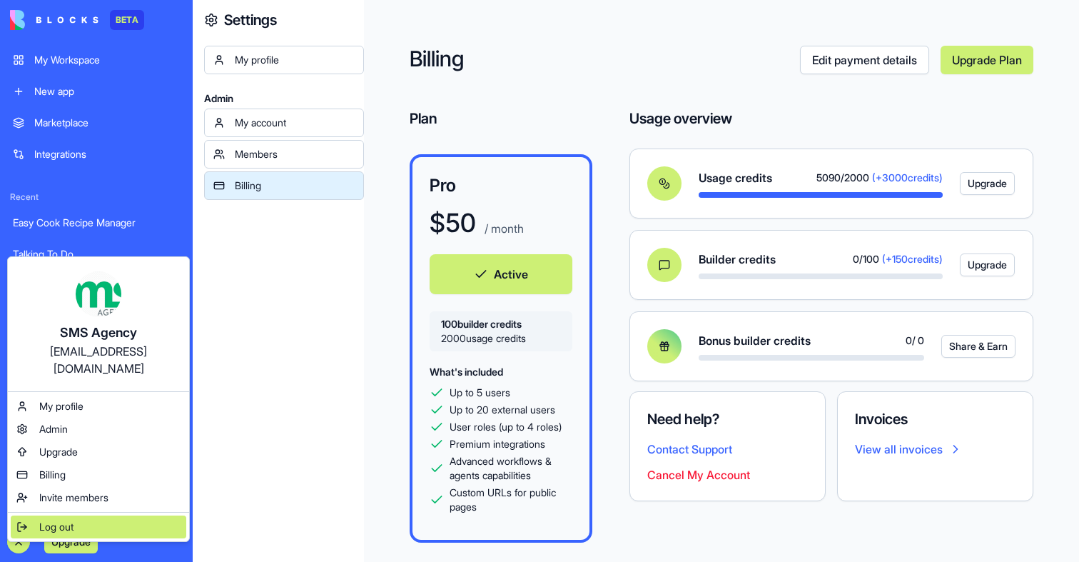
click at [67, 520] on span "Log out" at bounding box center [56, 527] width 34 height 14
